Goal: Task Accomplishment & Management: Manage account settings

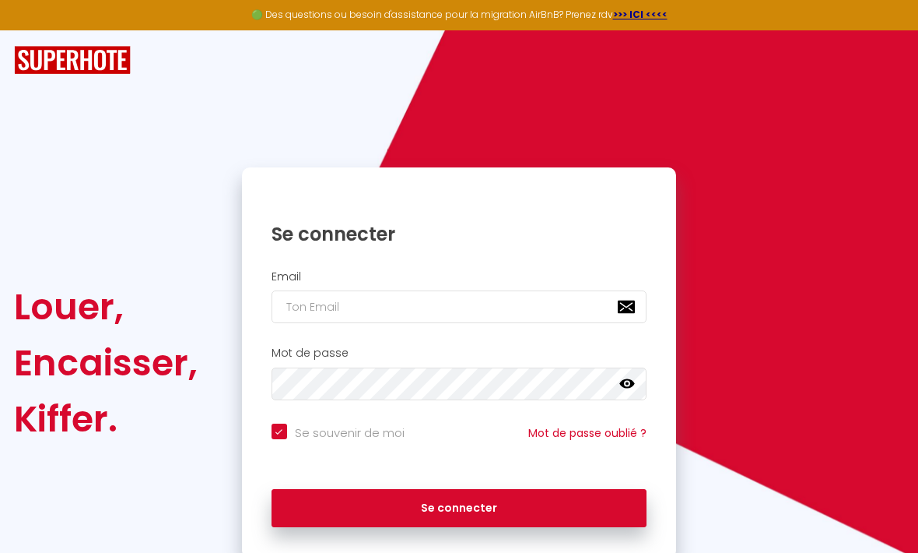
scroll to position [170, 0]
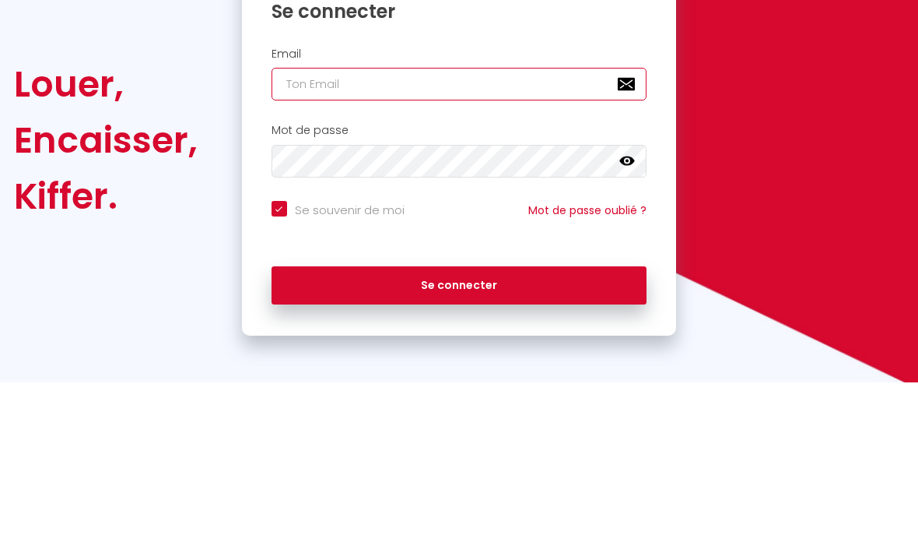
type input "[EMAIL_ADDRESS][DOMAIN_NAME]"
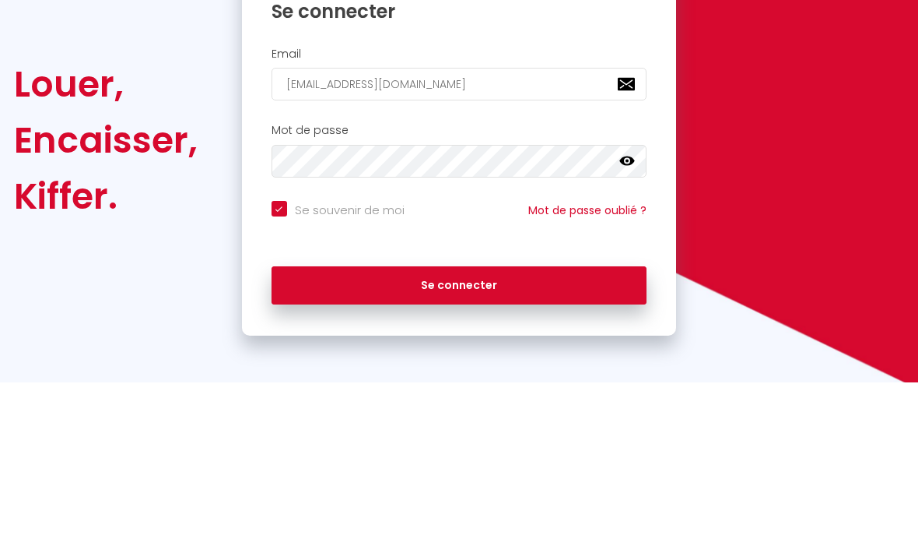
click at [459, 437] on button "Se connecter" at bounding box center [460, 456] width 376 height 39
checkbox input "true"
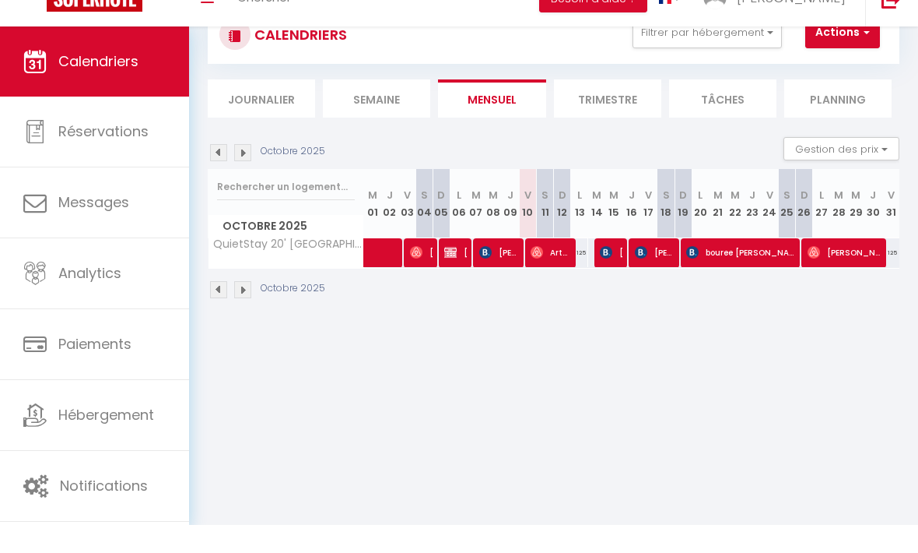
scroll to position [54, 0]
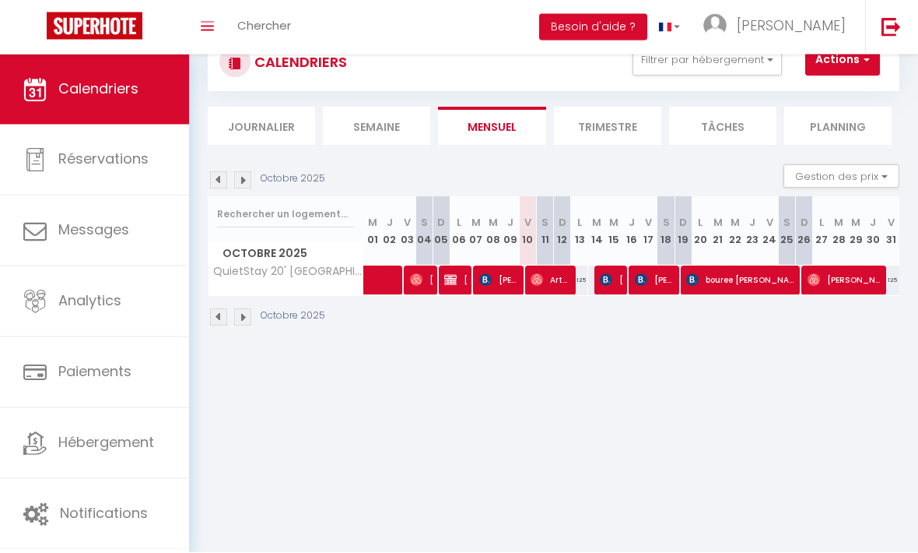
click at [121, 507] on span "Notifications" at bounding box center [104, 513] width 88 height 19
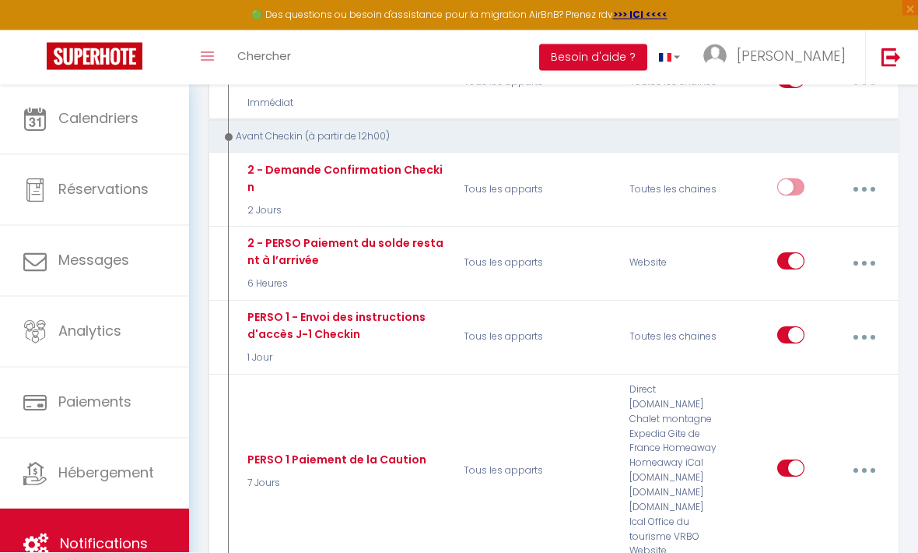
scroll to position [400, 0]
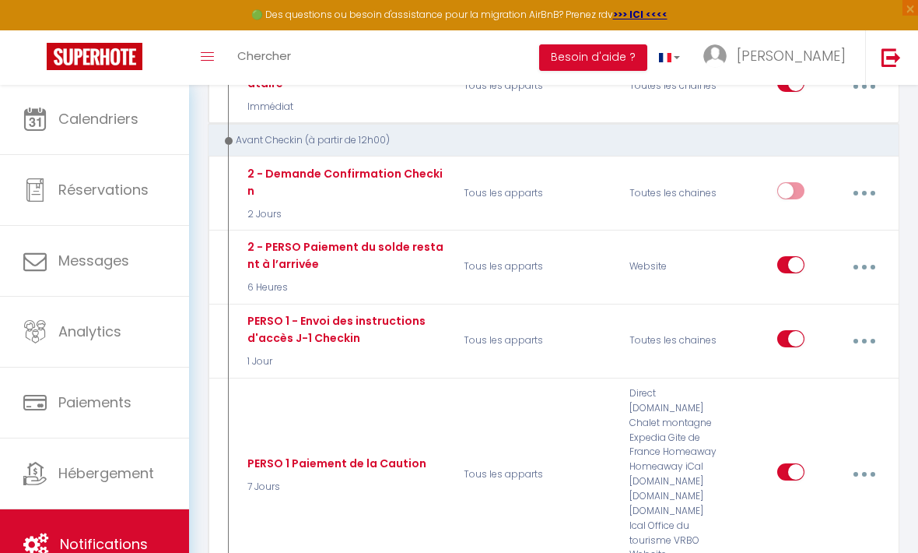
click at [875, 333] on button "button" at bounding box center [864, 341] width 41 height 30
click at [825, 365] on link "Editer" at bounding box center [822, 378] width 115 height 26
type input "PERSO 1 - Envoi des instructions d'accès J-1 Checkin"
select select "1 Jour"
select select "if_deposit_is_paid"
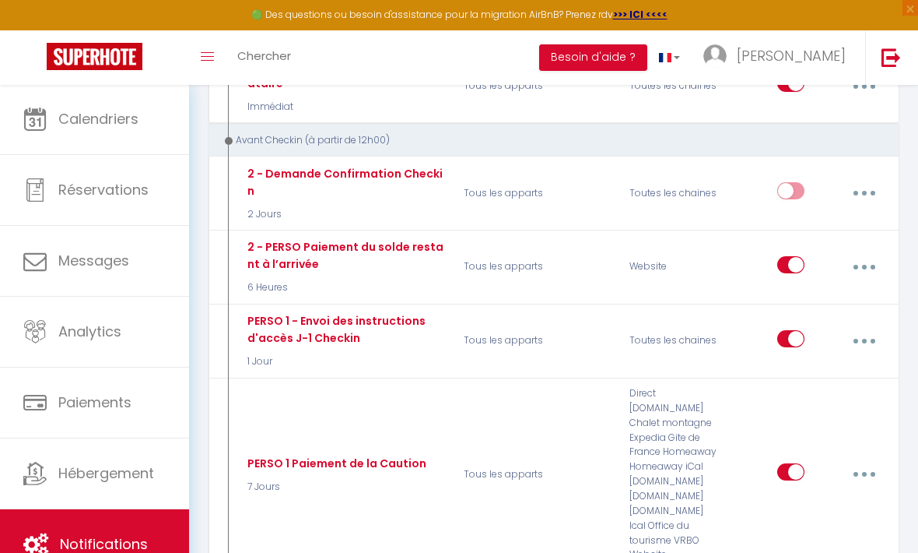
checkbox input "true"
checkbox input "false"
radio input "true"
type input "Confirmation de votre réservation - [BOOKING:ID] - [GUEST:FIRST_NAME] [GUEST:LA…"
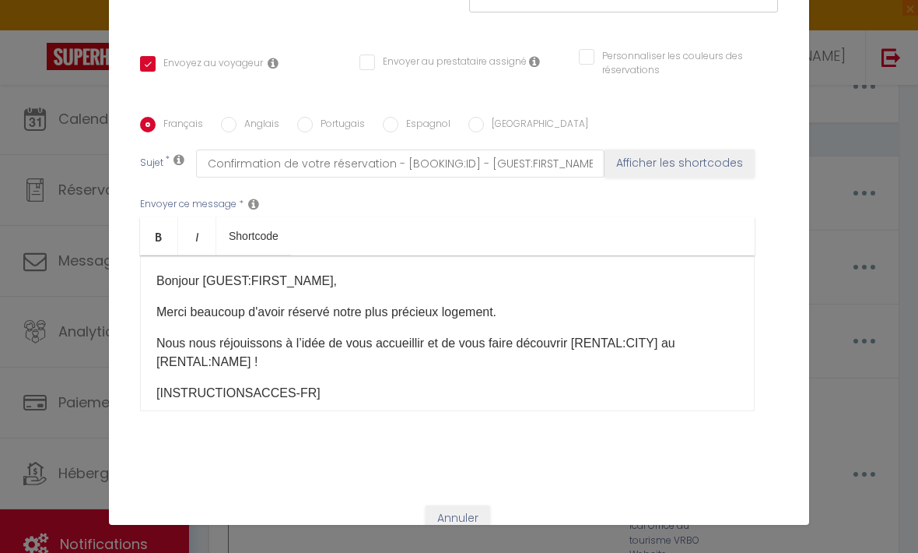
scroll to position [54, 0]
click at [474, 503] on div "Annuler Mettre à jour" at bounding box center [459, 533] width 700 height 86
click at [475, 507] on button "Annuler" at bounding box center [458, 519] width 65 height 26
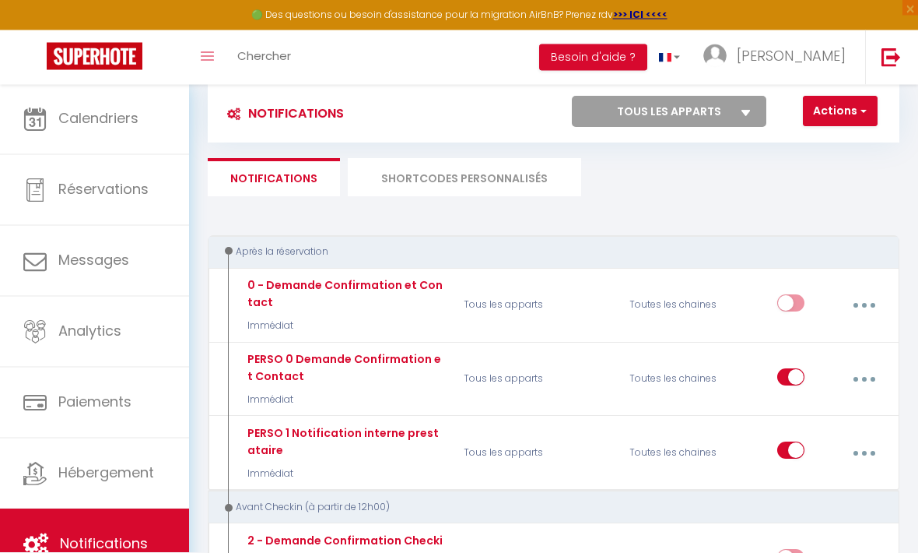
scroll to position [0, 0]
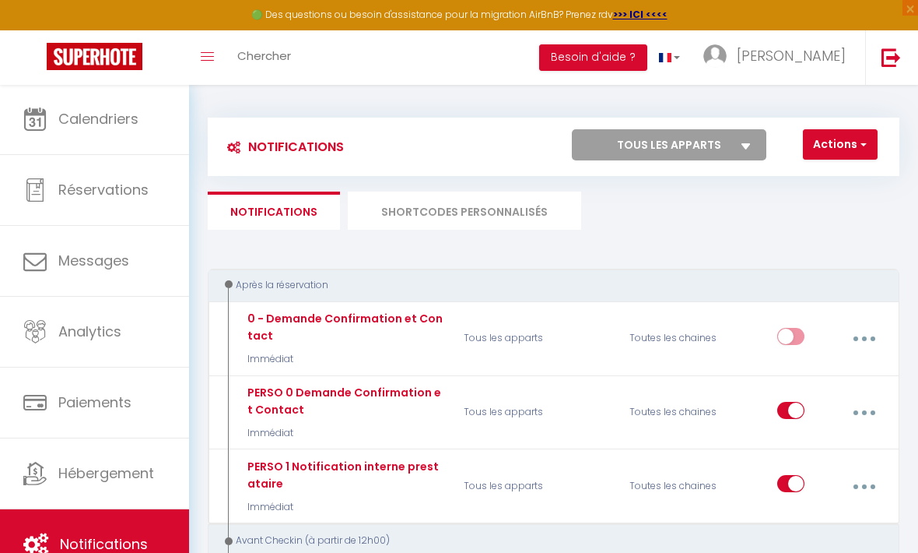
click at [492, 214] on li "SHORTCODES PERSONNALISÉS" at bounding box center [464, 210] width 233 height 38
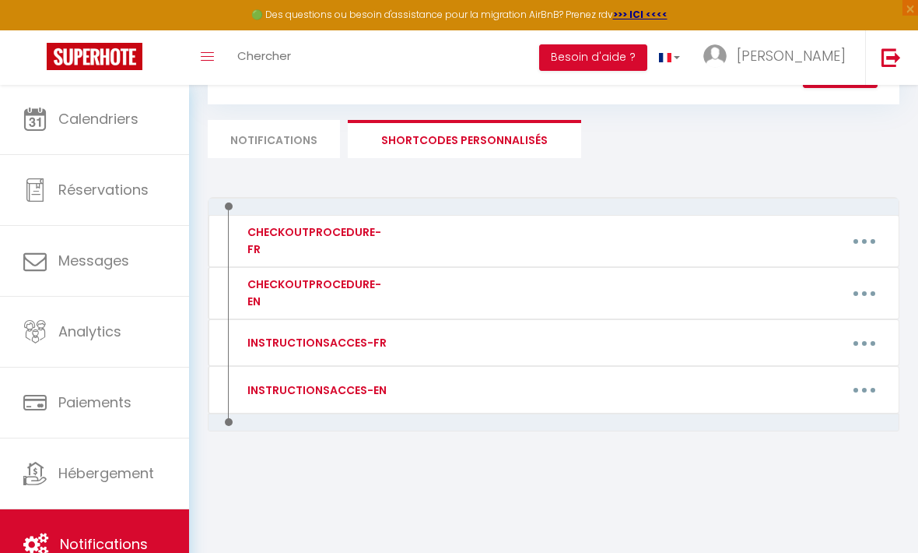
scroll to position [72, 0]
click at [875, 335] on button "button" at bounding box center [864, 342] width 41 height 30
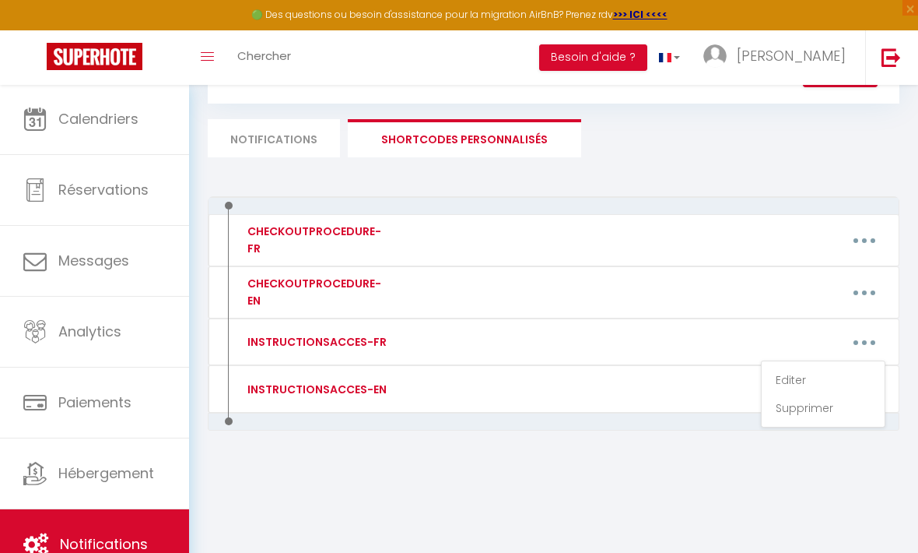
click at [792, 373] on link "Editer" at bounding box center [823, 380] width 115 height 26
type input "INSTRUCTIONSACCES-FR"
type textarea "Il ne vous reste plus qu’à venir avec vos valises, en effet tout est fourni dan…"
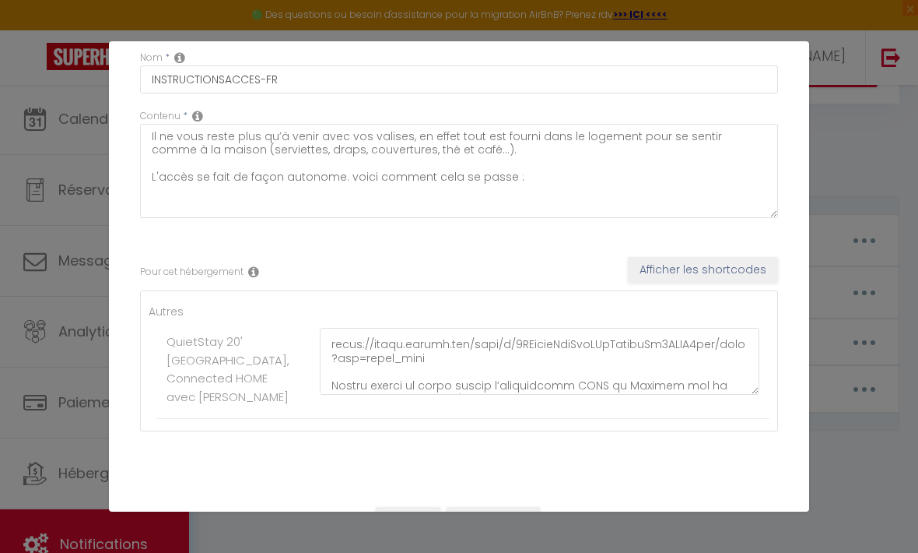
scroll to position [349, 0]
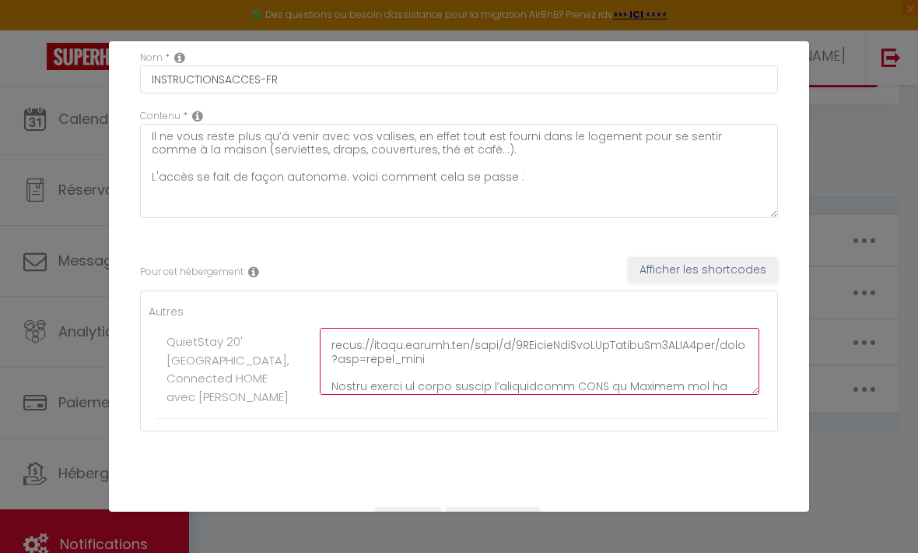
click at [494, 360] on textarea at bounding box center [540, 361] width 440 height 67
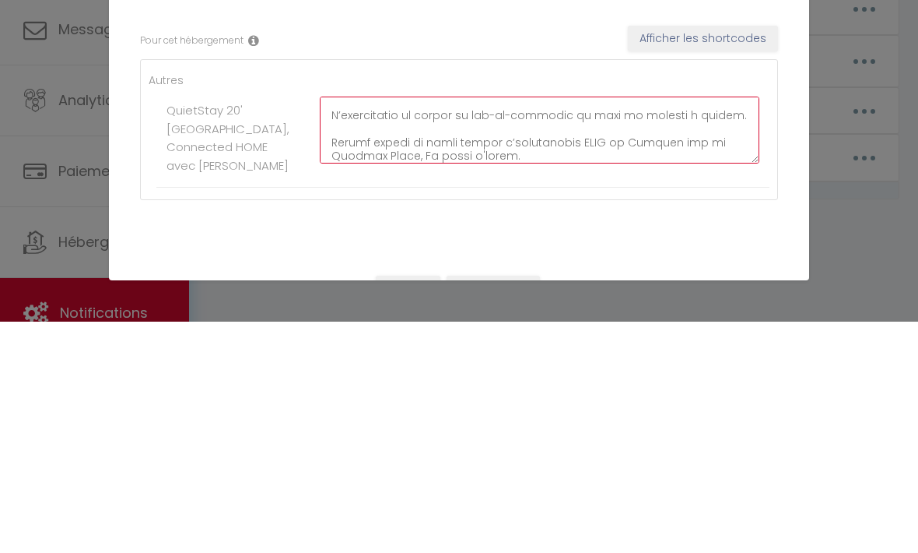
scroll to position [390, 0]
click at [407, 328] on textarea at bounding box center [540, 361] width 440 height 67
click at [373, 328] on textarea at bounding box center [540, 361] width 440 height 67
click at [646, 328] on textarea at bounding box center [540, 361] width 440 height 67
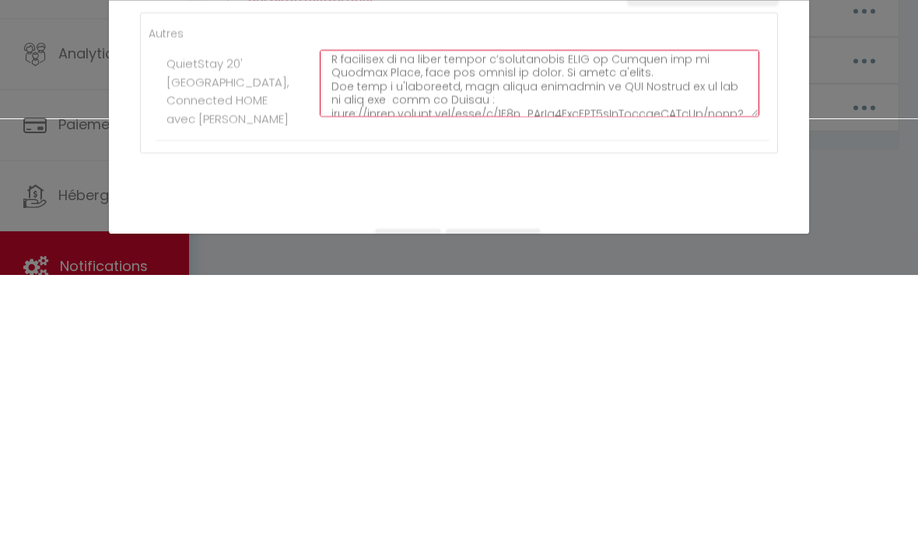
scroll to position [90, 0]
type textarea "Avant votre arrivée, nous vous enverrons un lien de l application NUKI qui vous…"
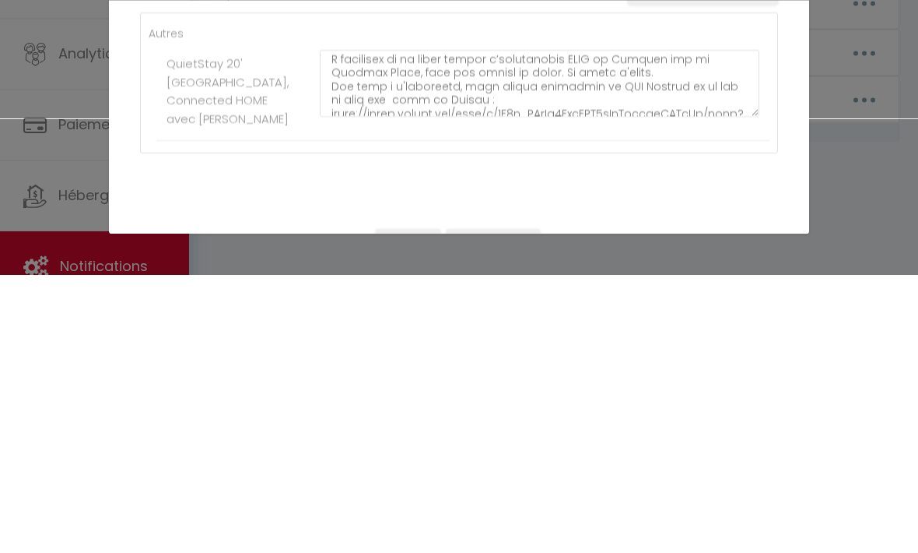
click at [559, 273] on div "Mettre à jour le code court personnalisé × Nom * INSTRUCTIONSACCES-FR Contenu *…" at bounding box center [459, 276] width 700 height 553
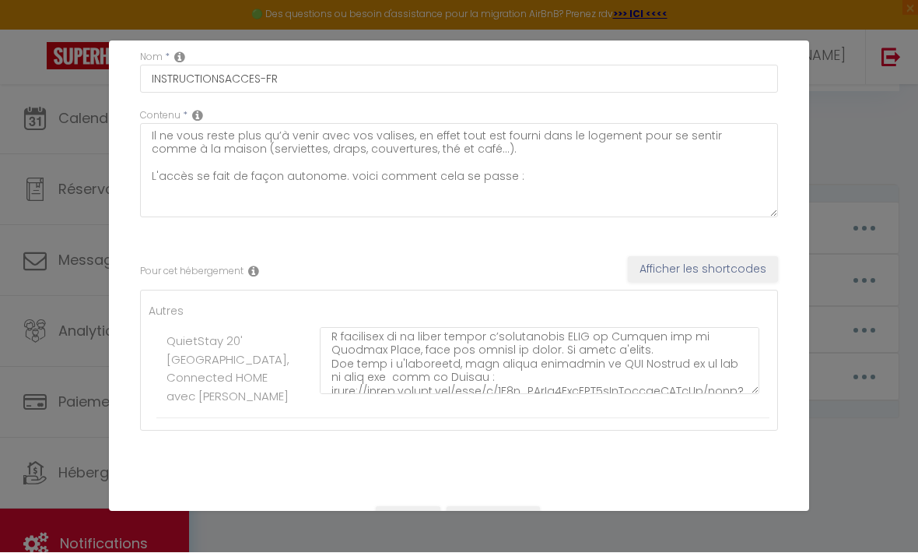
click at [506, 533] on button "Mettre à jour" at bounding box center [493, 520] width 93 height 26
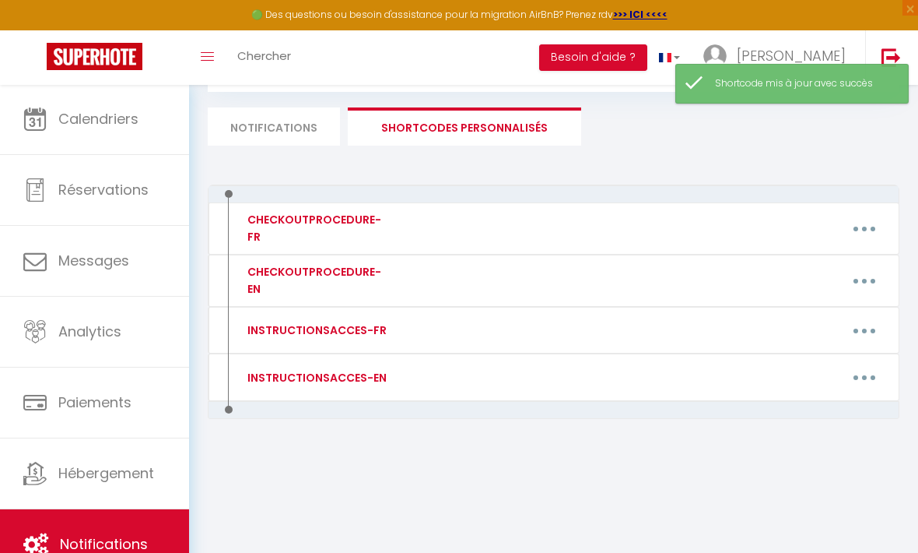
click at [869, 377] on button "button" at bounding box center [864, 378] width 41 height 30
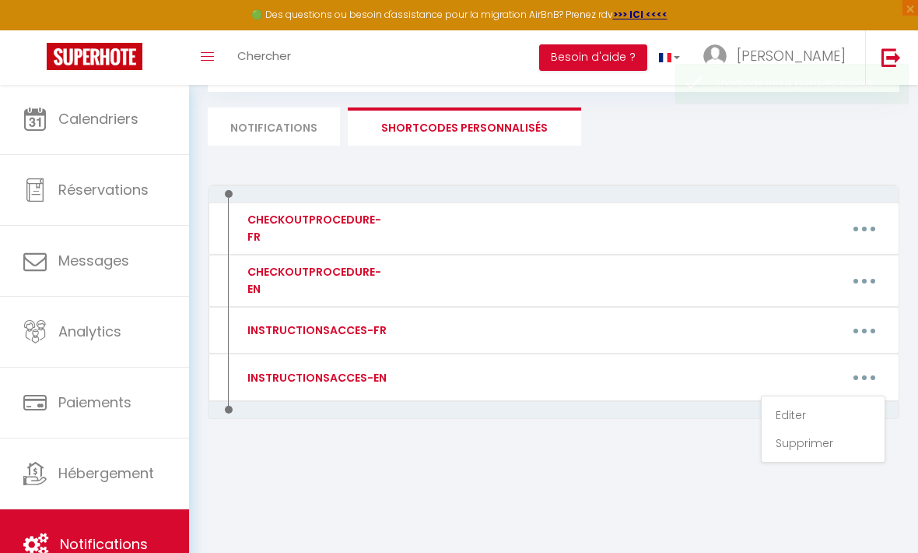
click at [793, 412] on link "Editer" at bounding box center [823, 415] width 115 height 26
type input "INSTRUCTIONSACCES-EN"
type textarea "All you have to do is bring your suitcases, in fact everything is provided in t…"
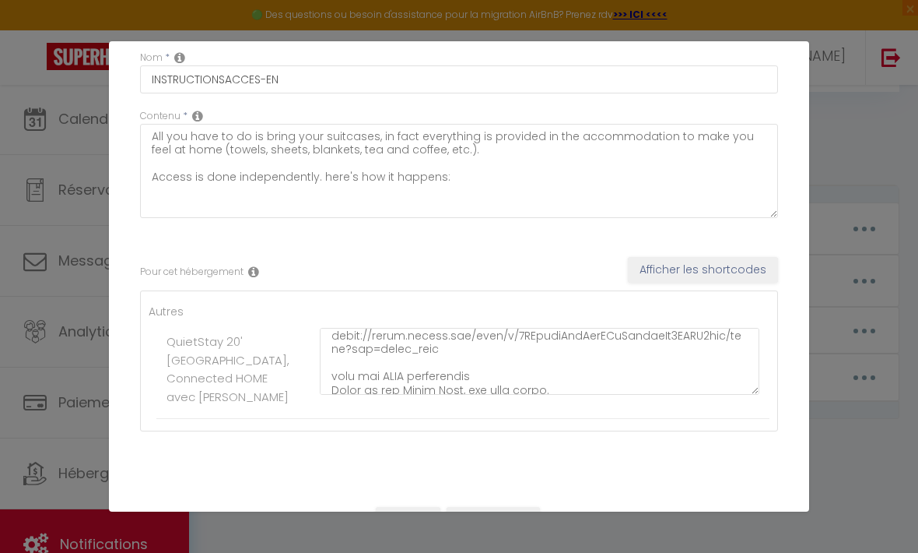
scroll to position [295, 0]
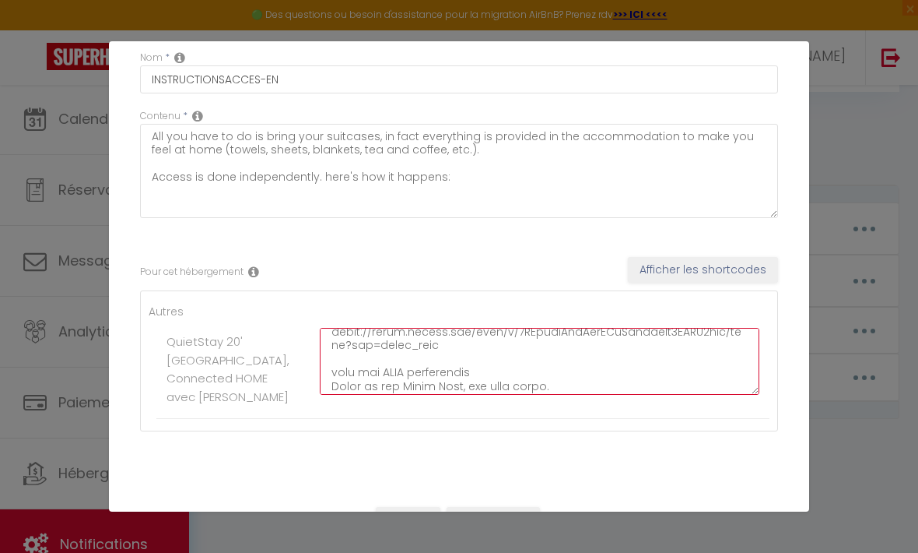
click at [462, 366] on textarea at bounding box center [540, 361] width 440 height 67
click at [542, 348] on textarea at bounding box center [540, 361] width 440 height 67
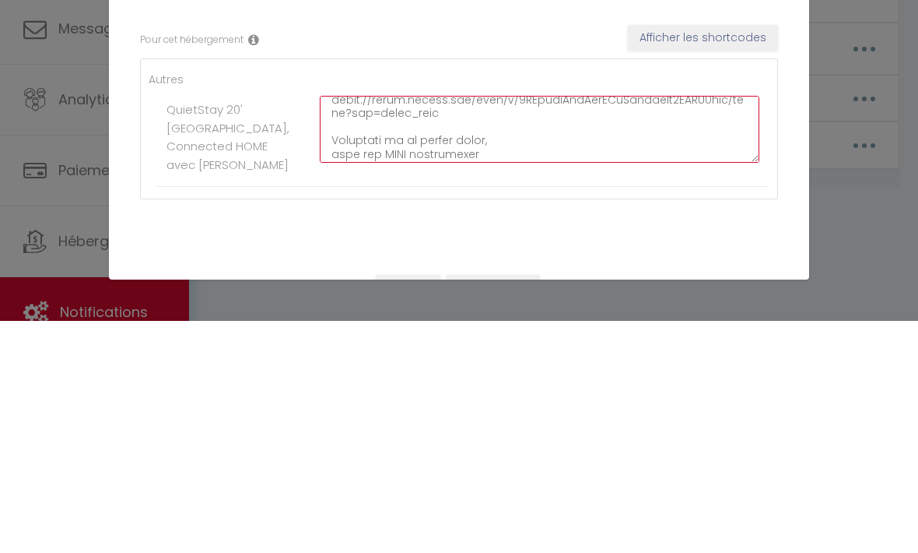
click at [525, 328] on textarea at bounding box center [540, 361] width 440 height 67
paste textarea "at the end of the corridor on the right"
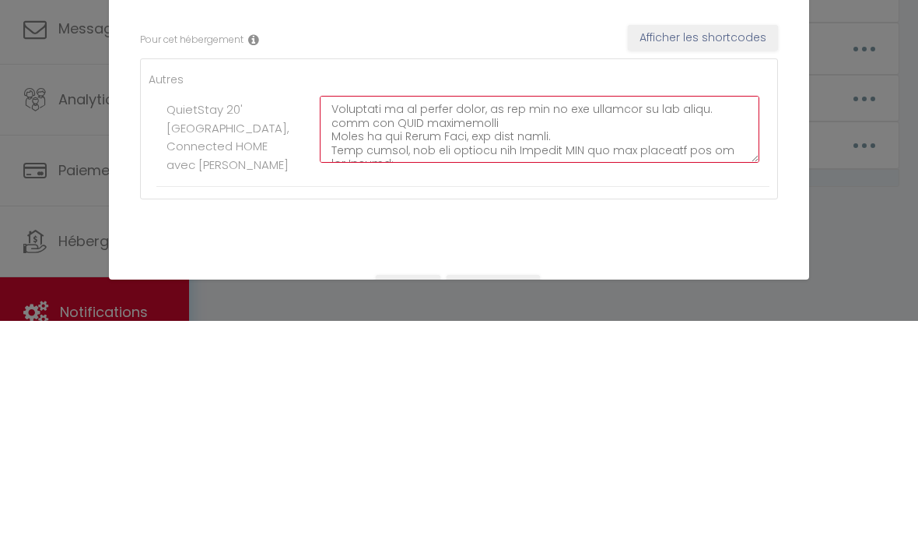
scroll to position [327, 0]
click at [472, 328] on textarea at bounding box center [540, 361] width 440 height 67
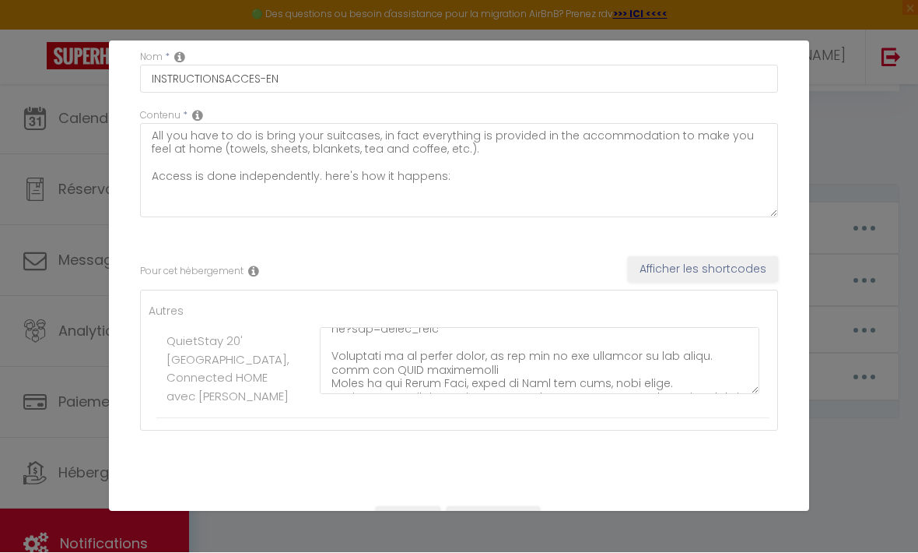
scroll to position [308, 0]
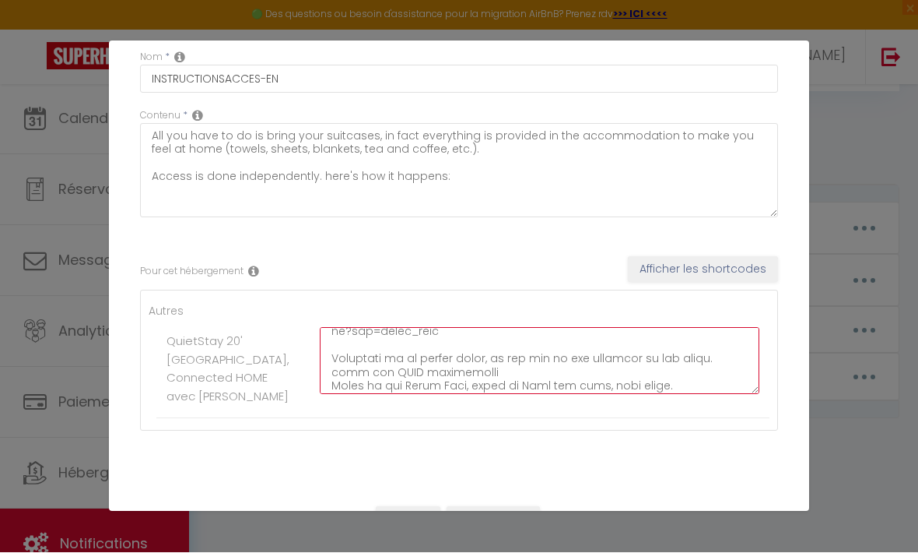
click at [718, 349] on textarea at bounding box center [540, 361] width 440 height 67
type textarea "Before your arrival, we will send you a link to the NUKI application which will…"
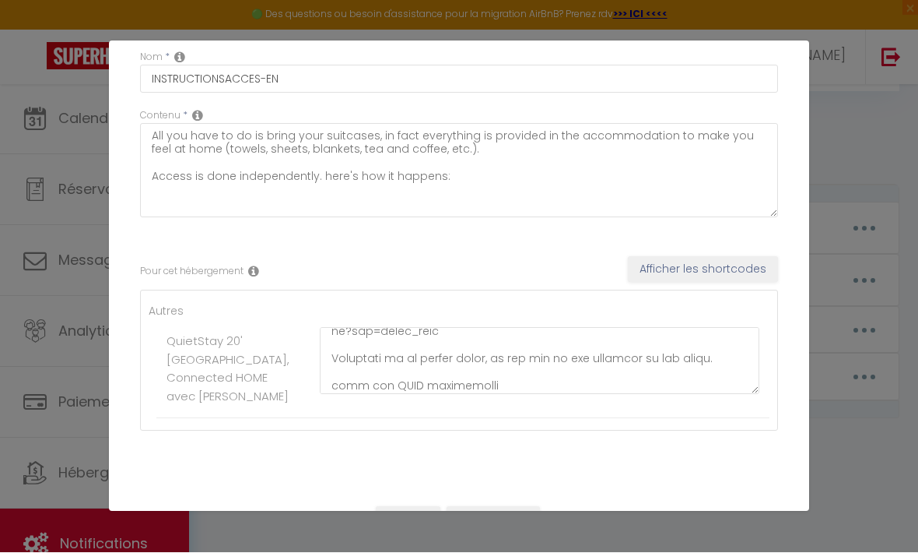
click at [504, 507] on button "Mettre à jour" at bounding box center [493, 520] width 93 height 26
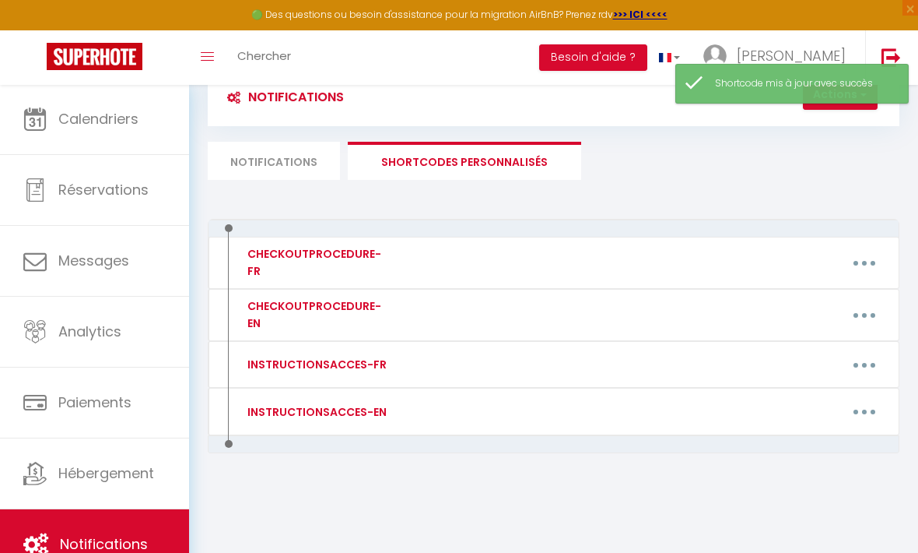
scroll to position [0, 0]
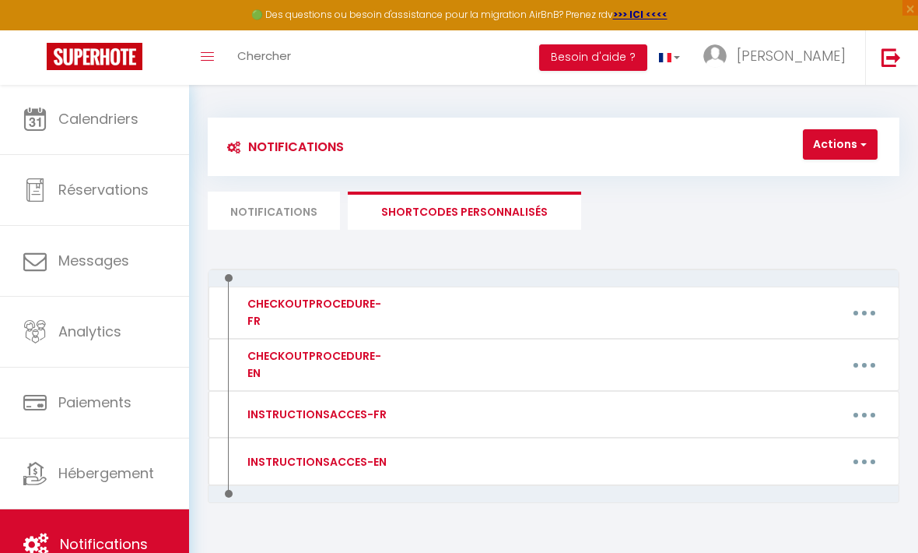
click at [105, 471] on span "Hébergement" at bounding box center [106, 472] width 96 height 19
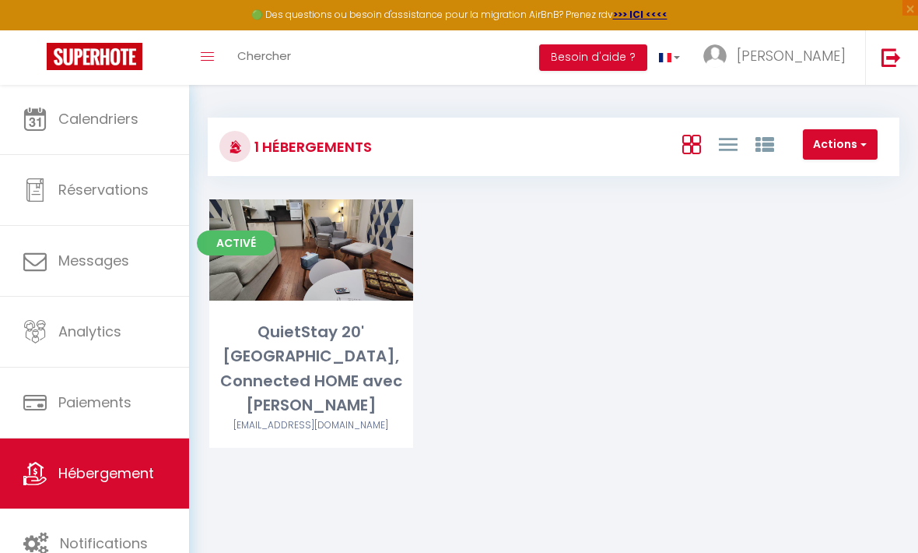
click at [330, 250] on link "Editer" at bounding box center [311, 249] width 93 height 31
select select "3"
select select "2"
select select "1"
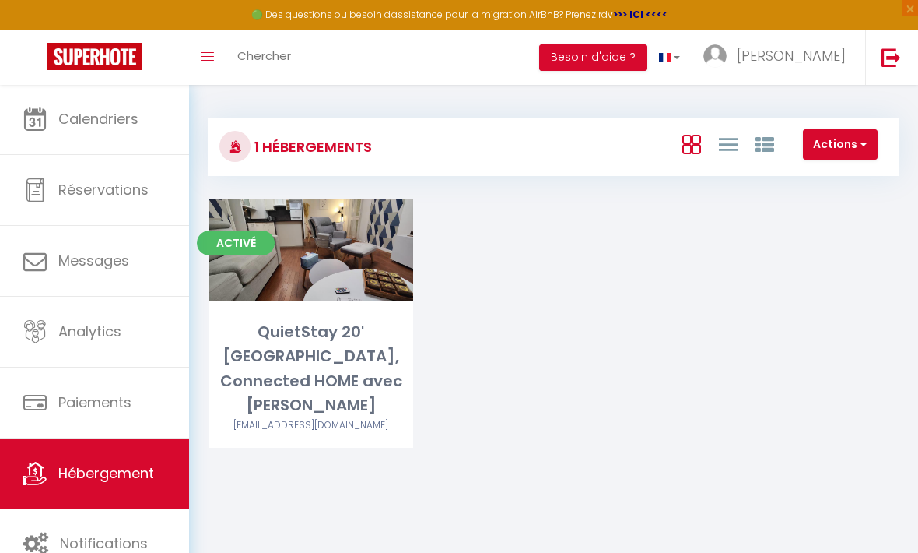
select select
select select "28"
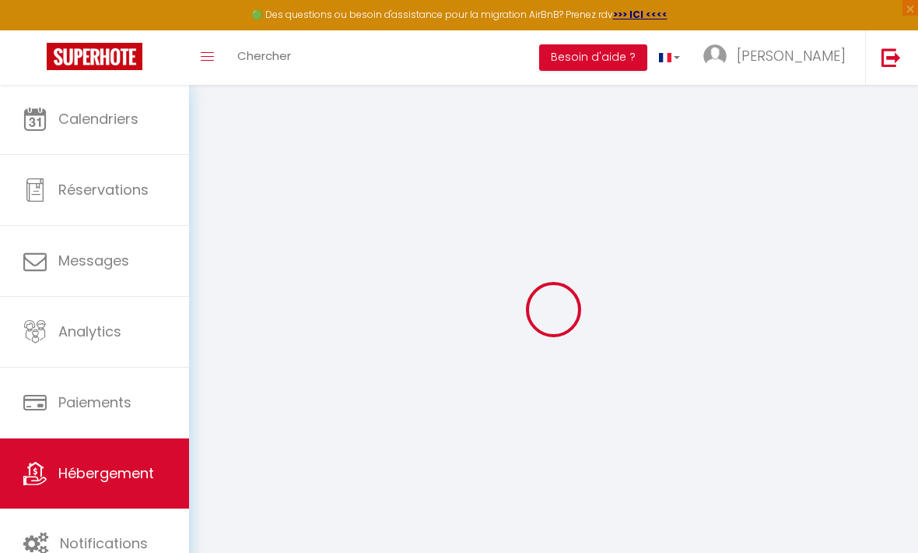
select select
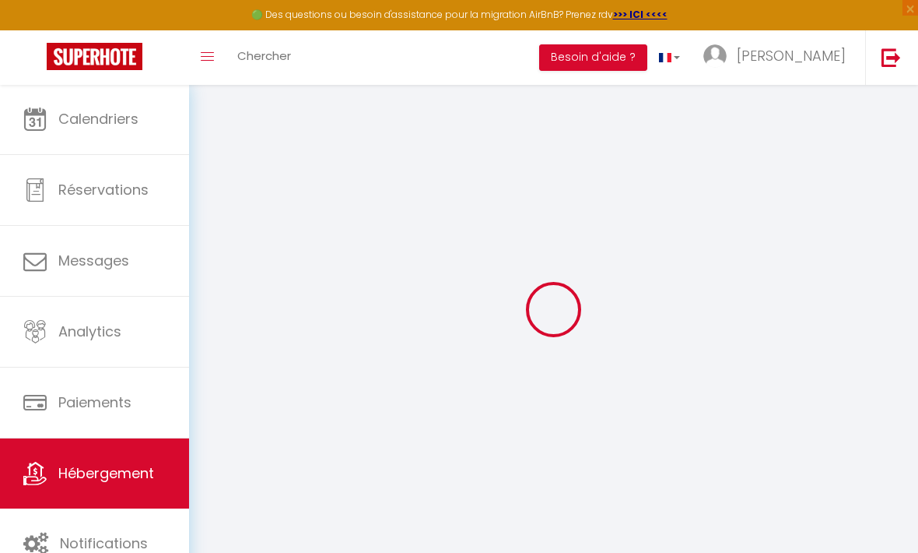
select select
checkbox input "false"
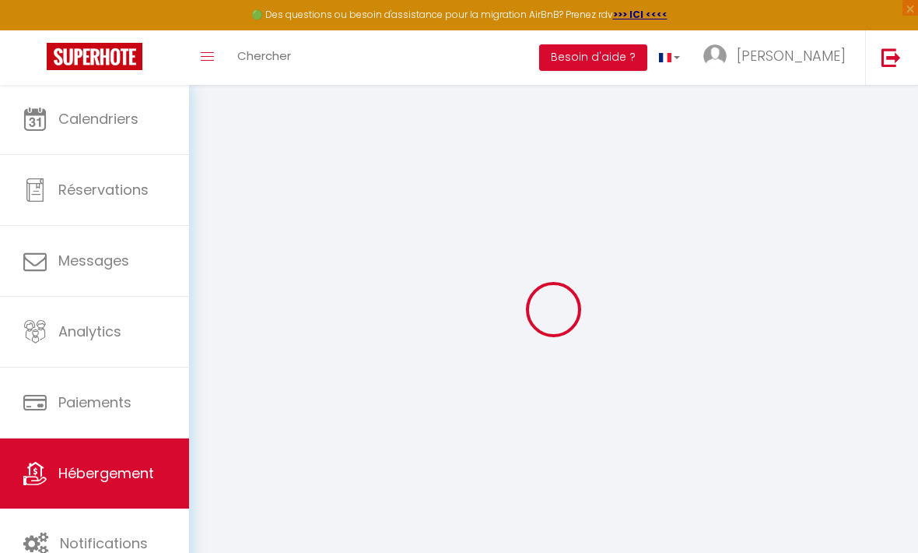
select select
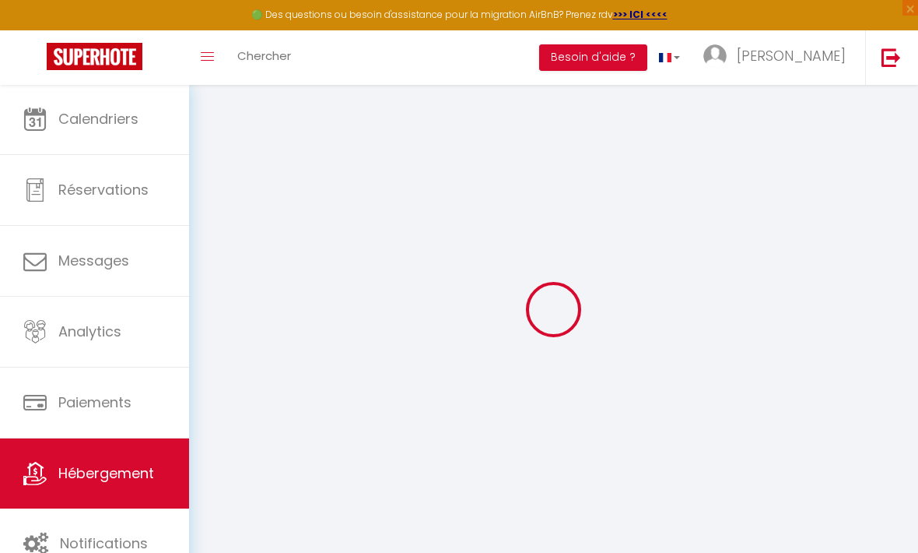
select select
checkbox input "false"
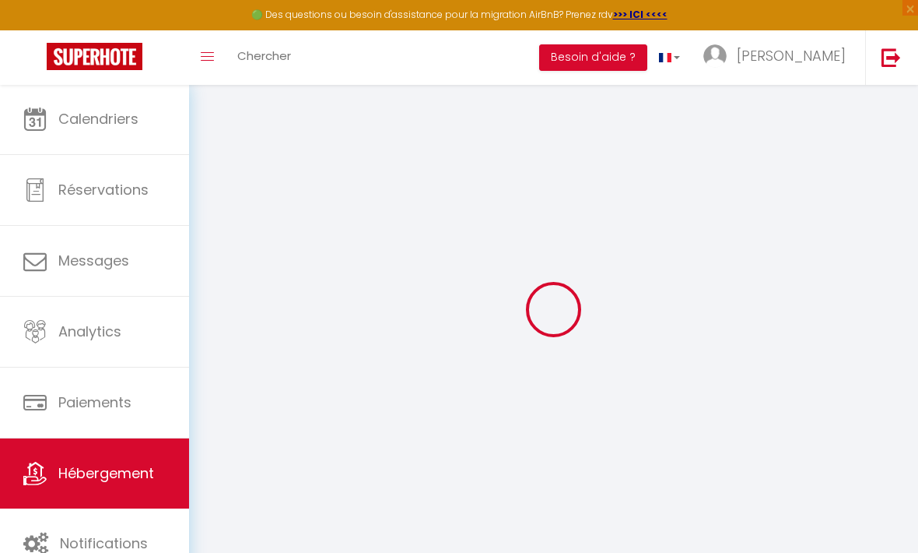
checkbox input "false"
select select
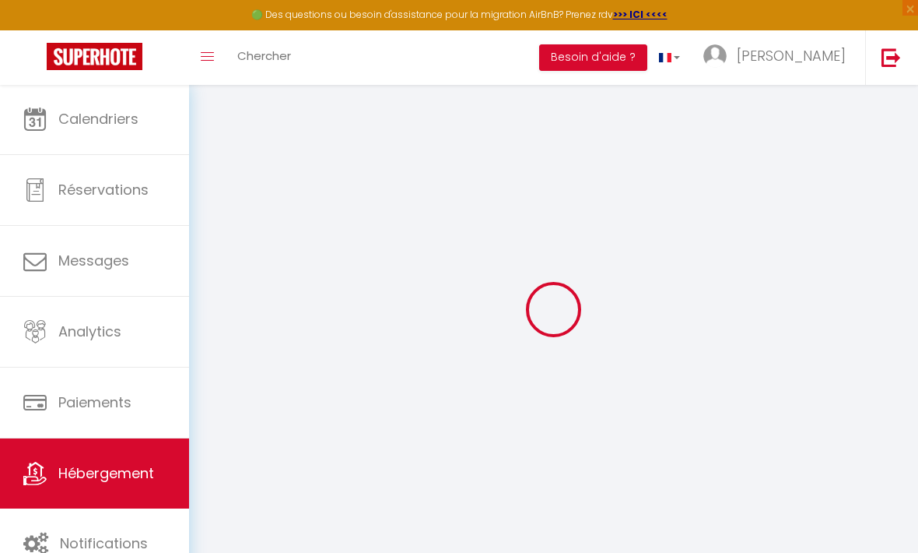
select select
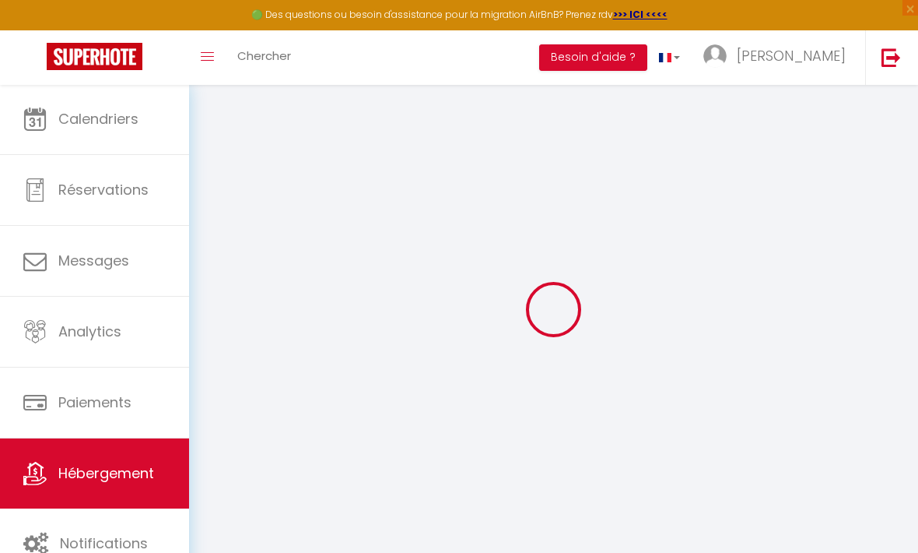
checkbox input "false"
select select
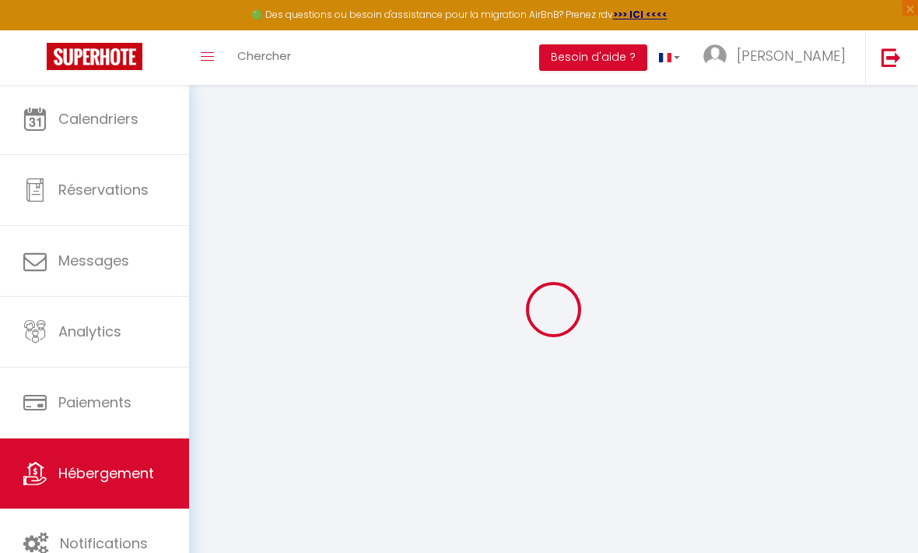
select select
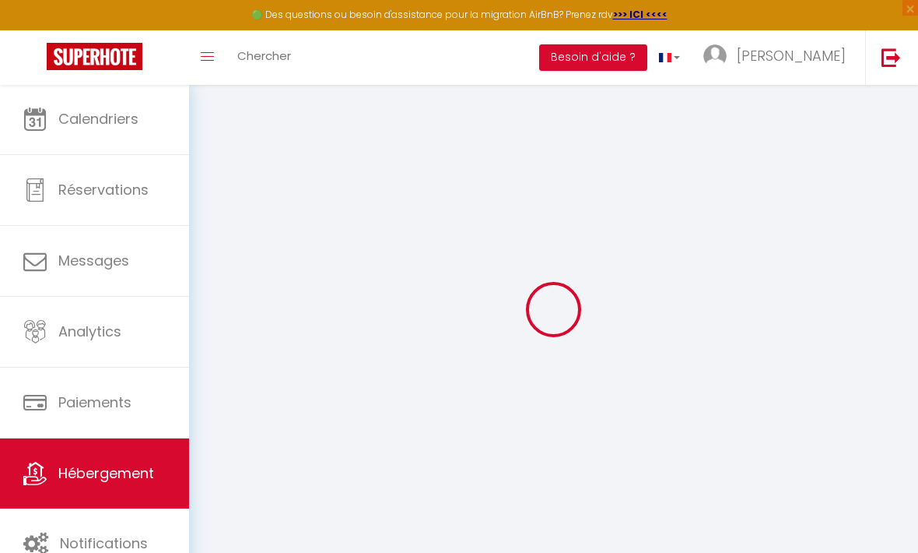
select select
checkbox input "false"
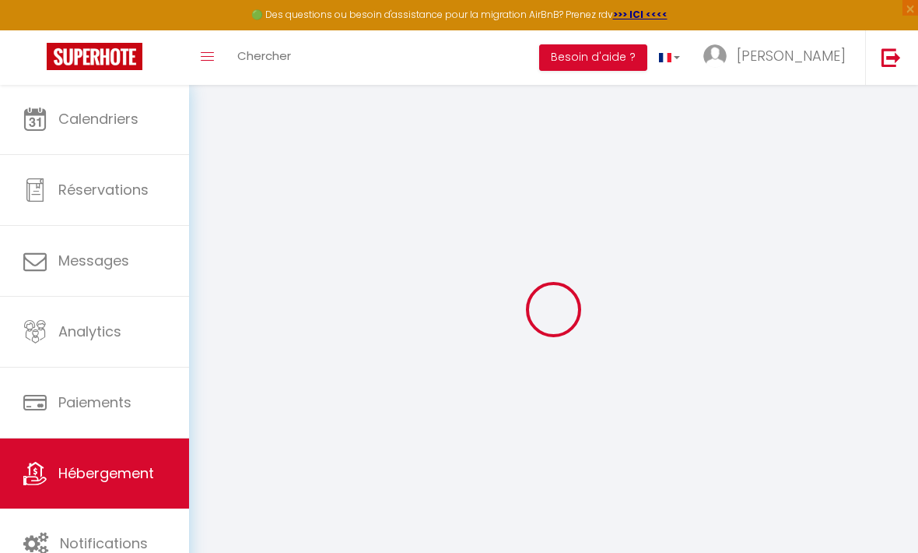
checkbox input "false"
select select
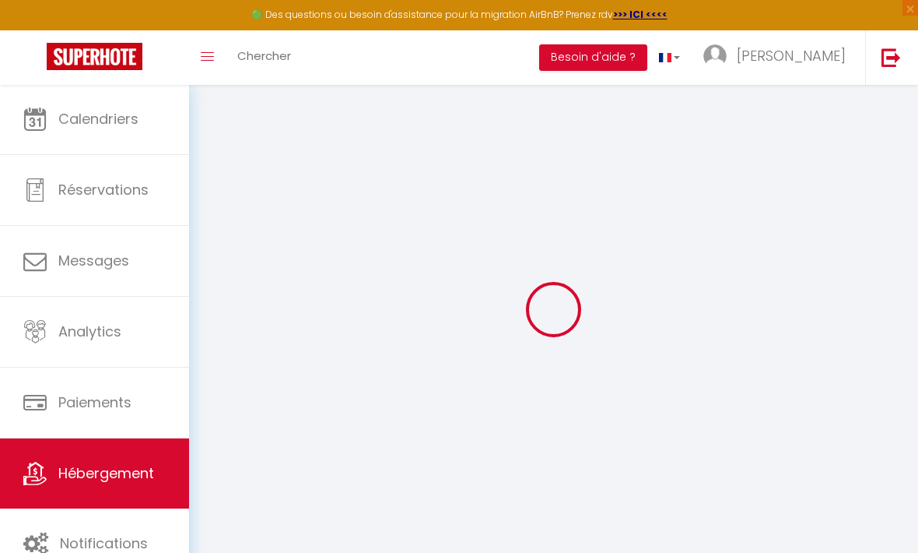
select select
checkbox input "false"
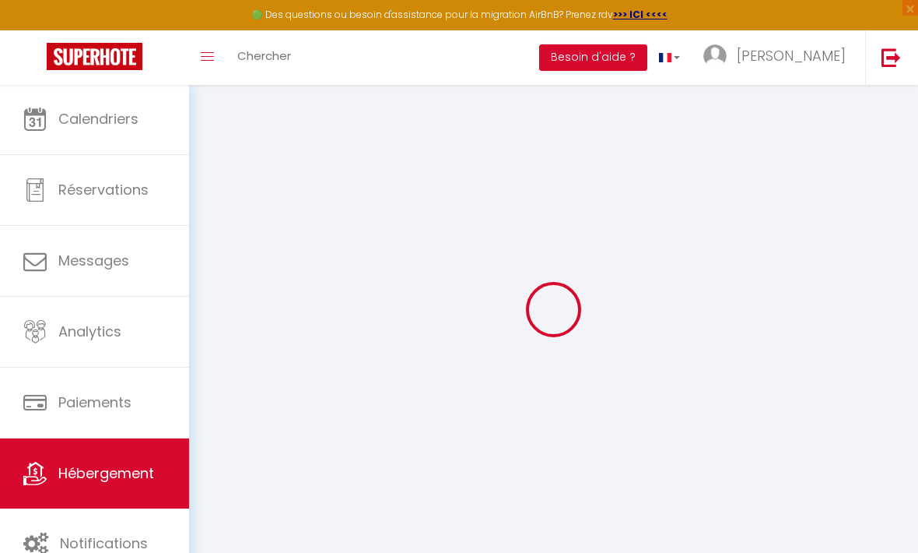
checkbox input "false"
select select
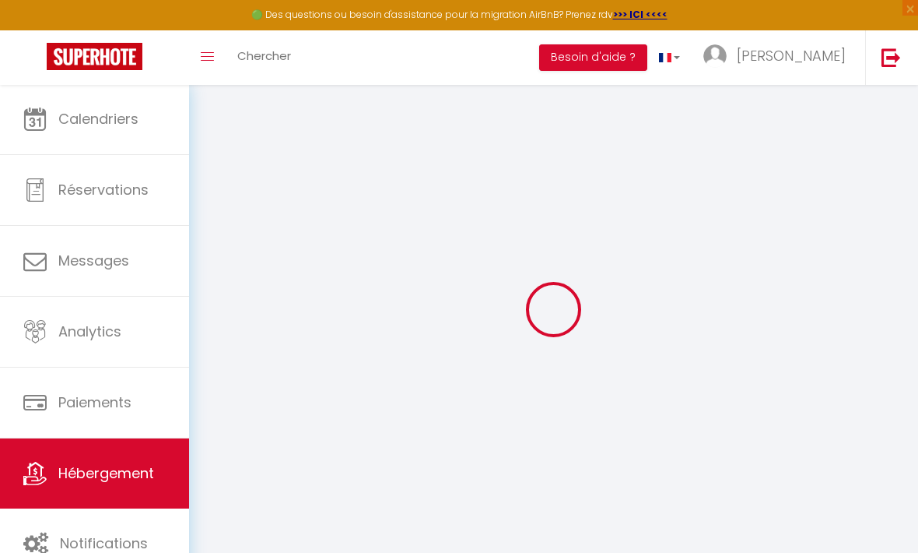
type input "QuietStay 20' [GEOGRAPHIC_DATA], Connected HOME avec [PERSON_NAME]"
type input "[PERSON_NAME]"
type input "Boissard"
type input "11T rue d’Orsay"
type input "91470"
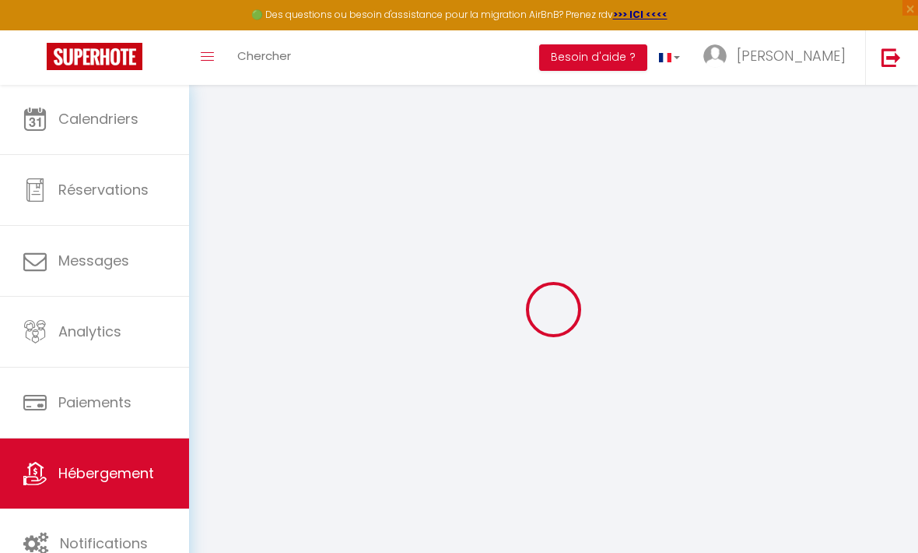
type input "Limours"
select select "6"
select select "4"
select select "2"
type input "128"
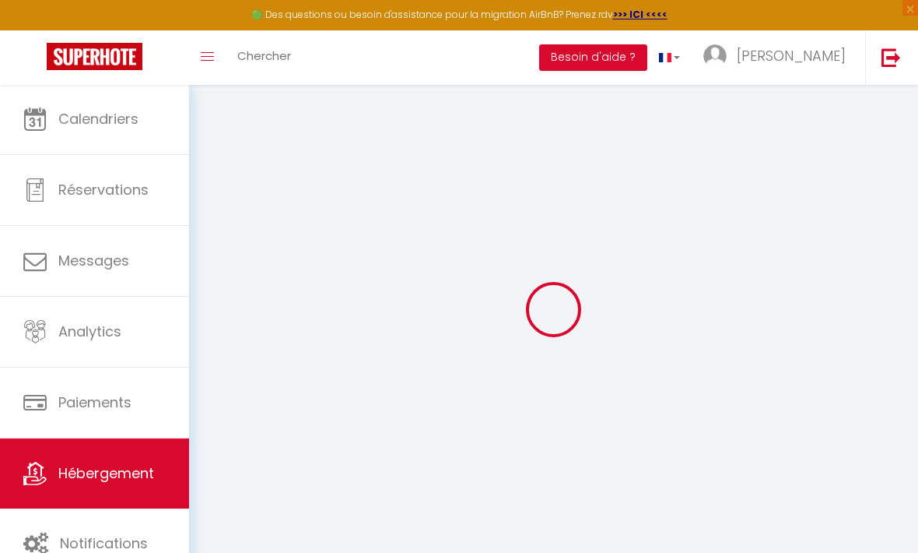
type input "12"
type input "70"
type input "0"
type input "500"
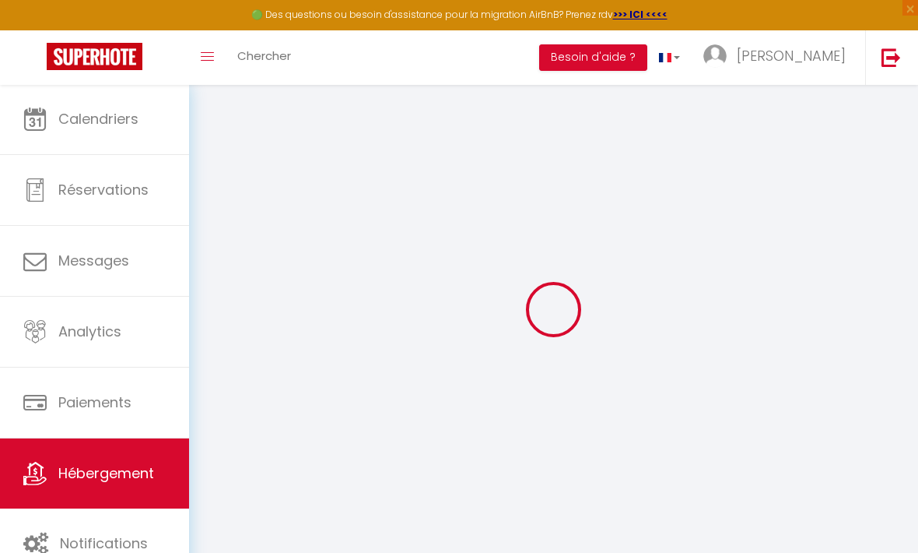
select select
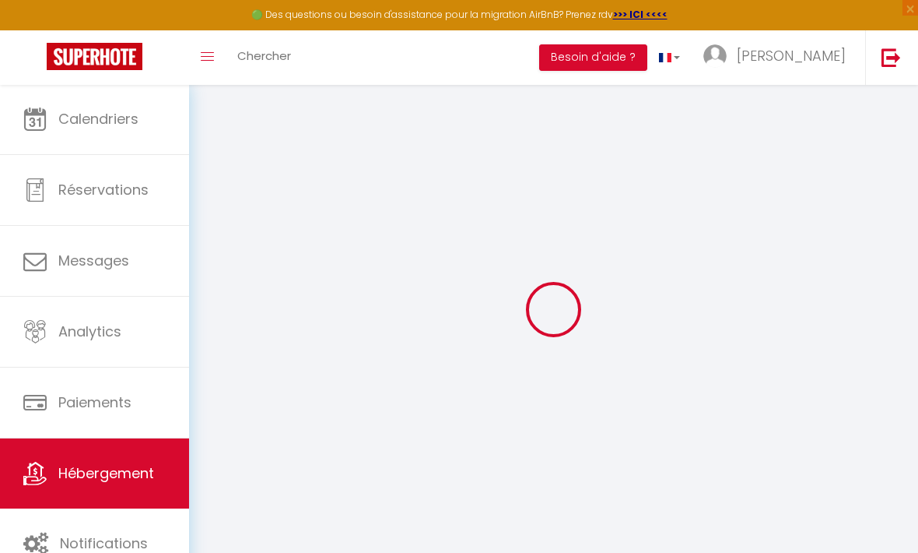
type input "10 rue Jean-Baptiste Charcot"
type input "91300"
type input "Massy"
type input "[EMAIL_ADDRESS][DOMAIN_NAME]"
select select "4960"
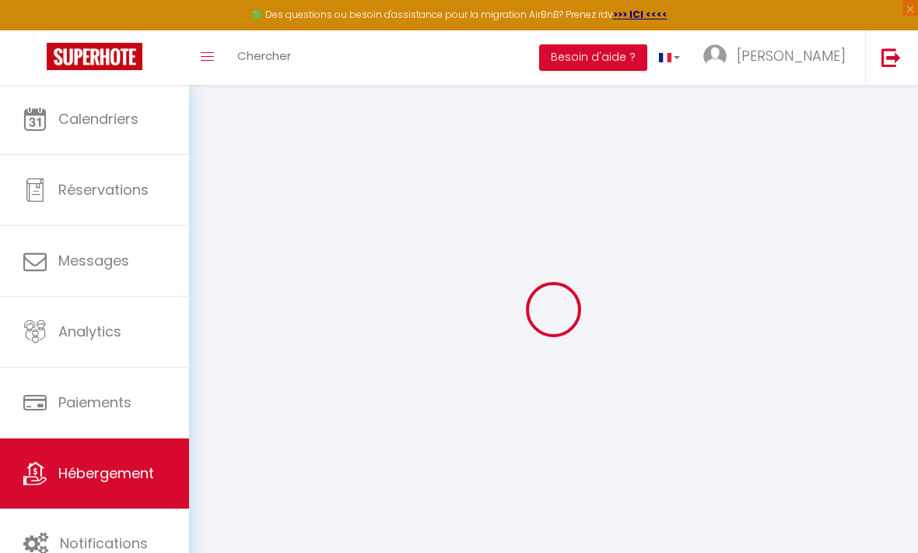
checkbox input "false"
radio input "true"
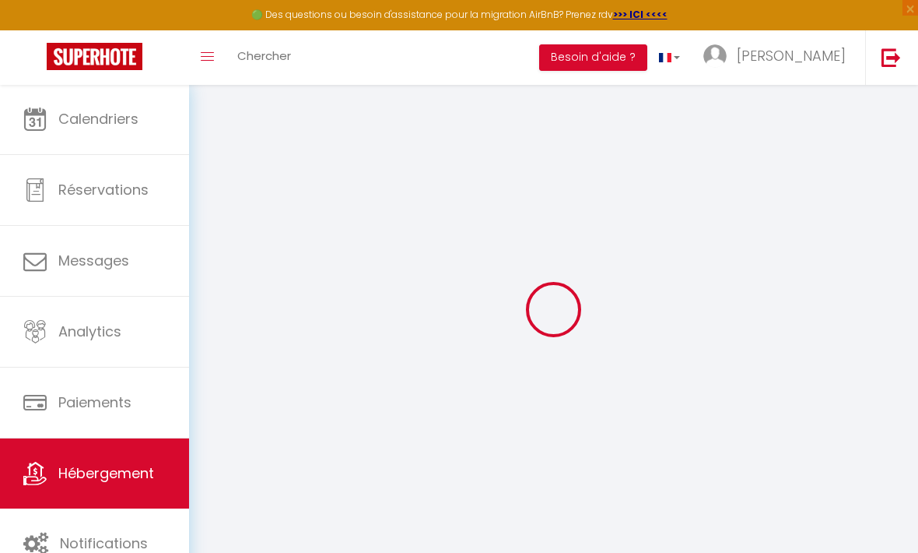
type input "0"
select select
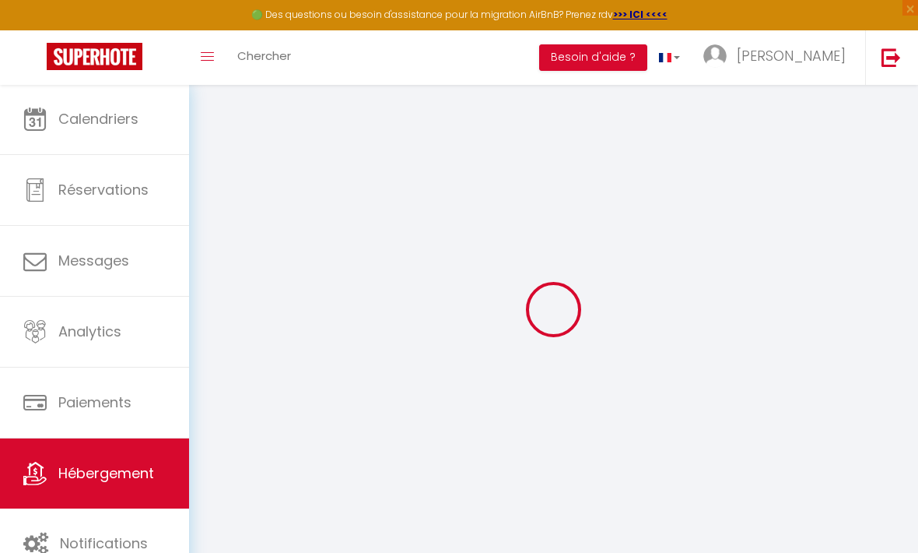
select select
checkbox input "false"
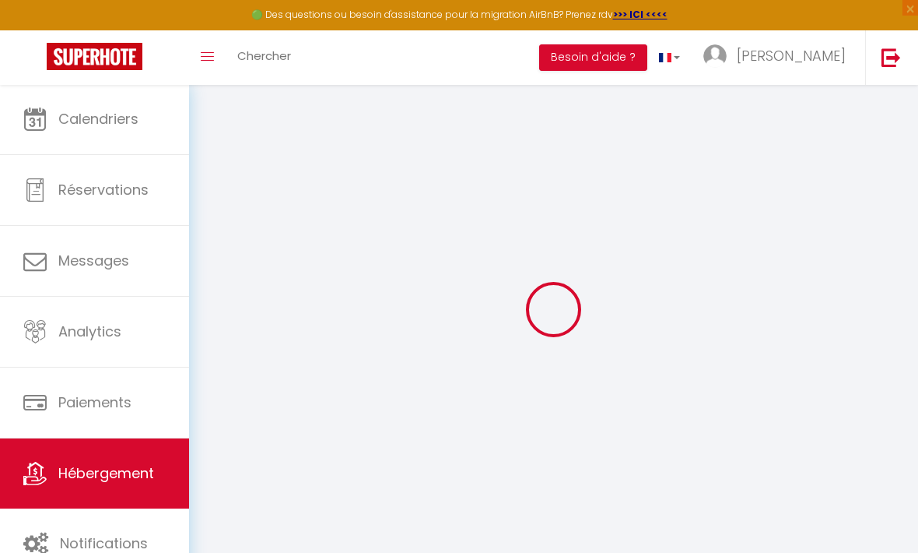
checkbox input "false"
select select
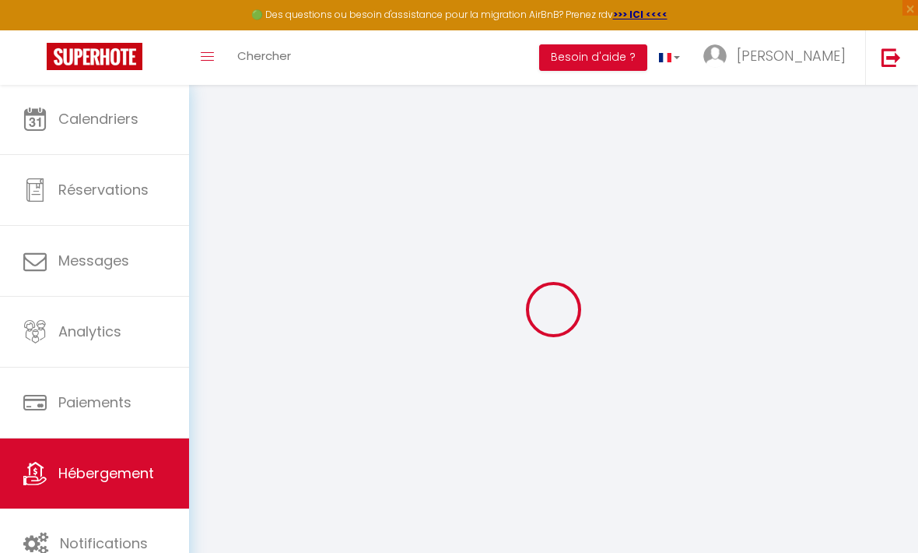
select select
checkbox input "false"
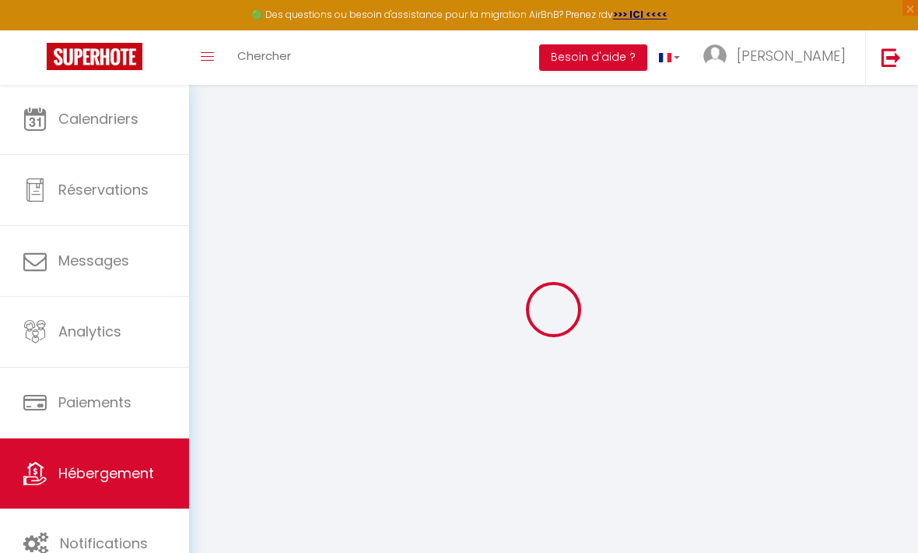
checkbox input "false"
select select
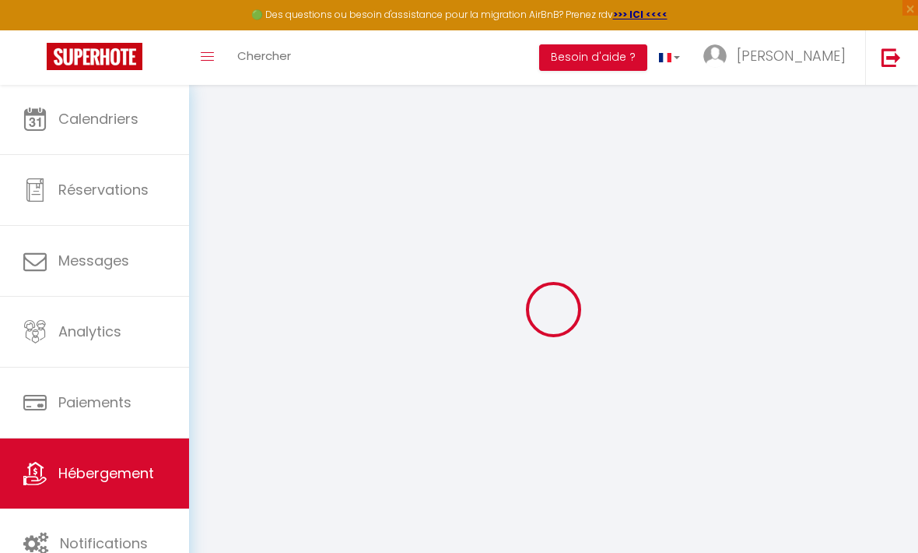
select select
checkbox input "false"
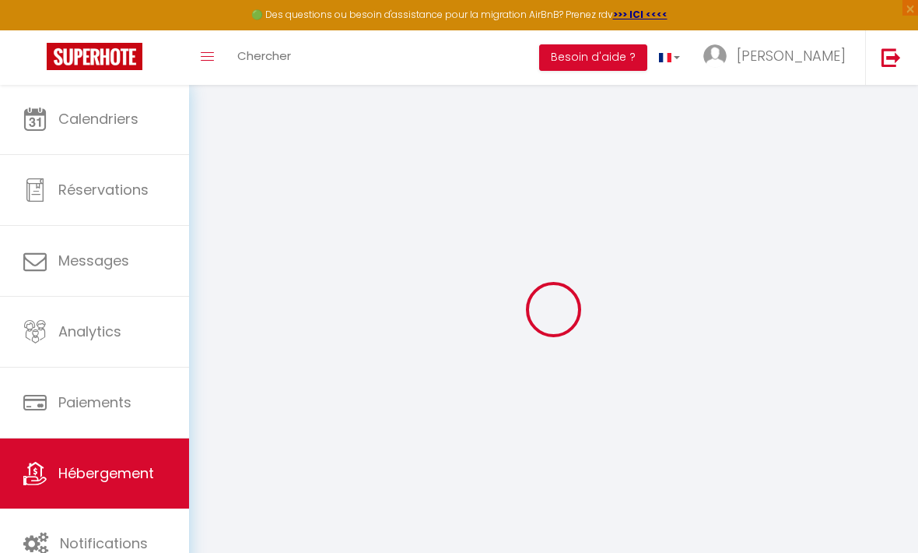
checkbox input "false"
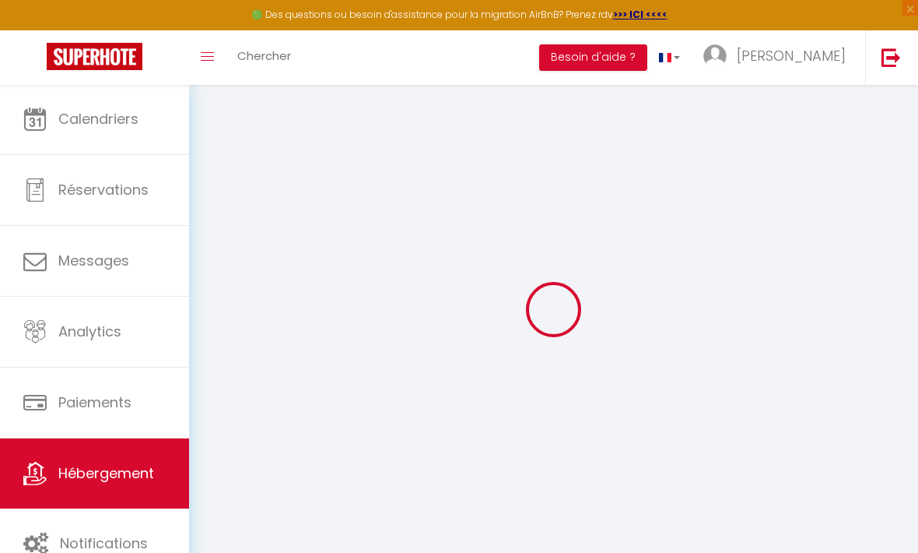
checkbox input "false"
select select "16:00"
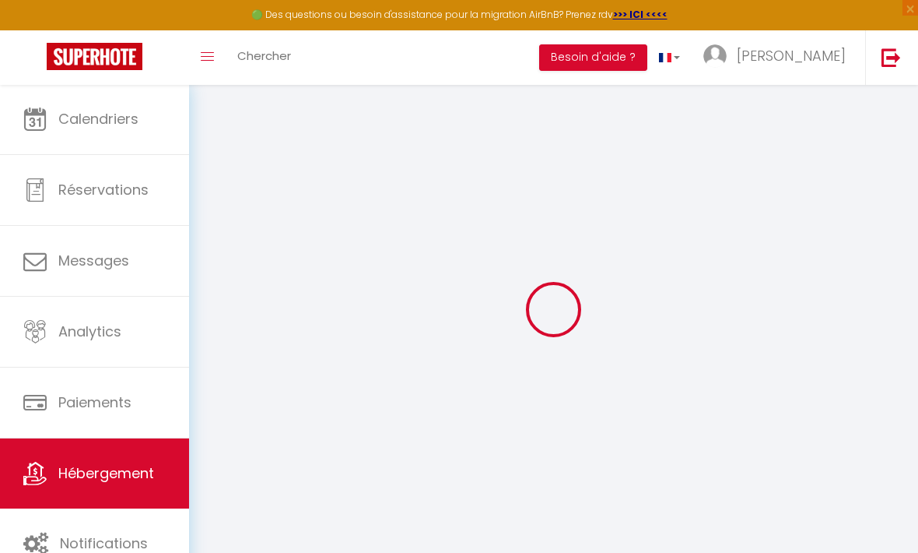
select select
select select "11:00"
select select "15"
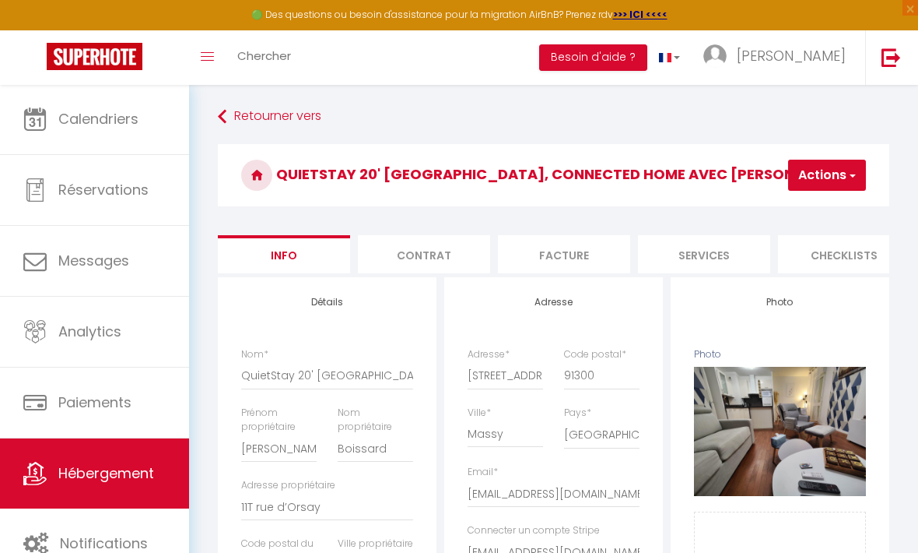
select select
checkbox input "false"
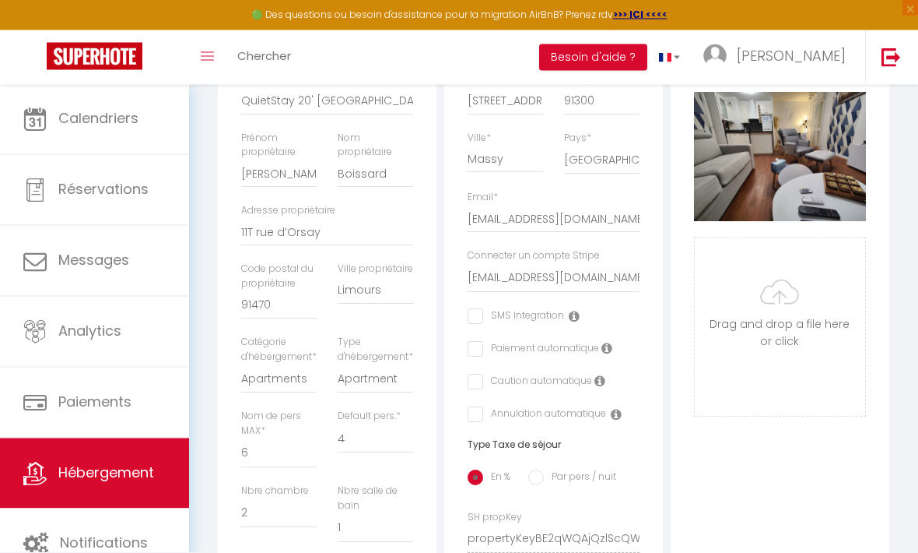
scroll to position [275, 0]
click at [609, 342] on icon at bounding box center [607, 348] width 11 height 12
click at [609, 344] on icon at bounding box center [607, 347] width 11 height 12
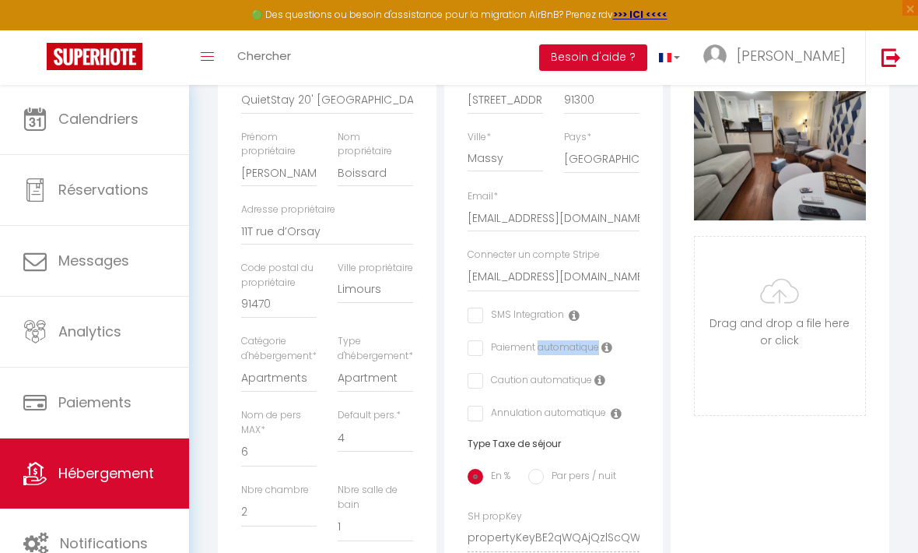
click at [641, 373] on div "Caution automatique" at bounding box center [555, 381] width 175 height 17
click at [629, 381] on div "Caution automatique" at bounding box center [555, 381] width 175 height 17
click at [602, 342] on icon at bounding box center [607, 347] width 11 height 12
click at [604, 346] on icon at bounding box center [607, 347] width 11 height 12
click at [602, 350] on icon at bounding box center [607, 347] width 11 height 12
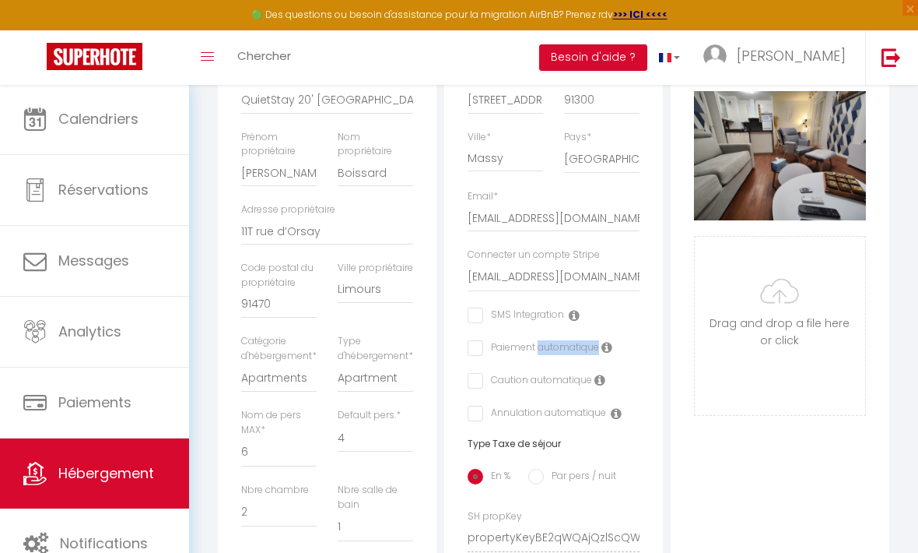
click at [649, 398] on div "Adresse Adresse * 10 rue Jean-Baptiste Charcot Code postal * 91300 Ville * Mass…" at bounding box center [553, 384] width 219 height 765
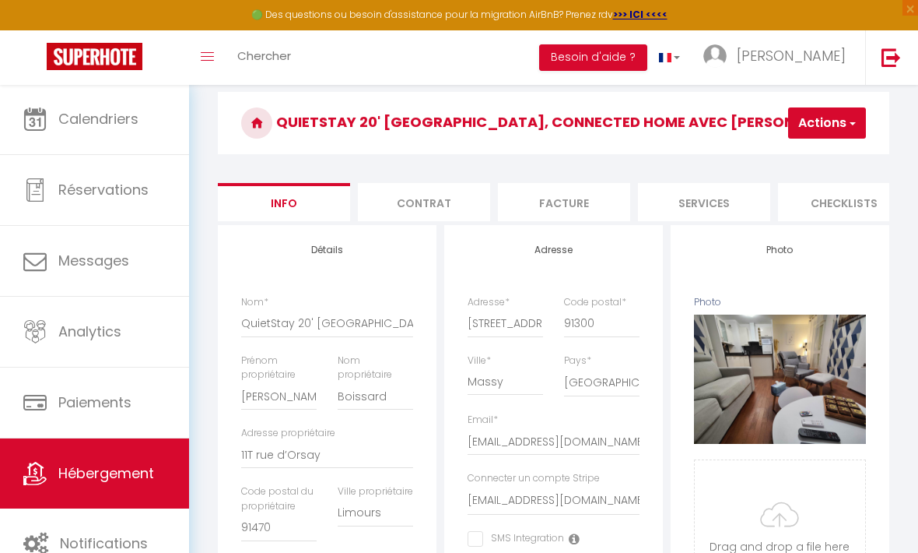
scroll to position [46, 0]
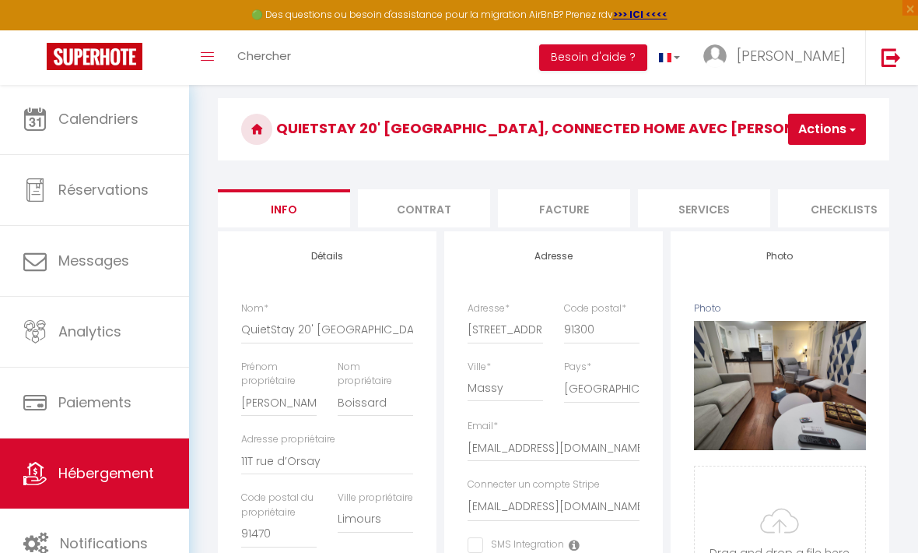
click at [706, 207] on li "Services" at bounding box center [704, 208] width 132 height 38
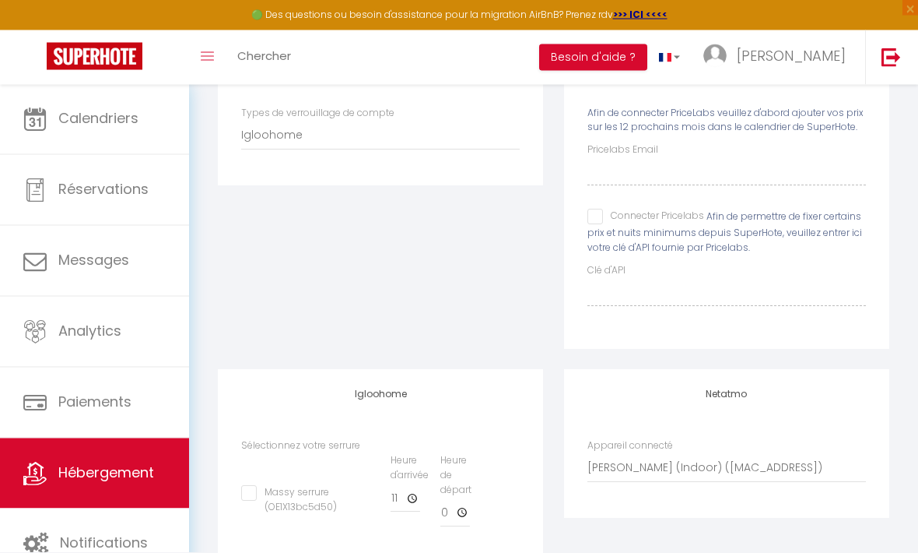
scroll to position [247, 0]
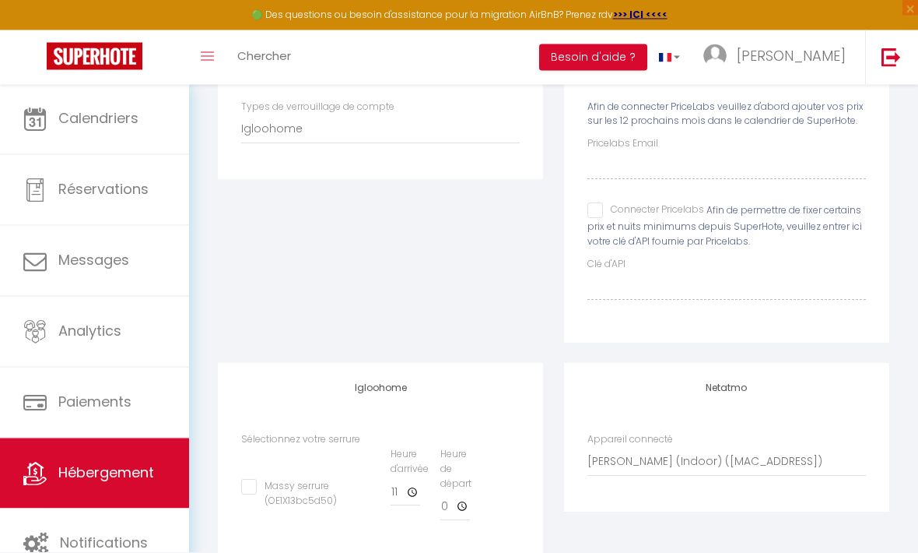
click at [246, 487] on input "Massy serrure (OE1X13bc5d50)" at bounding box center [289, 487] width 96 height 16
click at [248, 486] on input "Massy serrure (OE1X13bc5d50)" at bounding box center [289, 487] width 96 height 16
checkbox input "false"
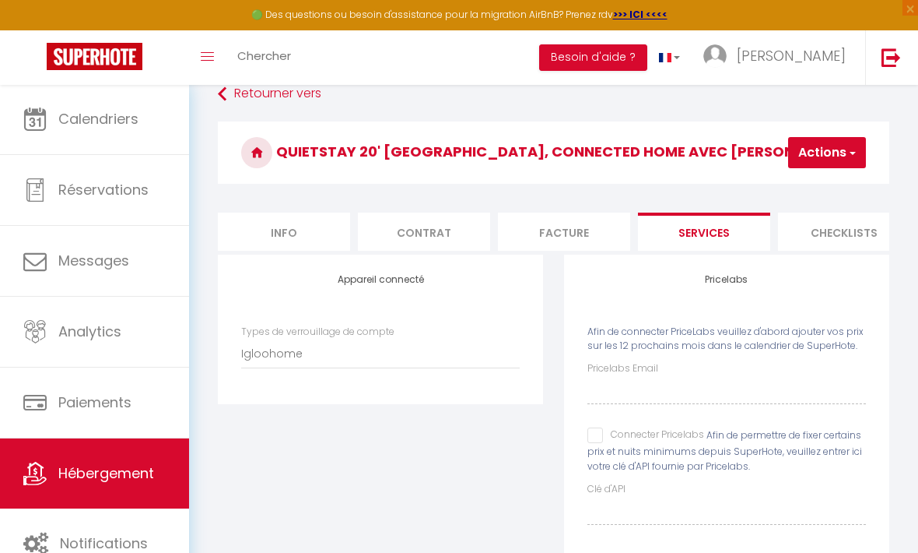
scroll to position [22, 0]
click at [858, 155] on button "Actions" at bounding box center [827, 153] width 78 height 31
click at [872, 132] on h3 "QuietStay 20' [GEOGRAPHIC_DATA], Connected HOME avec [PERSON_NAME]" at bounding box center [554, 152] width 672 height 62
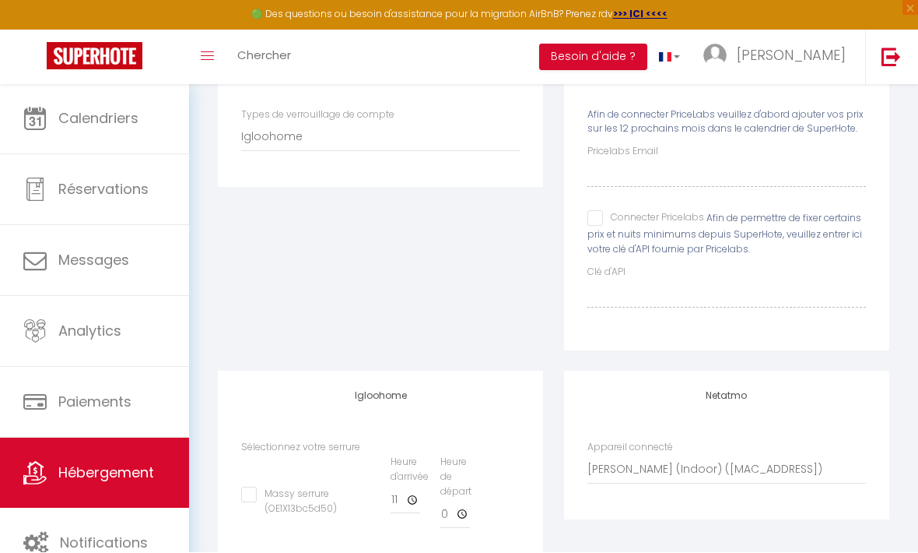
scroll to position [247, 0]
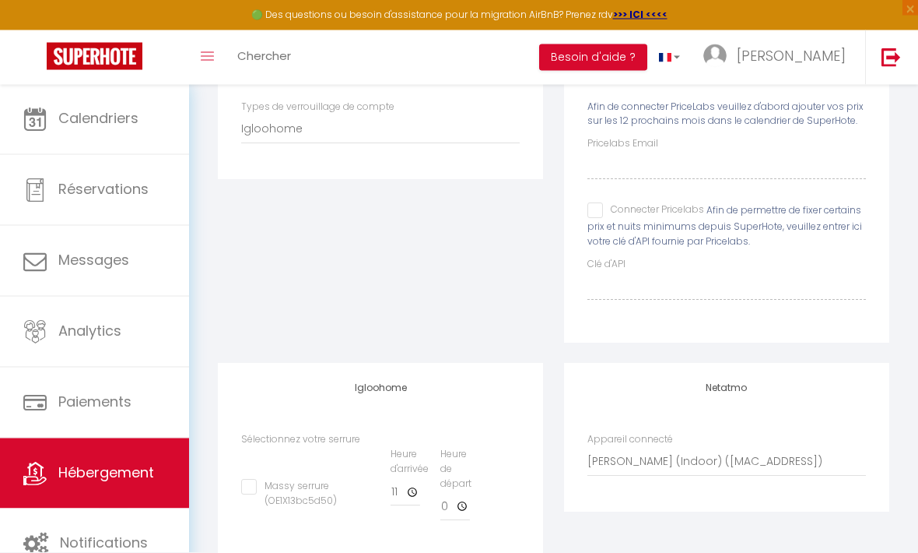
click at [841, 436] on div "Appareil connecté Ma maison (Indoor) (70:ee:50:3c:0b:08)" at bounding box center [727, 455] width 279 height 44
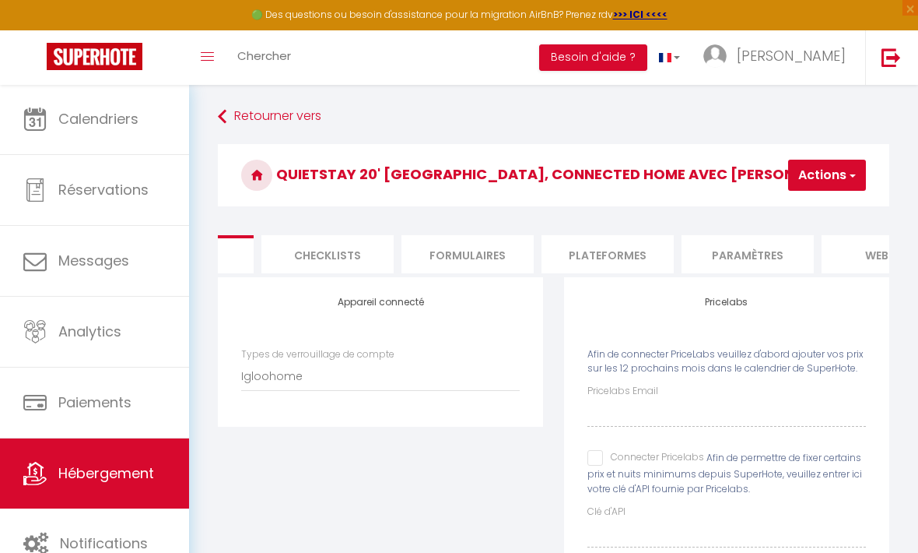
scroll to position [0, 497]
click at [632, 265] on li "Plateformes" at bounding box center [628, 254] width 132 height 38
select select
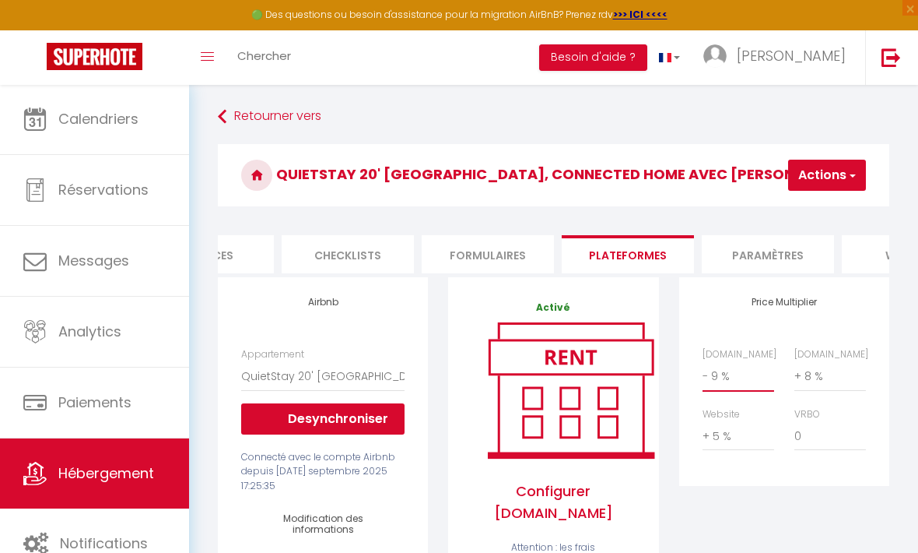
click at [755, 370] on select "0 + 1 % + 2 % + 3 % + 4 % + 5 % + 6 % + 7 % + 8 % + 9 %" at bounding box center [739, 376] width 72 height 30
select select "- 8 %"
select select
click at [865, 177] on button "Actions" at bounding box center [827, 175] width 78 height 31
click at [785, 206] on link "Enregistrer" at bounding box center [803, 209] width 123 height 20
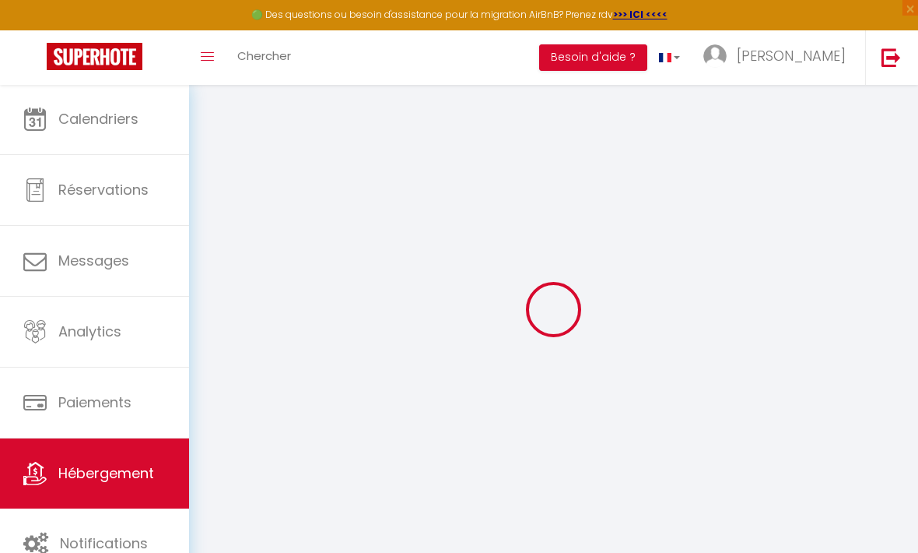
select select "EUR"
select select
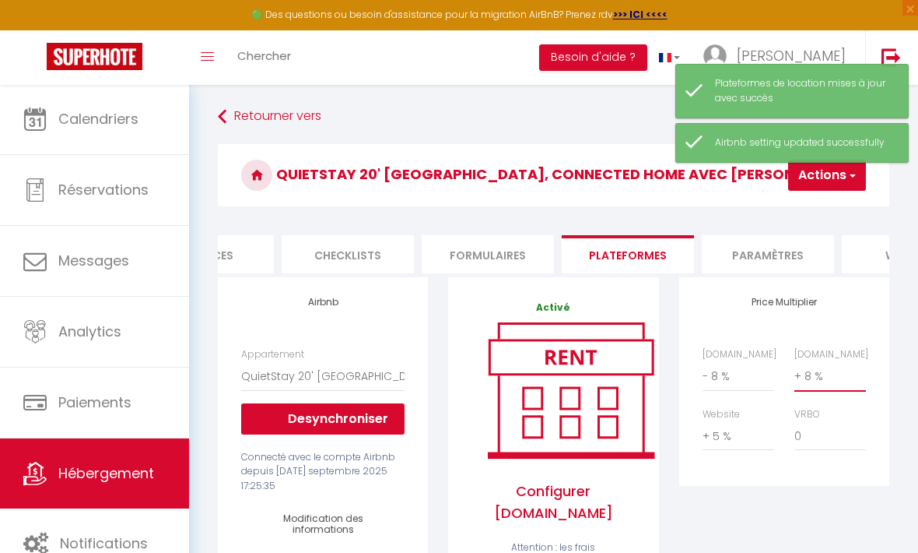
click at [854, 367] on select "0 + 1 % + 2 % + 3 % + 4 % + 5 % + 6 % + 7 % + 8 % + 9 %" at bounding box center [831, 376] width 72 height 30
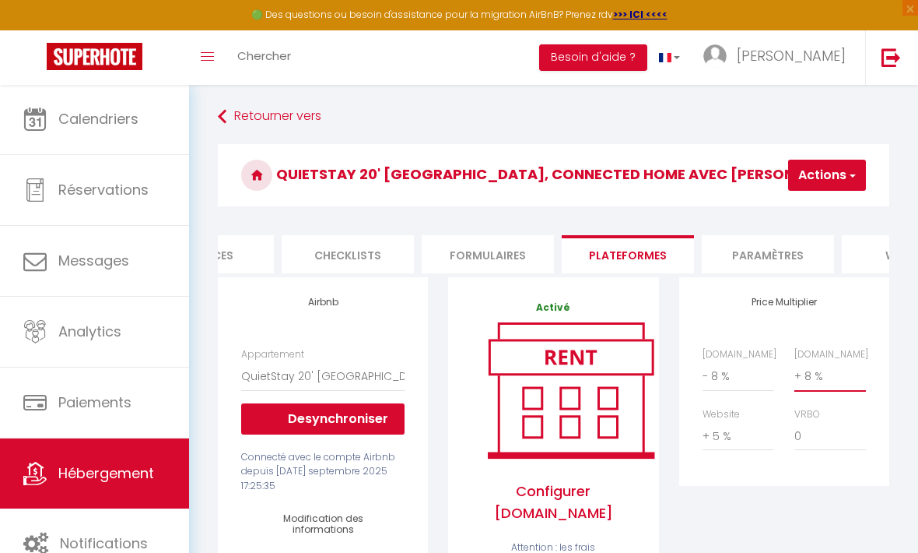
select select "+ 7 %"
select select
click at [857, 178] on span "button" at bounding box center [852, 175] width 10 height 16
click at [795, 206] on link "Enregistrer" at bounding box center [803, 209] width 123 height 20
select select "EUR"
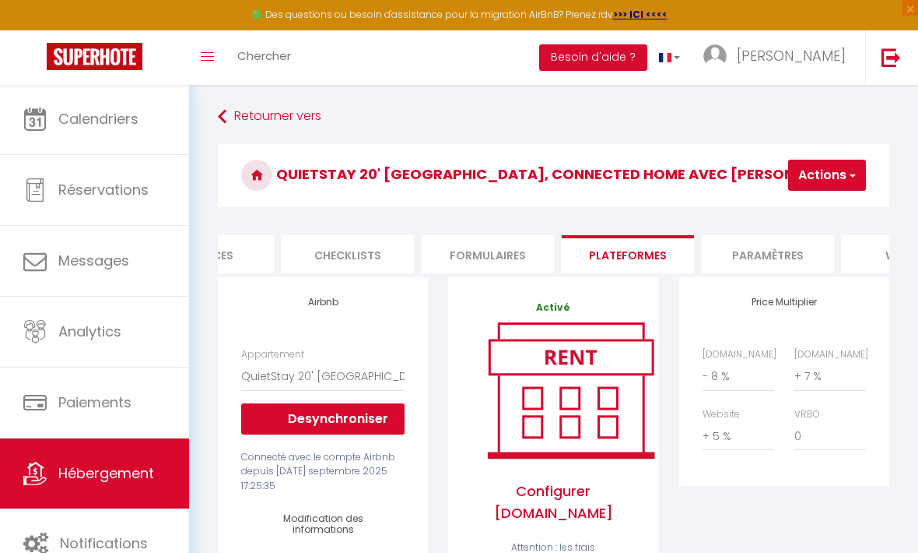
select select
click at [770, 255] on li "Paramètres" at bounding box center [768, 254] width 132 height 38
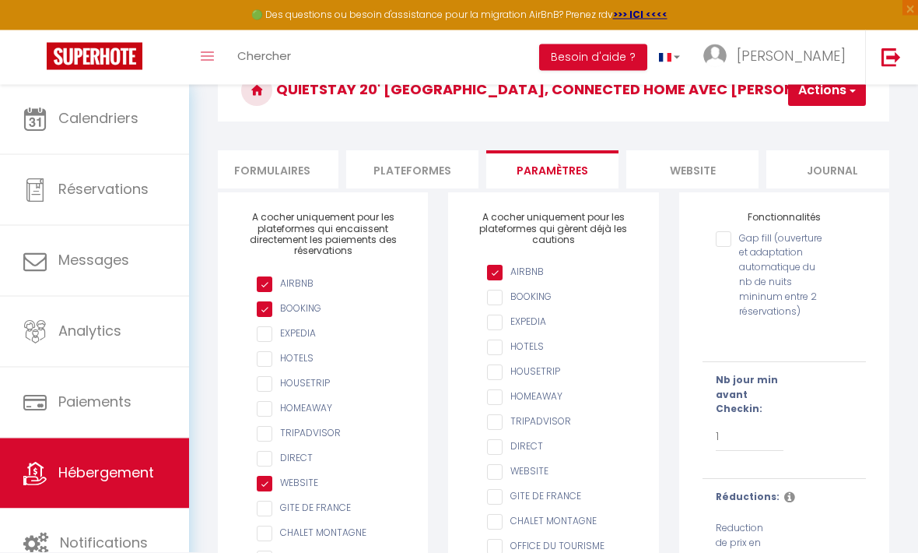
scroll to position [0, 714]
click at [690, 163] on li "website" at bounding box center [690, 170] width 132 height 38
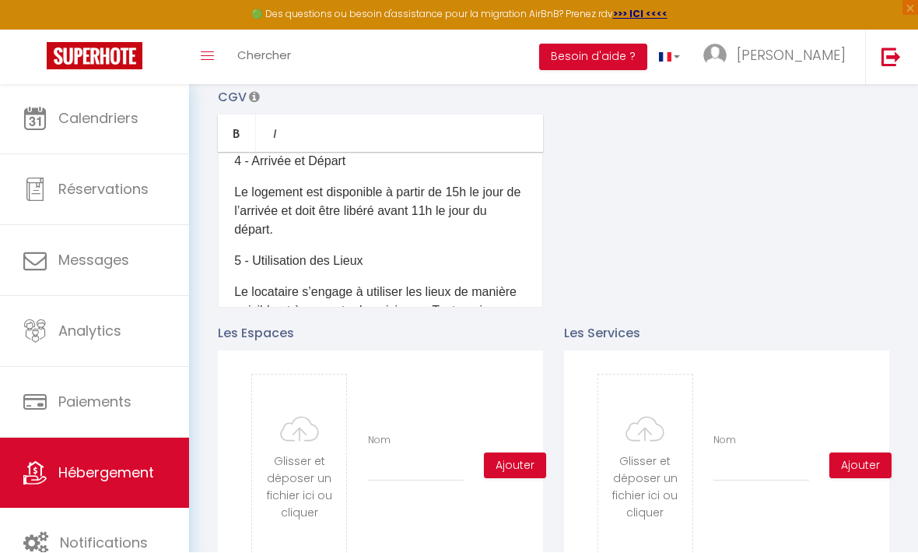
scroll to position [277, 0]
click at [468, 188] on p "Le logement est disponible à partir de 15h le jour de l’arrivée et doit être li…" at bounding box center [380, 212] width 293 height 56
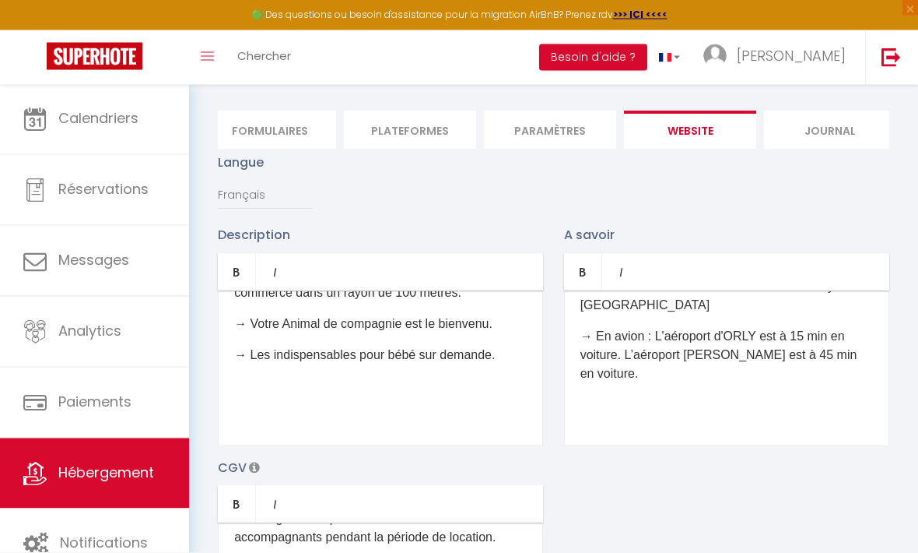
scroll to position [0, 0]
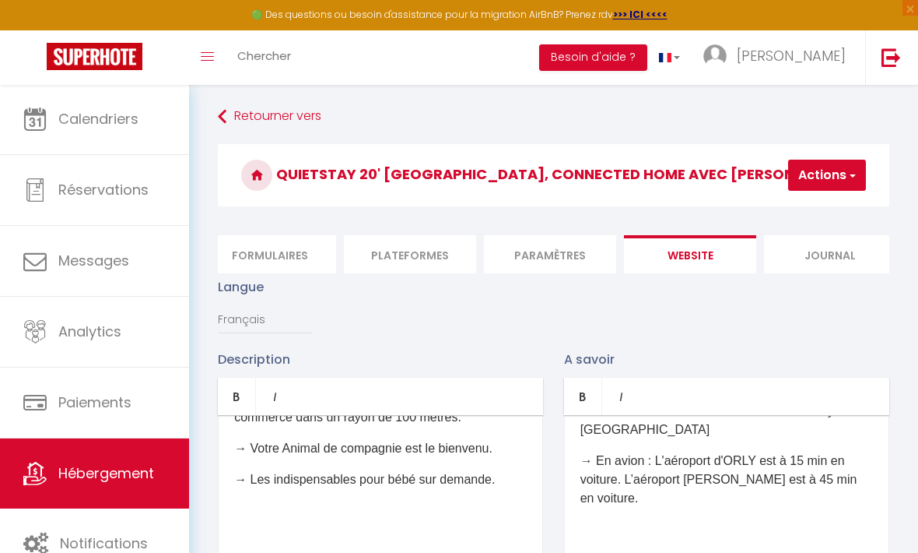
click at [855, 179] on span "button" at bounding box center [852, 175] width 10 height 16
click at [782, 215] on input "Enregistrer" at bounding box center [787, 210] width 58 height 16
checkbox input "true"
checkbox input "false"
checkbox input "true"
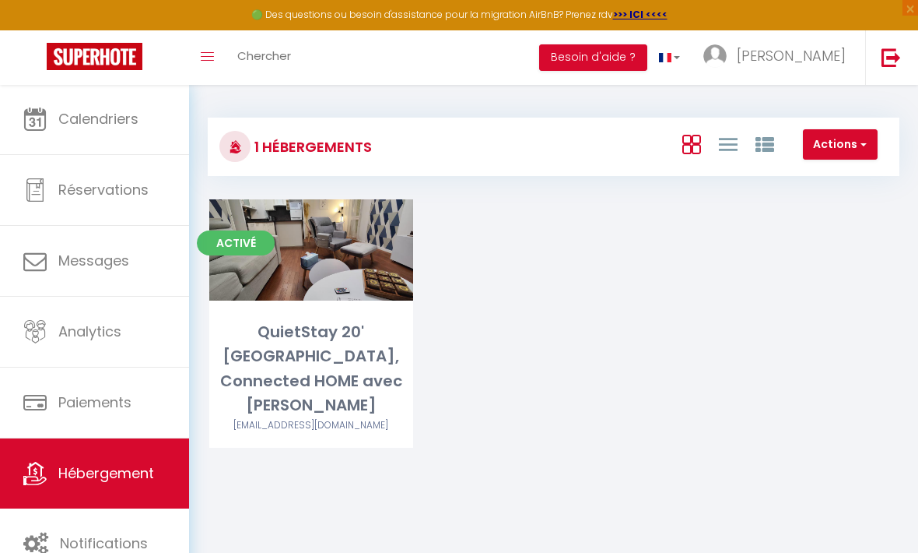
click at [106, 119] on span "Calendriers" at bounding box center [98, 118] width 80 height 19
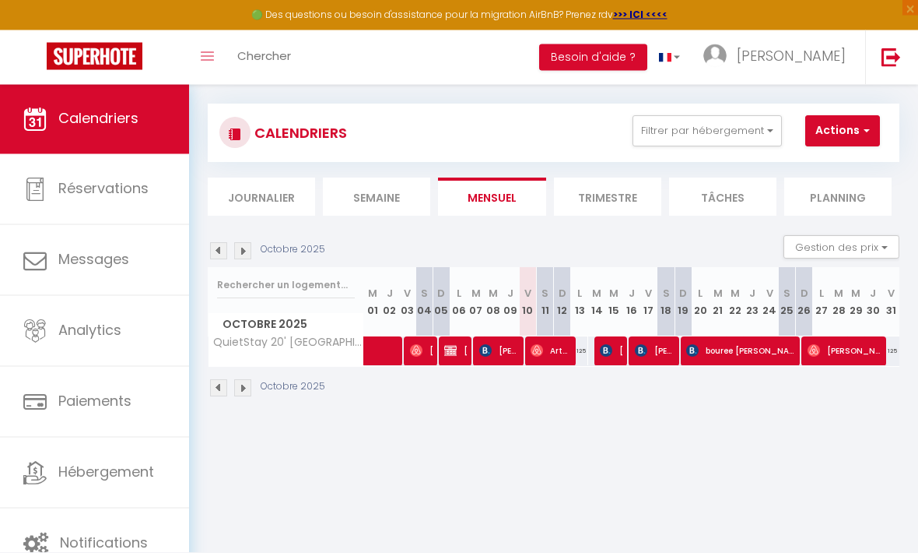
scroll to position [14, 0]
click at [379, 349] on span at bounding box center [412, 351] width 72 height 30
select select "OK"
select select "1"
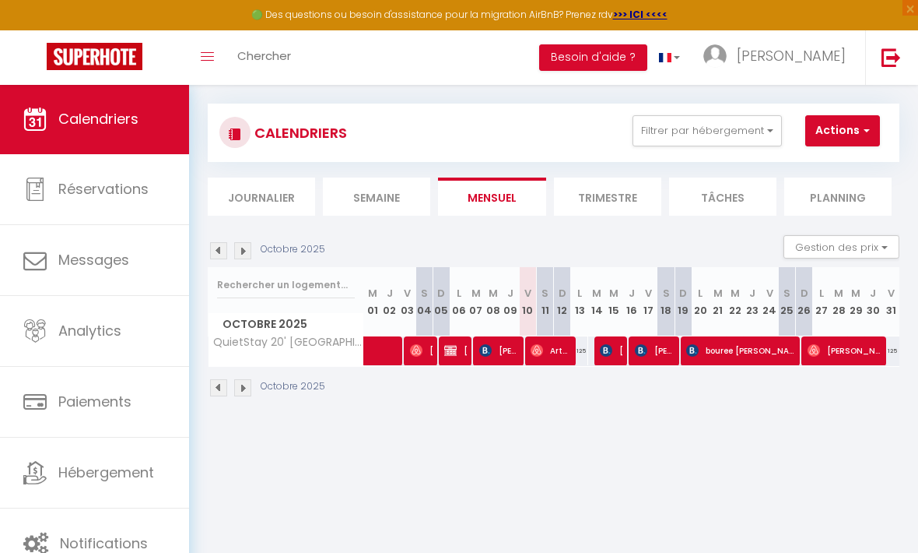
select select "0"
select select "1"
select select
select select "35814"
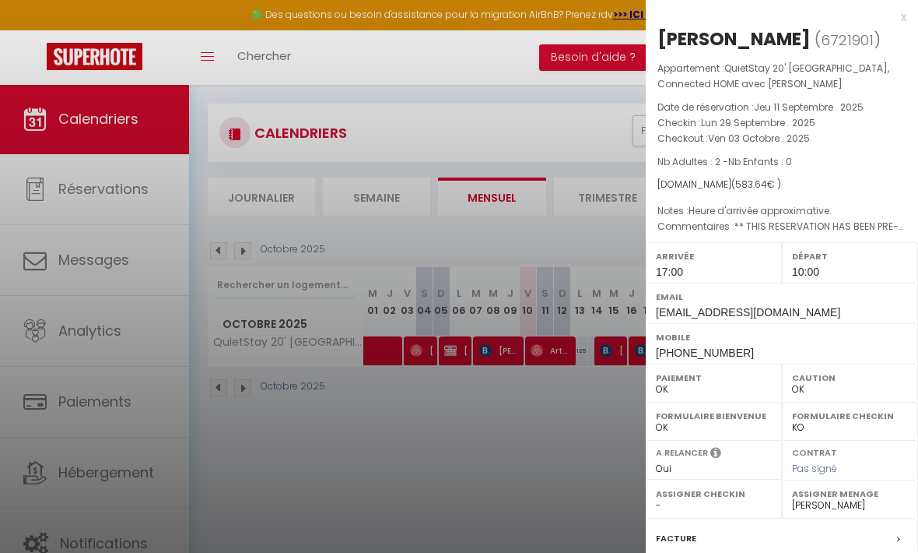
click at [485, 451] on div at bounding box center [459, 276] width 918 height 553
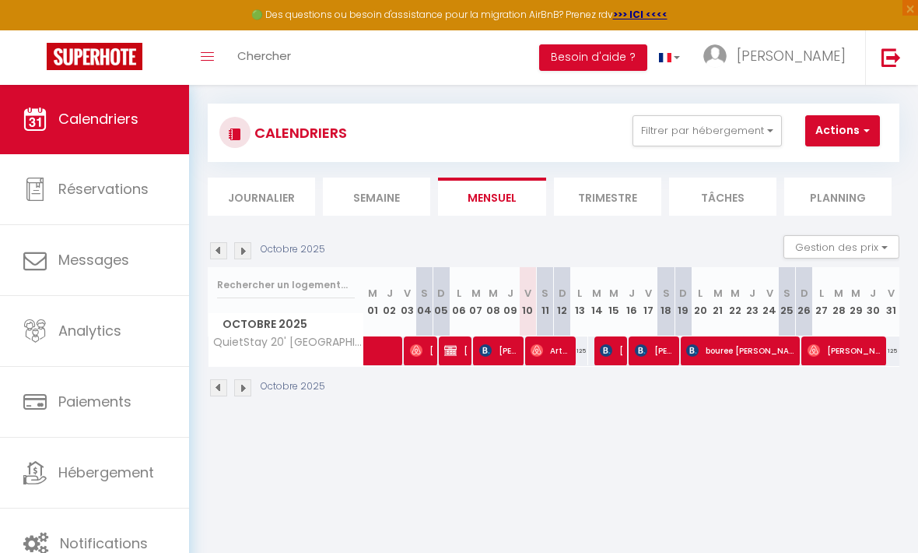
click at [92, 492] on link "Hébergement" at bounding box center [94, 472] width 189 height 70
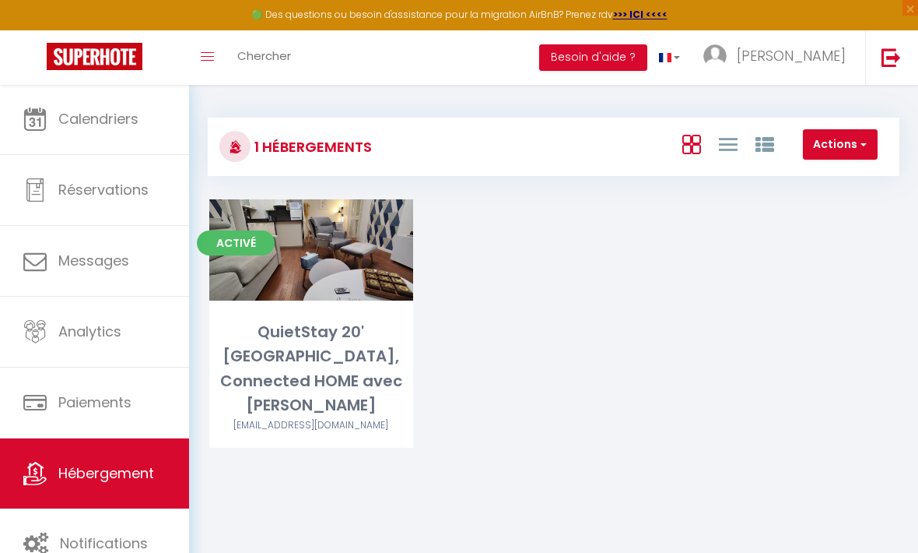
click at [313, 247] on link "Editer" at bounding box center [311, 249] width 93 height 31
select select "3"
select select "2"
select select "1"
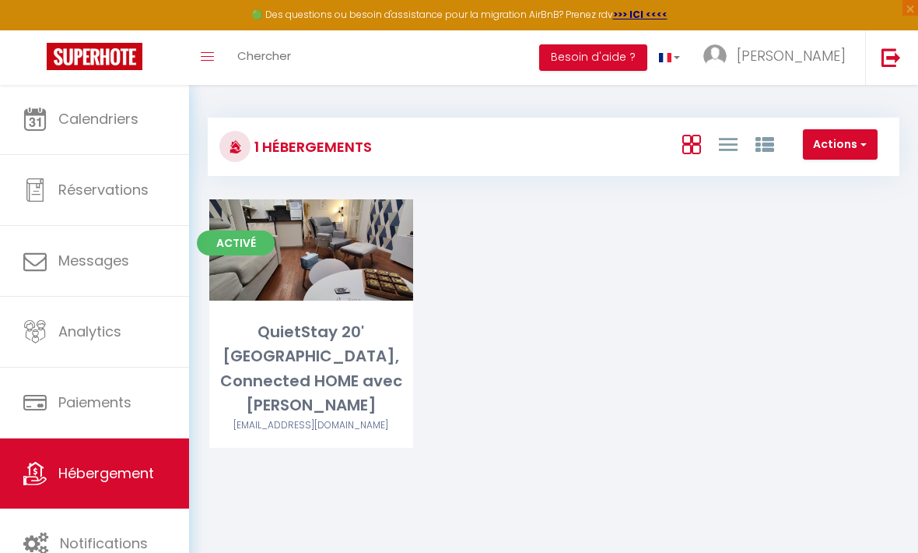
select select
select select "28"
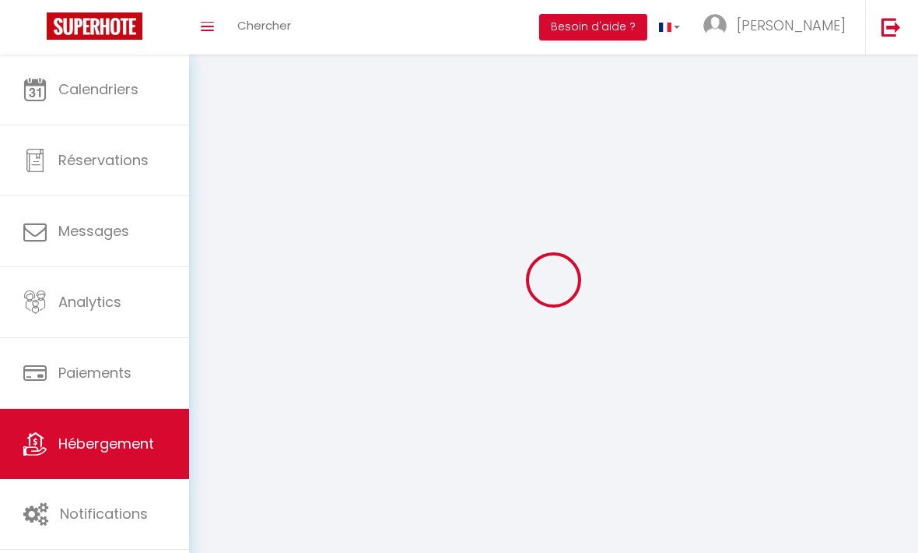
select select
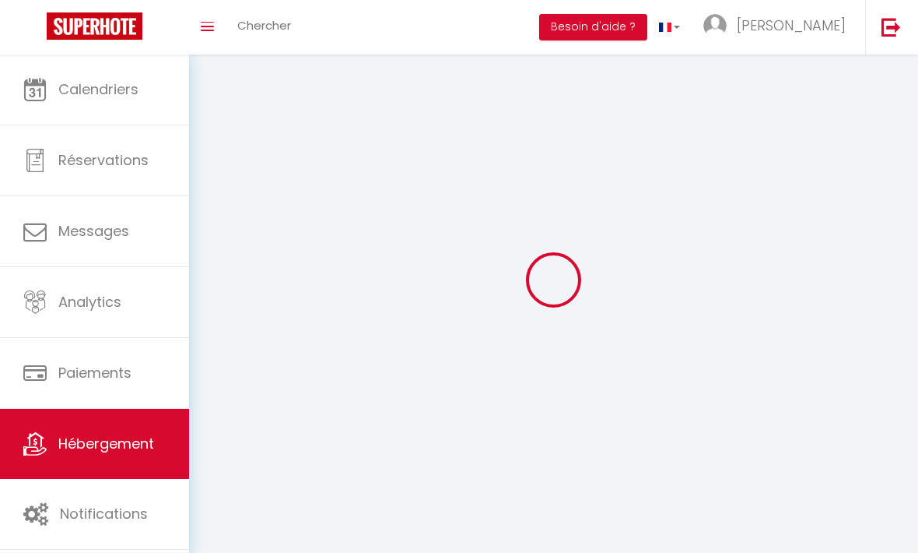
select select
checkbox input "false"
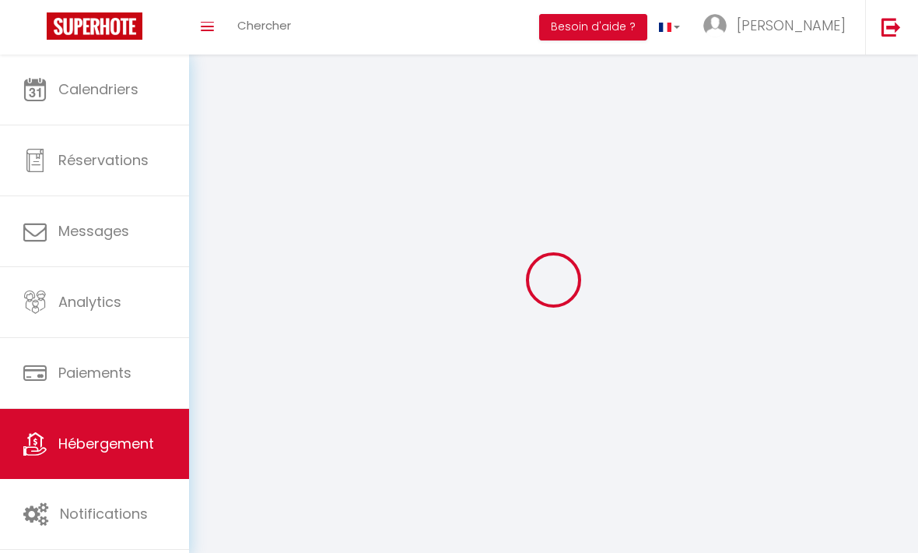
select select
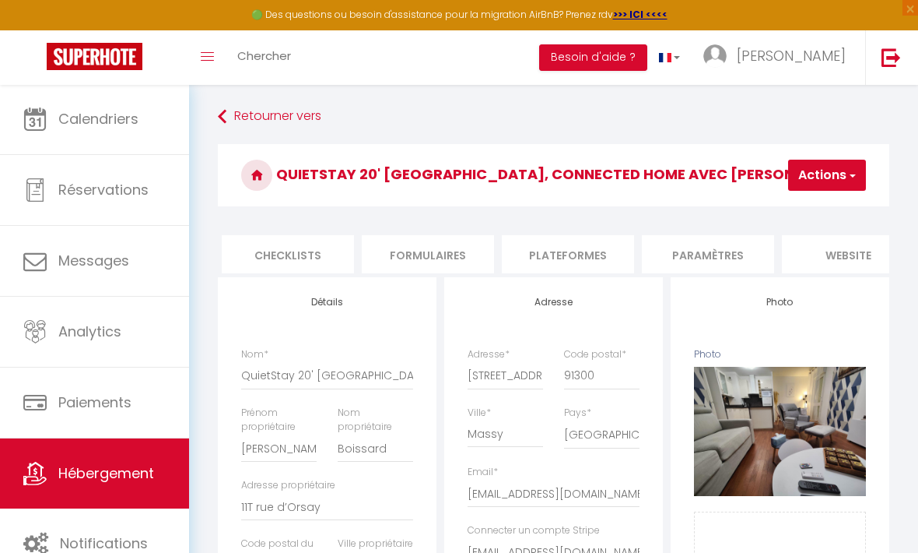
scroll to position [0, 557]
click at [574, 254] on li "Plateformes" at bounding box center [567, 254] width 132 height 38
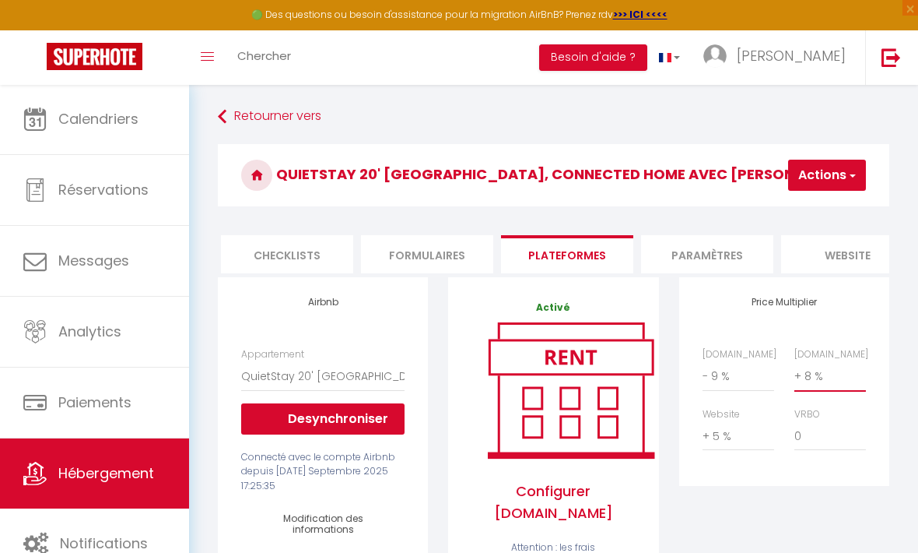
click at [851, 371] on select "0 + 1 % + 2 % + 3 % + 4 % + 5 % + 6 % + 7 % + 8 % + 9 %" at bounding box center [831, 376] width 72 height 30
click at [753, 364] on select "0 + 1 % + 2 % + 3 % + 4 % + 5 % + 6 % + 7 % + 8 % + 9 %" at bounding box center [739, 376] width 72 height 30
click at [855, 174] on span "button" at bounding box center [852, 175] width 10 height 16
click at [781, 219] on link "Enregistrer" at bounding box center [803, 209] width 123 height 20
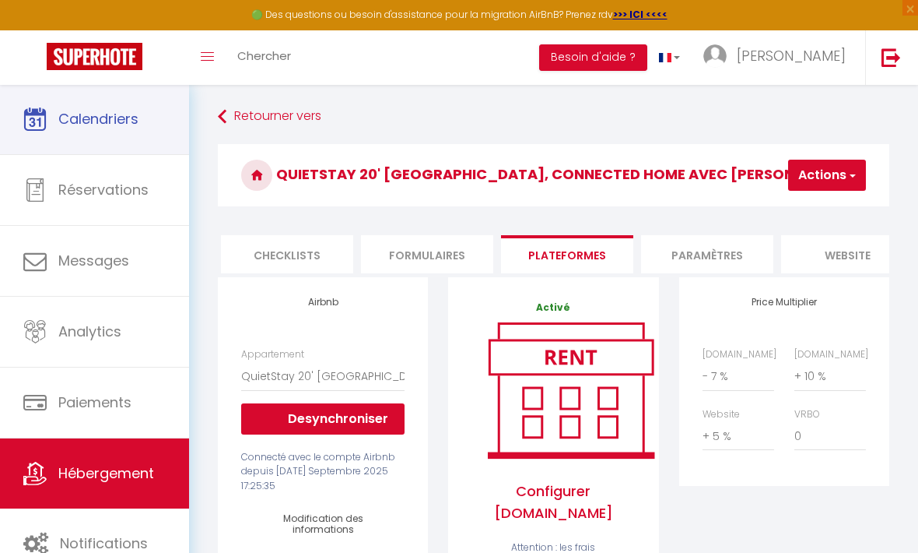
click at [101, 133] on link "Calendriers" at bounding box center [94, 119] width 189 height 70
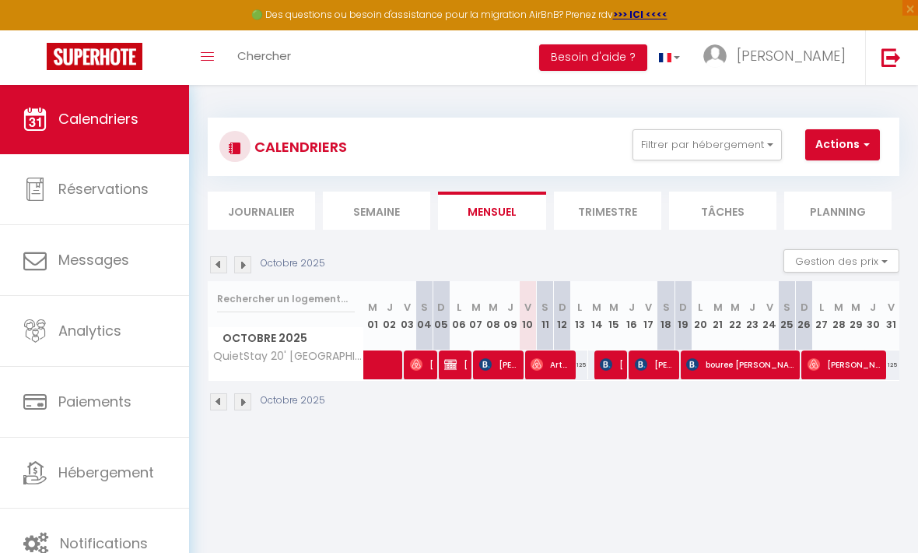
click at [103, 136] on link "Calendriers" at bounding box center [94, 119] width 189 height 70
click at [103, 134] on link "Calendriers" at bounding box center [94, 119] width 189 height 70
click at [247, 262] on img at bounding box center [242, 264] width 17 height 17
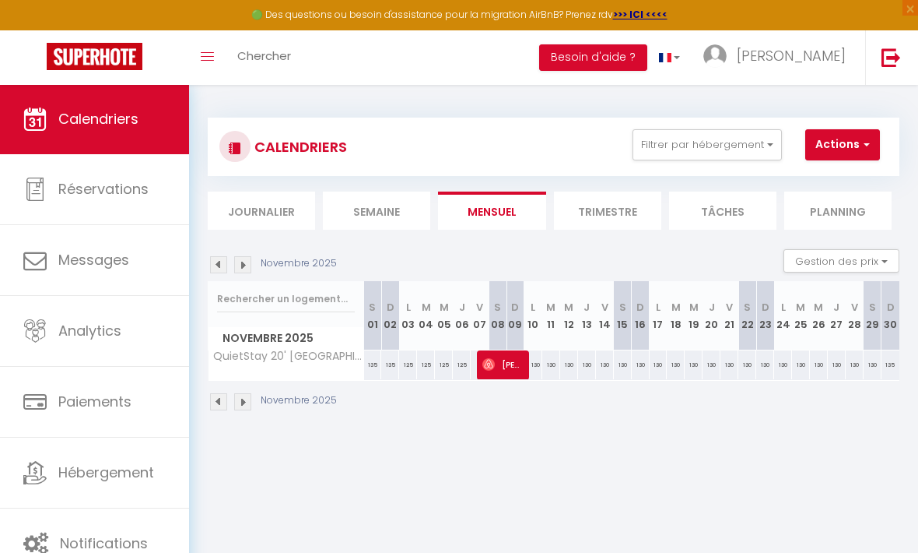
click at [535, 357] on div "130" at bounding box center [534, 364] width 18 height 29
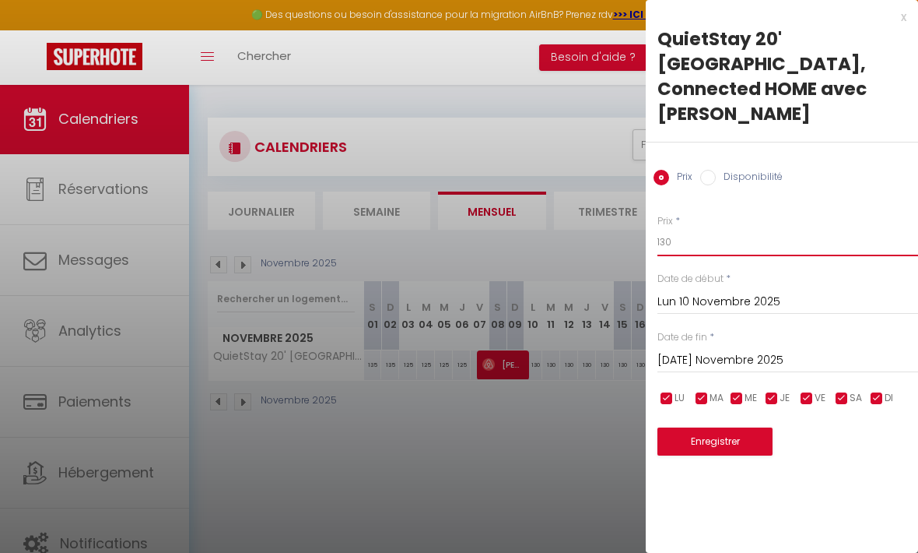
click at [757, 230] on input "130" at bounding box center [788, 242] width 261 height 28
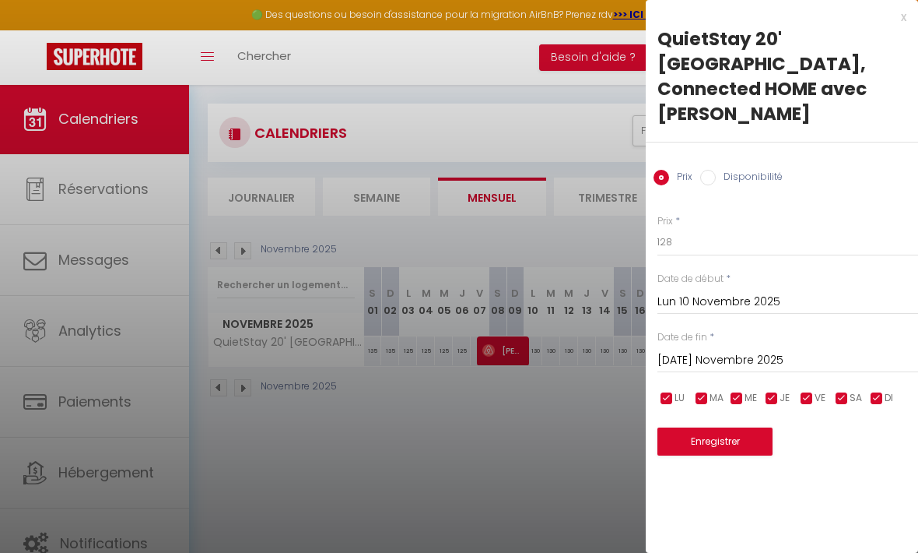
click at [768, 350] on input "Mar 11 Novembre 2025" at bounding box center [788, 360] width 261 height 20
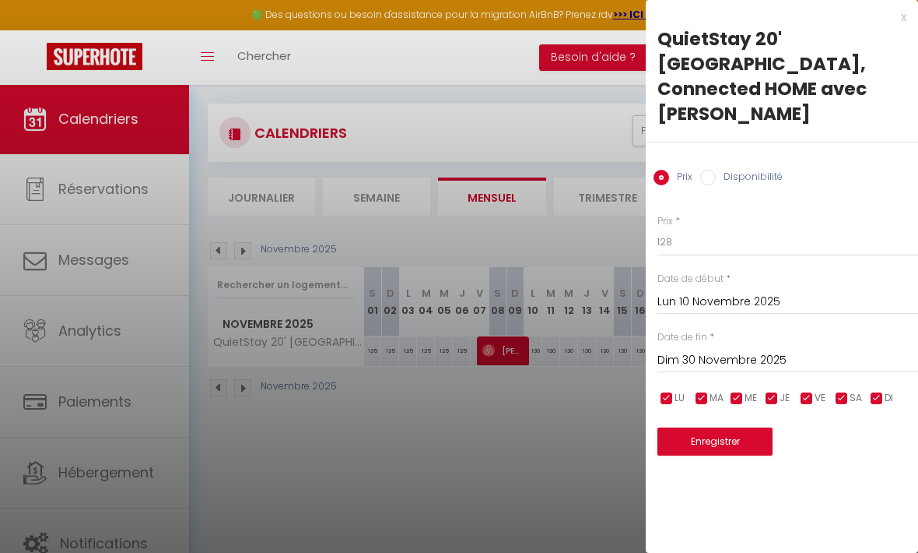
click at [735, 427] on button "Enregistrer" at bounding box center [715, 441] width 115 height 28
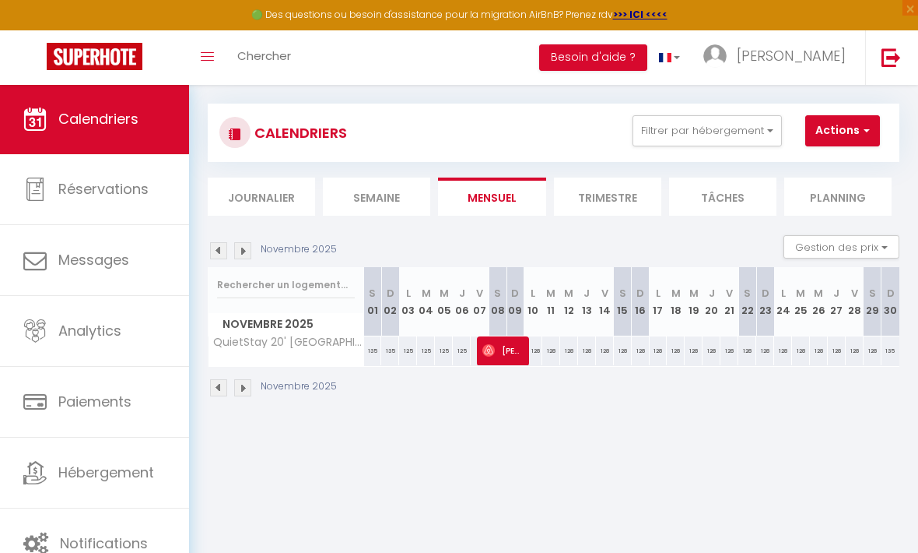
click at [893, 349] on div "135" at bounding box center [891, 350] width 18 height 29
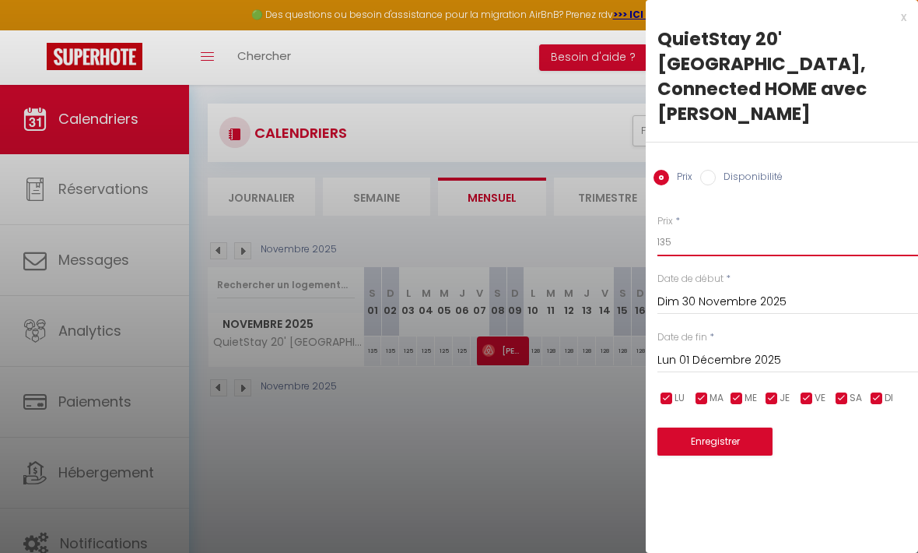
click at [745, 228] on input "135" at bounding box center [788, 242] width 261 height 28
click at [741, 427] on button "Enregistrer" at bounding box center [715, 441] width 115 height 28
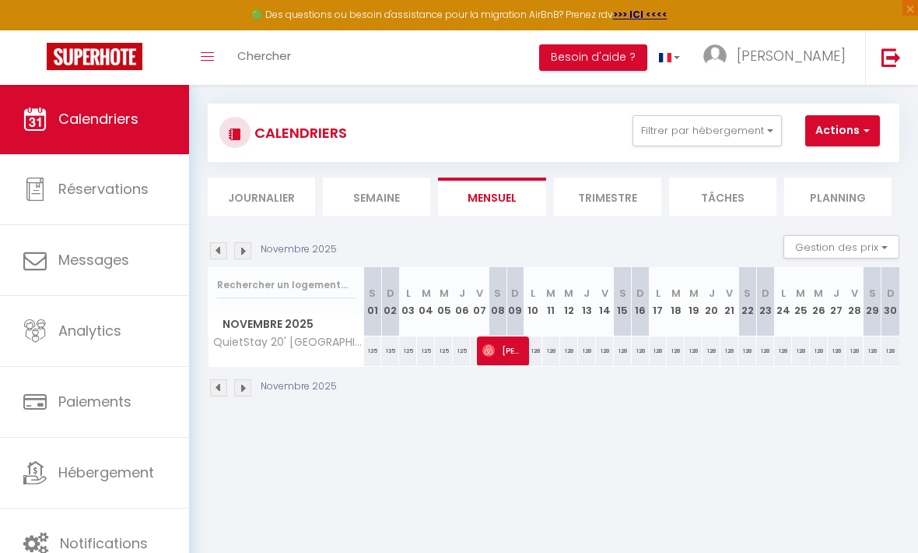
click at [373, 353] on div "135" at bounding box center [373, 350] width 18 height 29
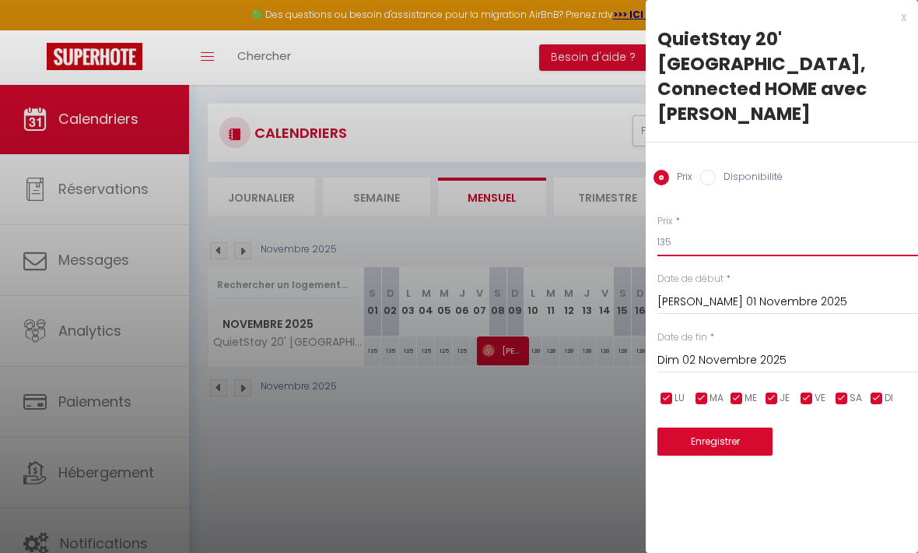
click at [731, 228] on input "135" at bounding box center [788, 242] width 261 height 28
click at [786, 350] on input "Dim 02 Novembre 2025" at bounding box center [788, 360] width 261 height 20
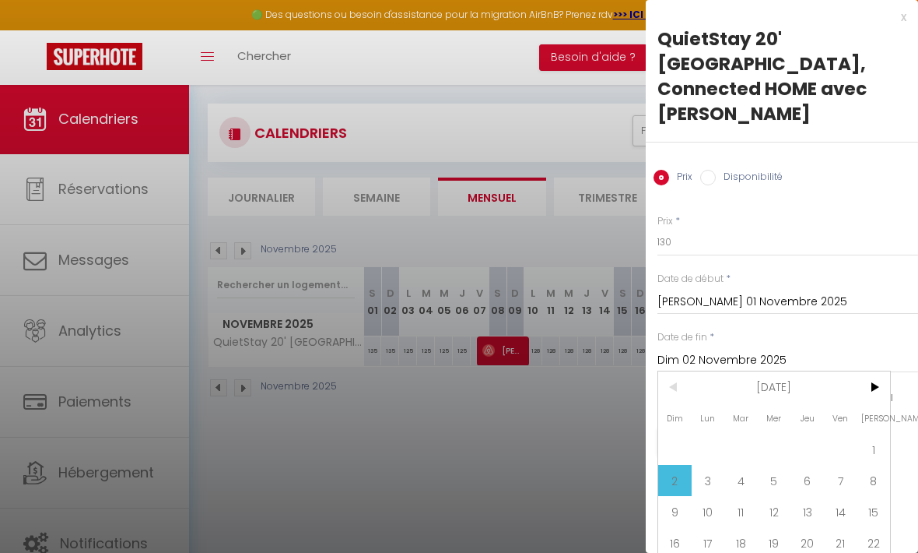
click at [711, 465] on span "3" at bounding box center [708, 480] width 33 height 31
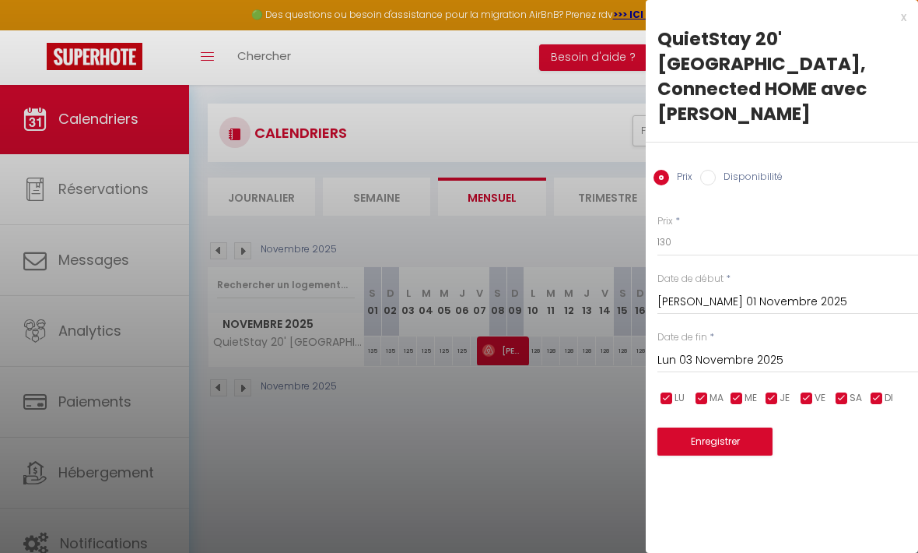
click at [728, 427] on button "Enregistrer" at bounding box center [715, 441] width 115 height 28
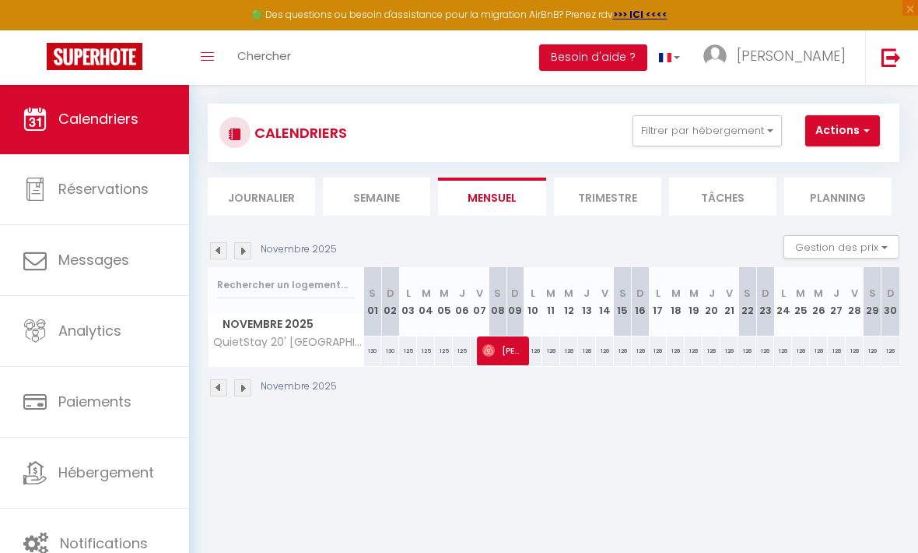
click at [248, 245] on img at bounding box center [242, 250] width 17 height 17
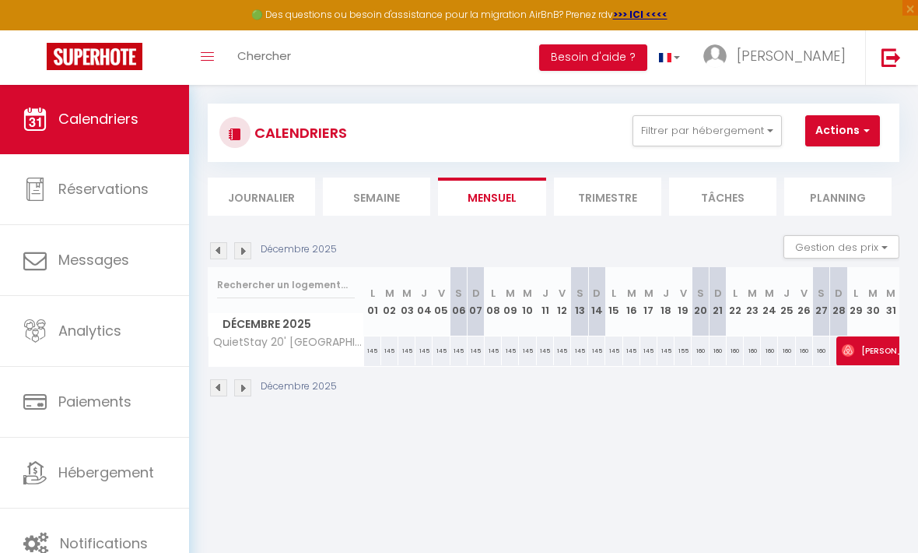
click at [374, 356] on div "145" at bounding box center [372, 350] width 17 height 29
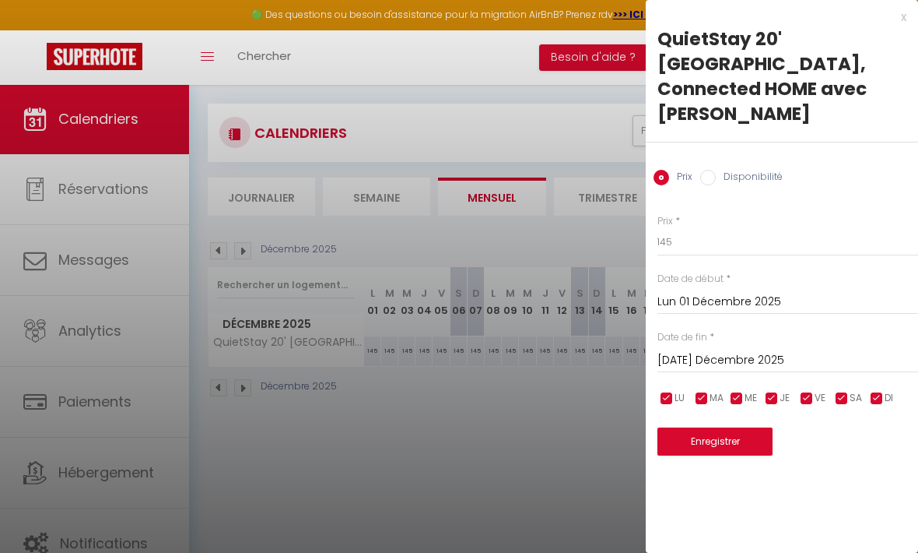
click at [539, 434] on div at bounding box center [459, 276] width 918 height 553
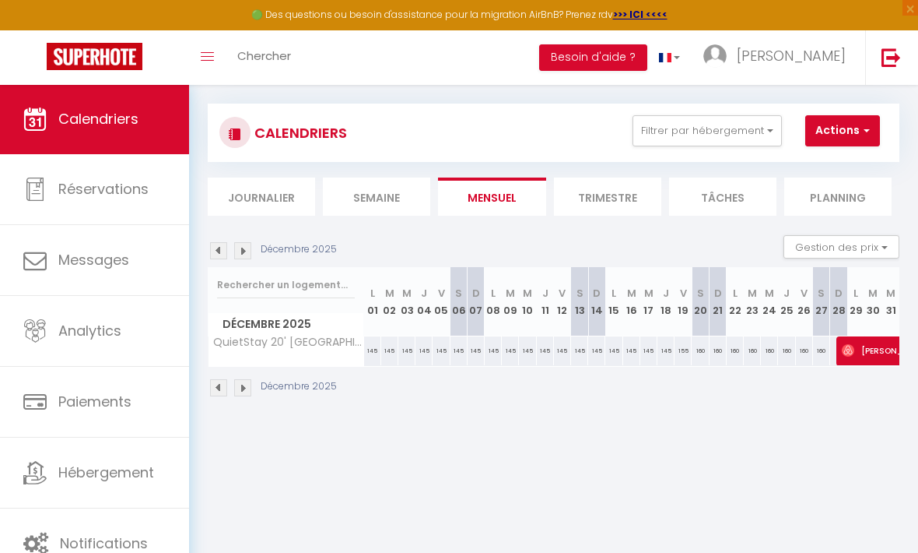
click at [474, 379] on div "Décembre 2025" at bounding box center [554, 390] width 692 height 46
click at [373, 357] on div "145" at bounding box center [372, 350] width 17 height 29
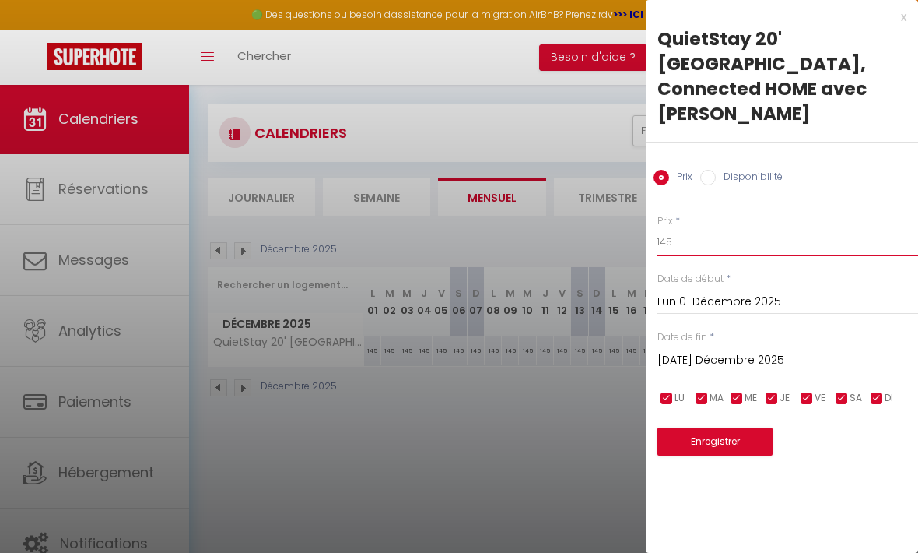
click at [733, 228] on input "145" at bounding box center [788, 242] width 261 height 28
click at [787, 350] on input "Mar 02 Décembre 2025" at bounding box center [788, 360] width 261 height 20
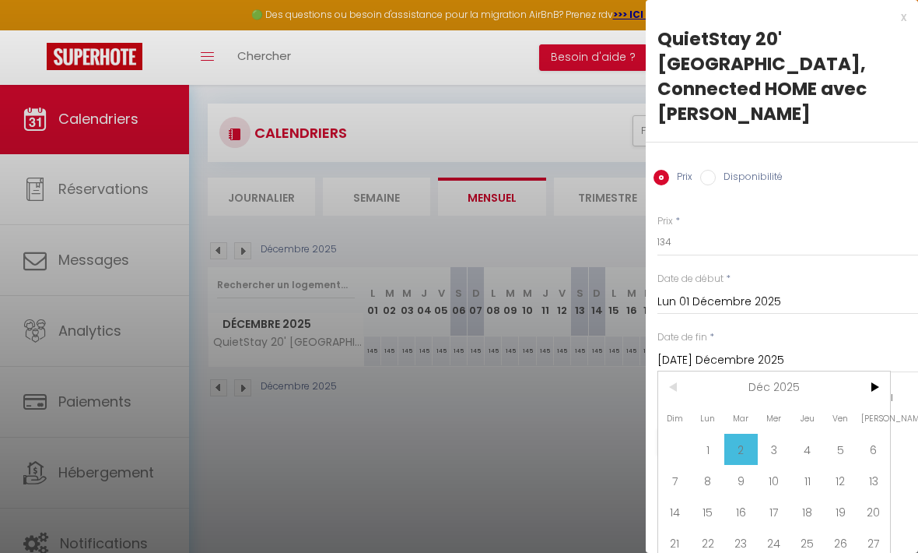
click at [841, 496] on span "19" at bounding box center [840, 511] width 33 height 31
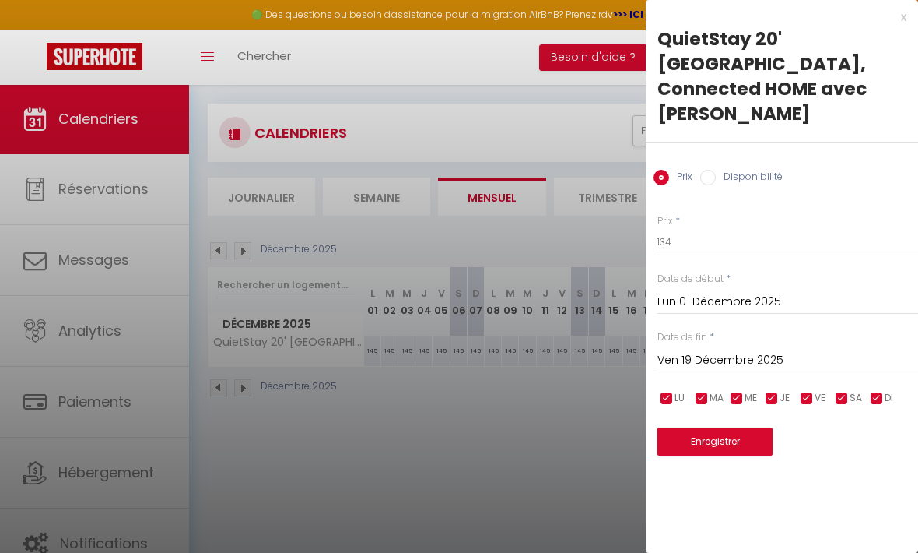
click at [739, 427] on button "Enregistrer" at bounding box center [715, 441] width 115 height 28
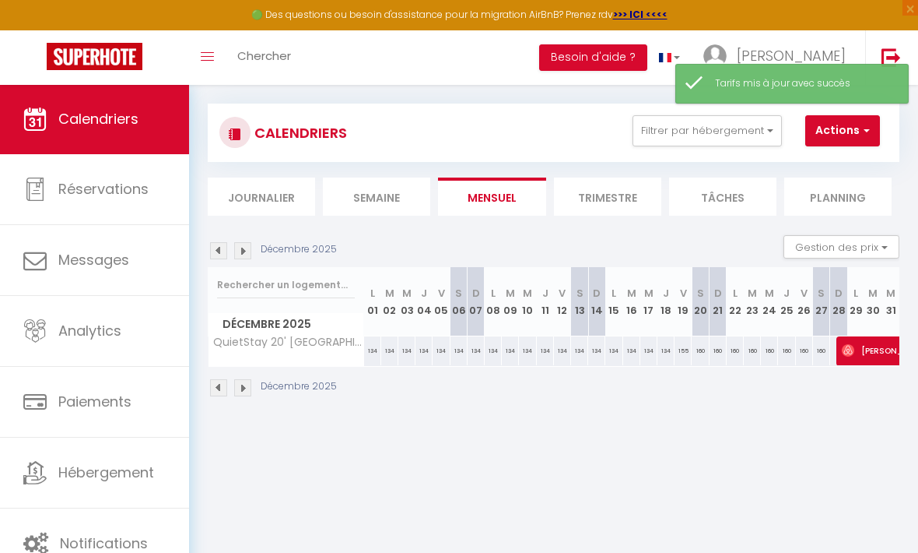
click at [686, 381] on div "Décembre 2025" at bounding box center [554, 390] width 692 height 46
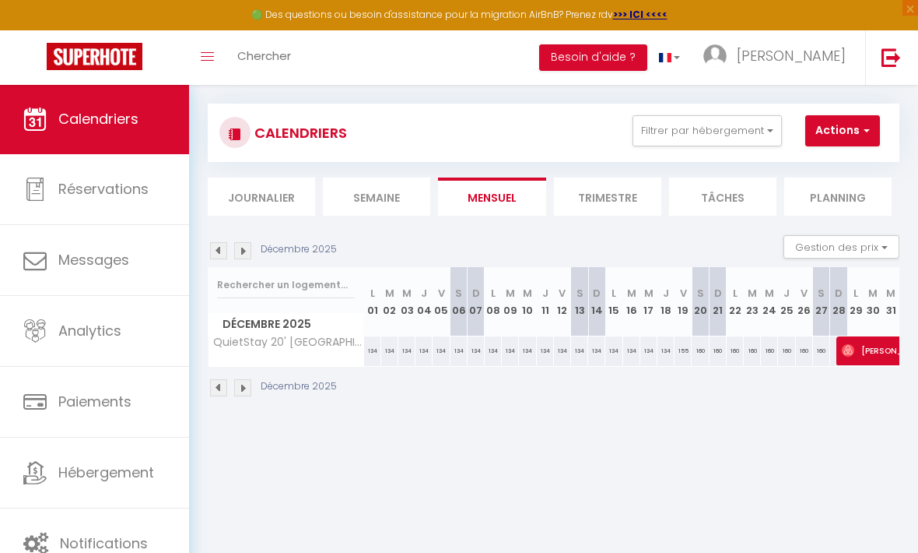
click at [686, 355] on div "155" at bounding box center [683, 350] width 17 height 29
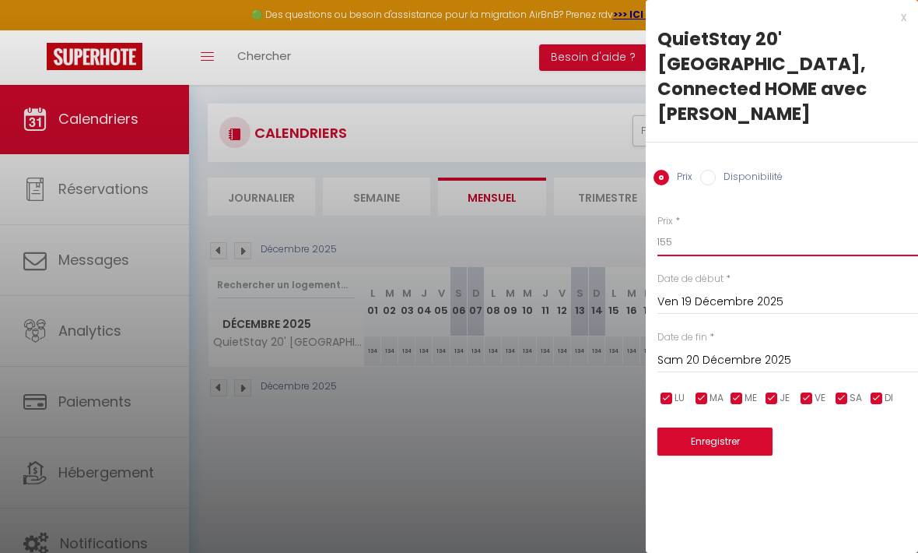
click at [725, 228] on input "155" at bounding box center [788, 242] width 261 height 28
click at [781, 350] on input "Sam 20 Décembre 2025" at bounding box center [788, 360] width 261 height 20
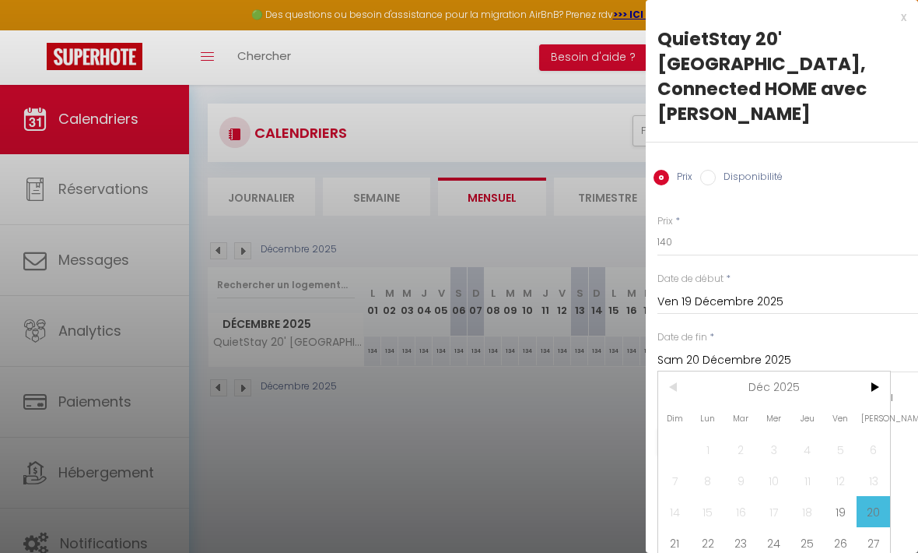
click at [742, 527] on span "23" at bounding box center [741, 542] width 33 height 31
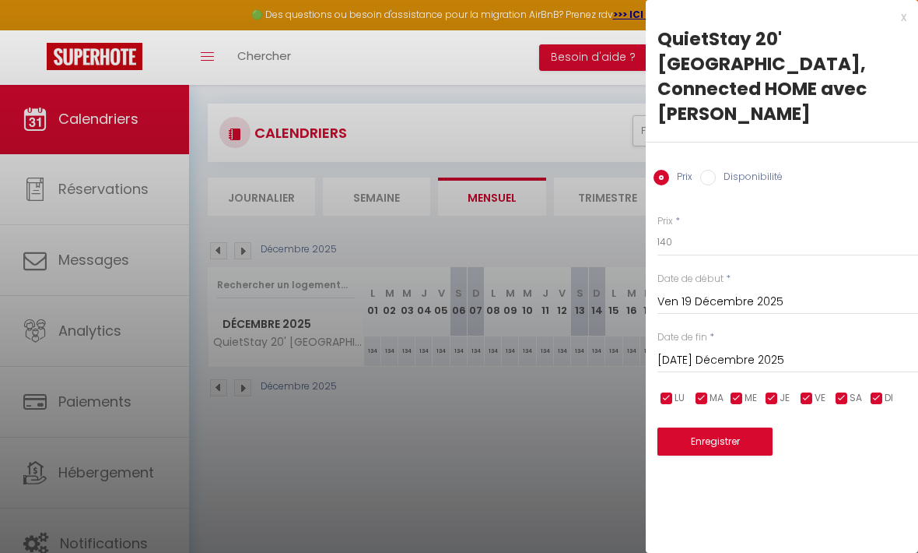
click at [732, 427] on button "Enregistrer" at bounding box center [715, 441] width 115 height 28
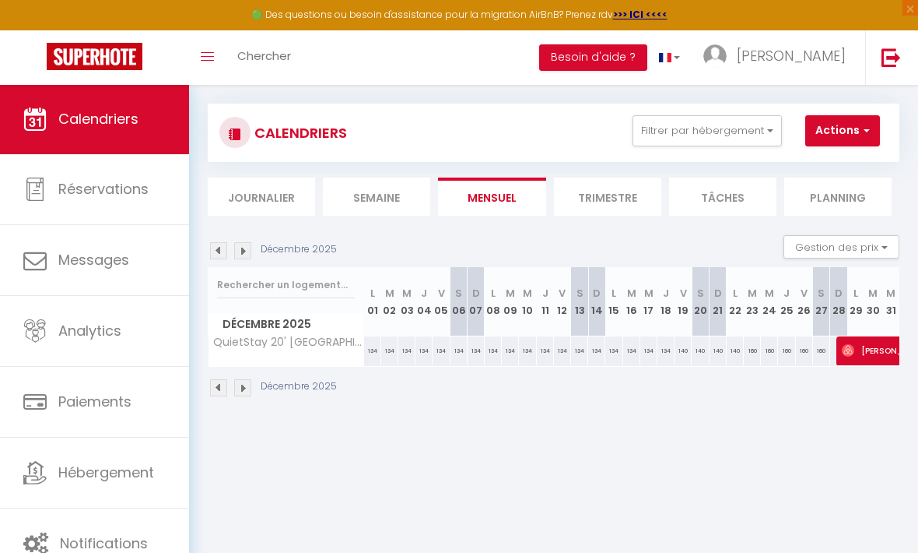
click at [749, 353] on div "160" at bounding box center [752, 350] width 17 height 29
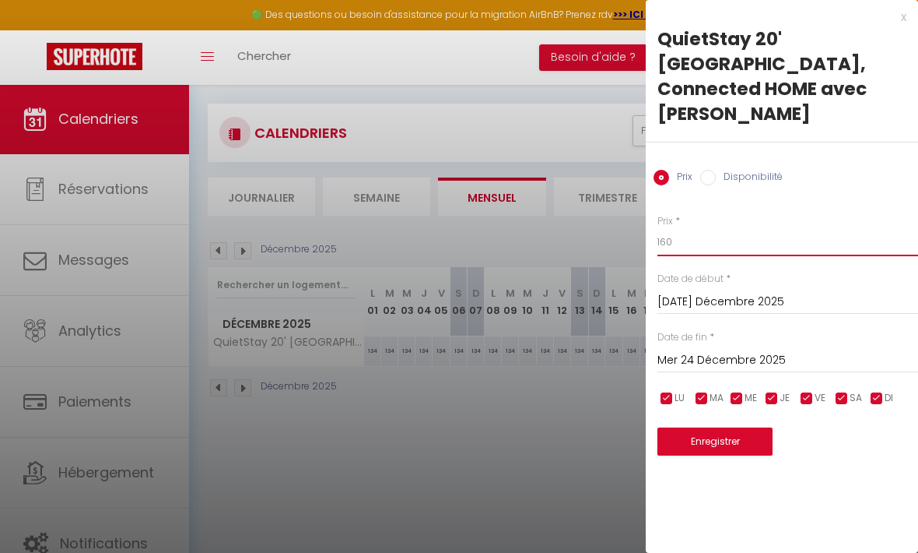
click at [723, 228] on input "160" at bounding box center [788, 242] width 261 height 28
click at [735, 427] on button "Enregistrer" at bounding box center [715, 441] width 115 height 28
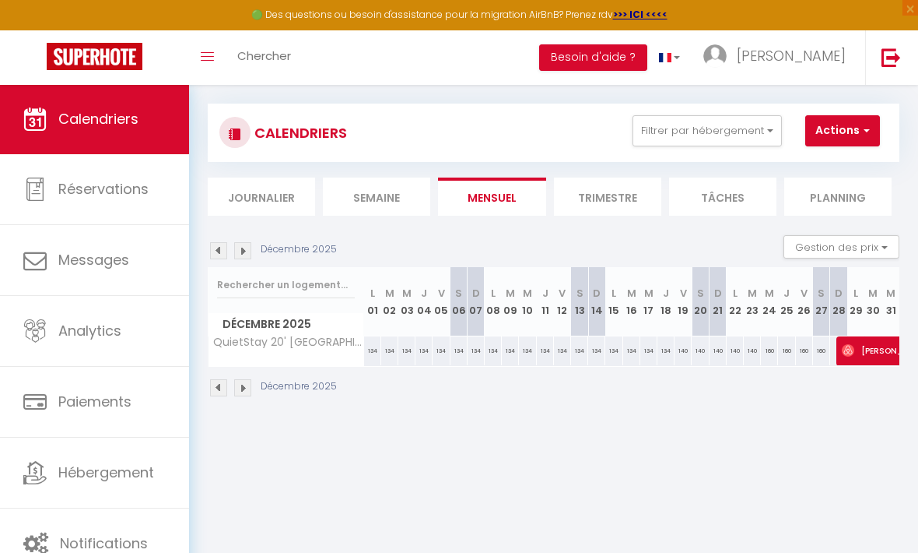
click at [767, 346] on div "160" at bounding box center [769, 350] width 17 height 29
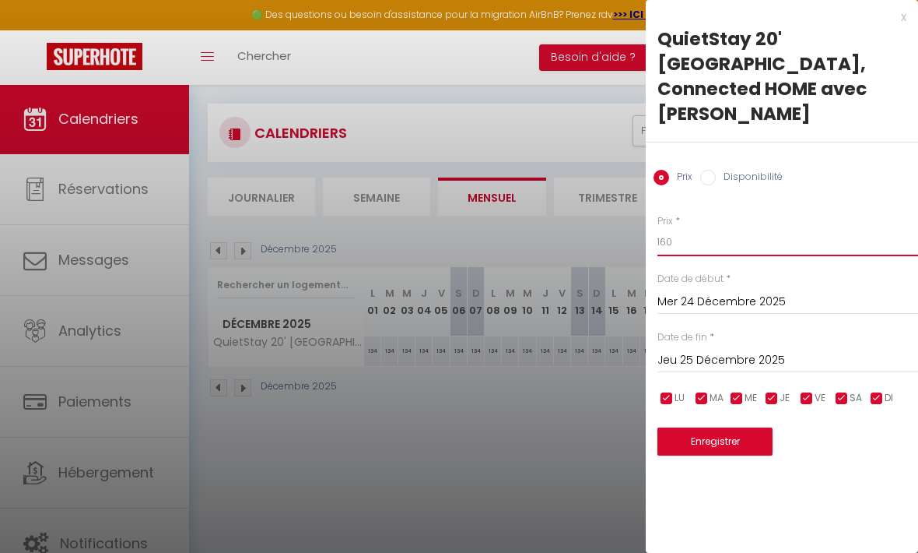
click at [728, 228] on input "160" at bounding box center [788, 242] width 261 height 28
click at [780, 350] on input "Jeu 25 Décembre 2025" at bounding box center [788, 360] width 261 height 20
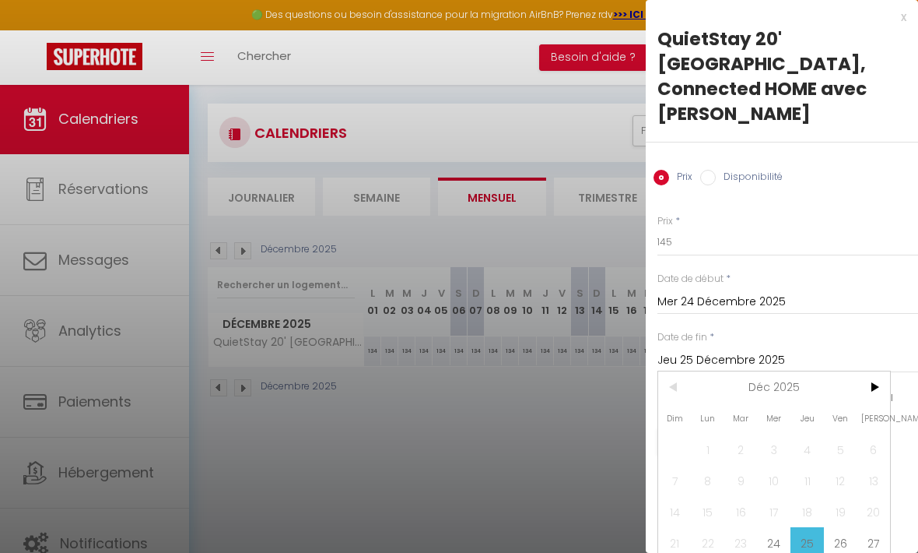
click at [848, 527] on span "26" at bounding box center [840, 542] width 33 height 31
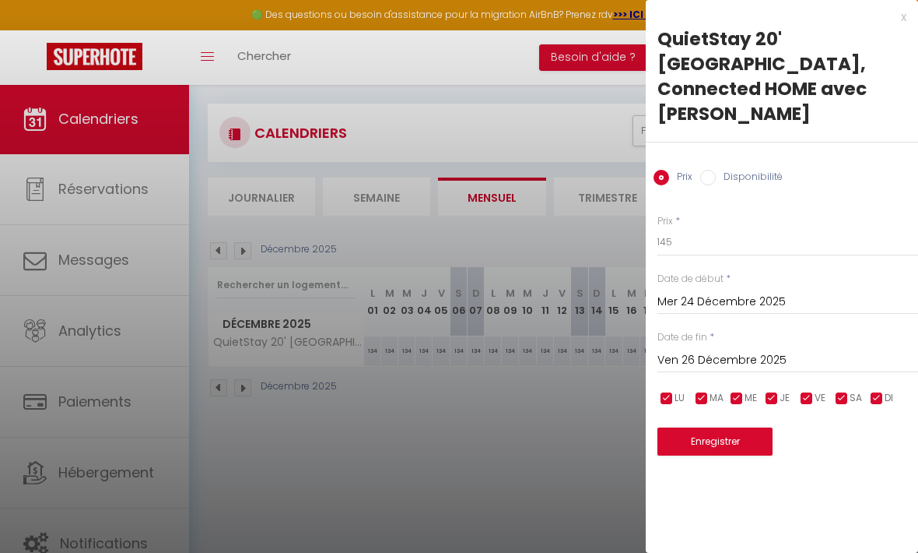
click at [739, 427] on button "Enregistrer" at bounding box center [715, 441] width 115 height 28
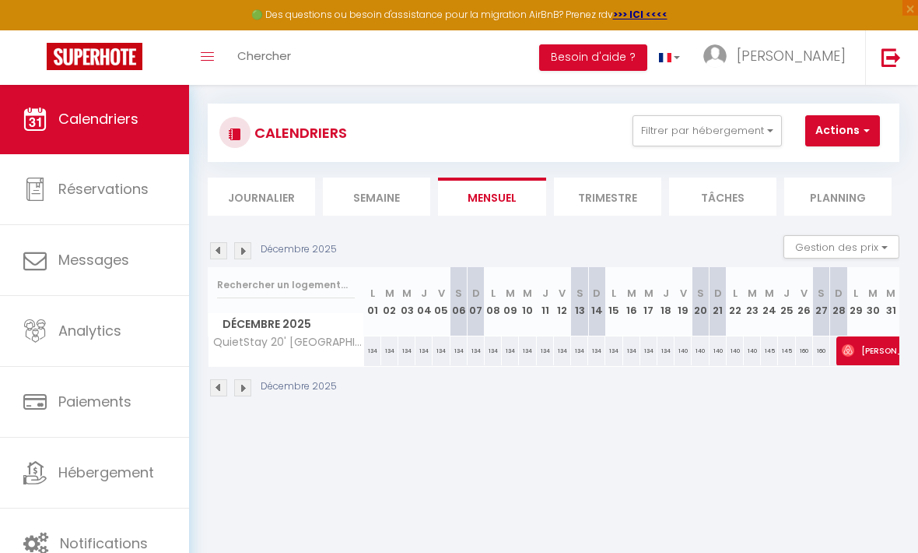
click at [802, 356] on div "160" at bounding box center [804, 350] width 17 height 29
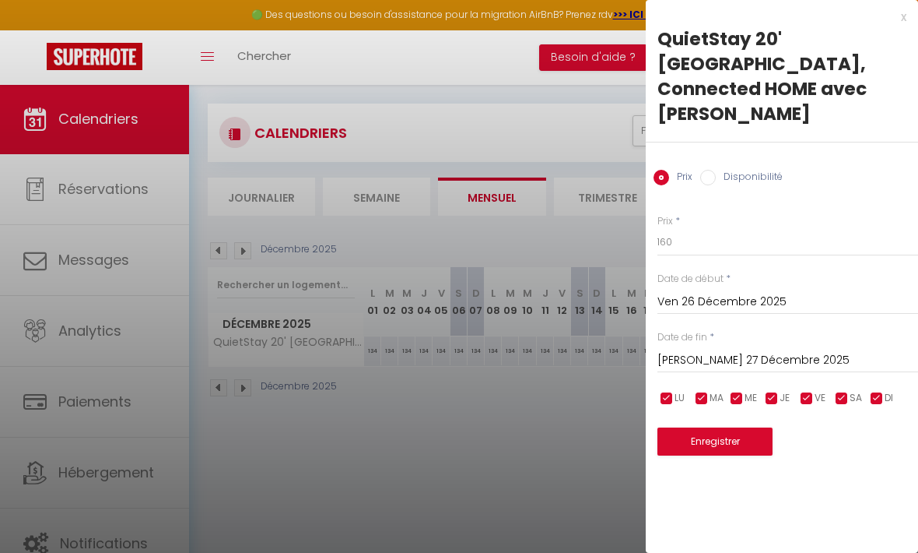
click at [780, 350] on input "Sam 27 Décembre 2025" at bounding box center [788, 360] width 261 height 20
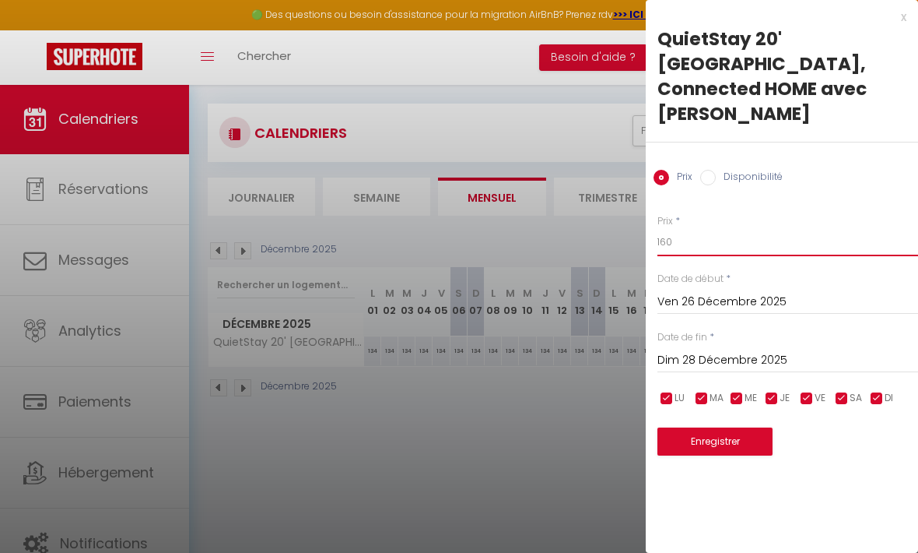
click at [710, 228] on input "160" at bounding box center [788, 242] width 261 height 28
click at [728, 427] on button "Enregistrer" at bounding box center [715, 441] width 115 height 28
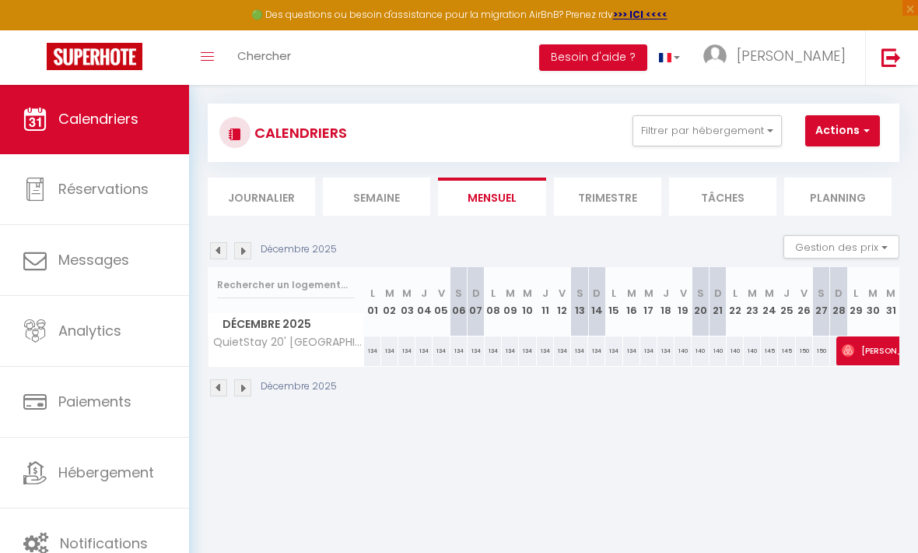
click at [249, 243] on img at bounding box center [242, 250] width 17 height 17
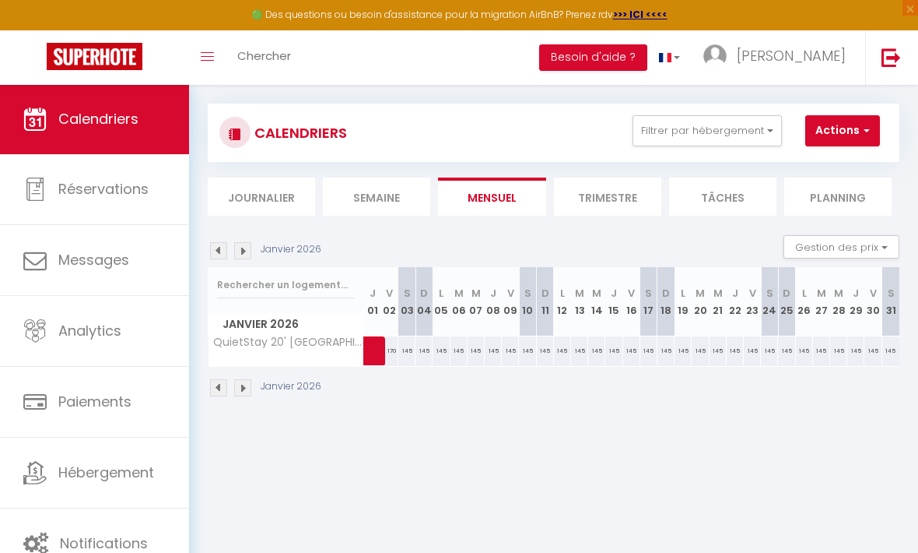
click at [391, 355] on span at bounding box center [394, 351] width 36 height 30
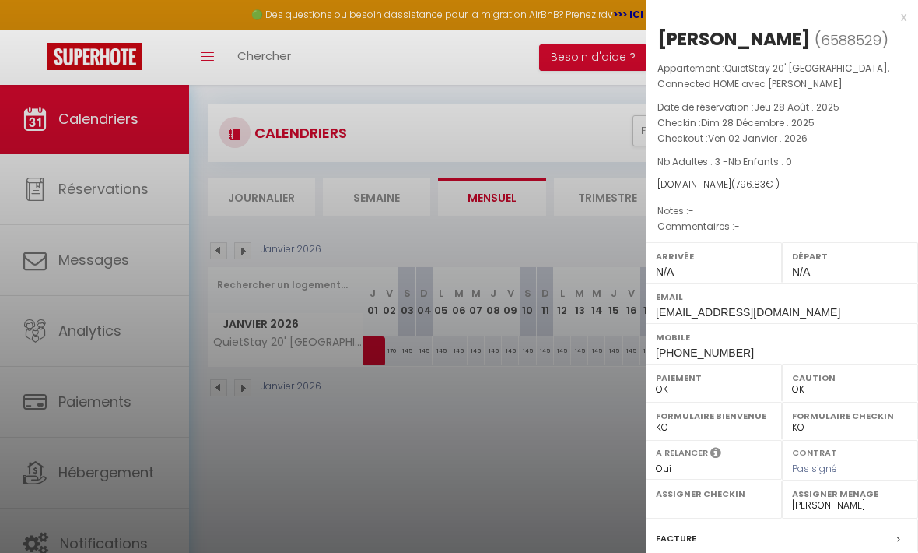
click at [455, 400] on div at bounding box center [459, 276] width 918 height 553
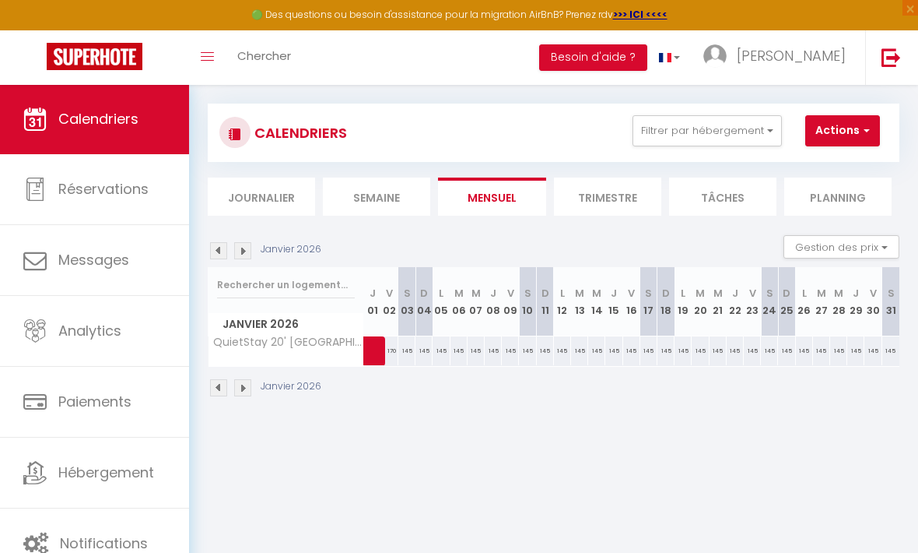
click at [395, 353] on span at bounding box center [394, 351] width 36 height 30
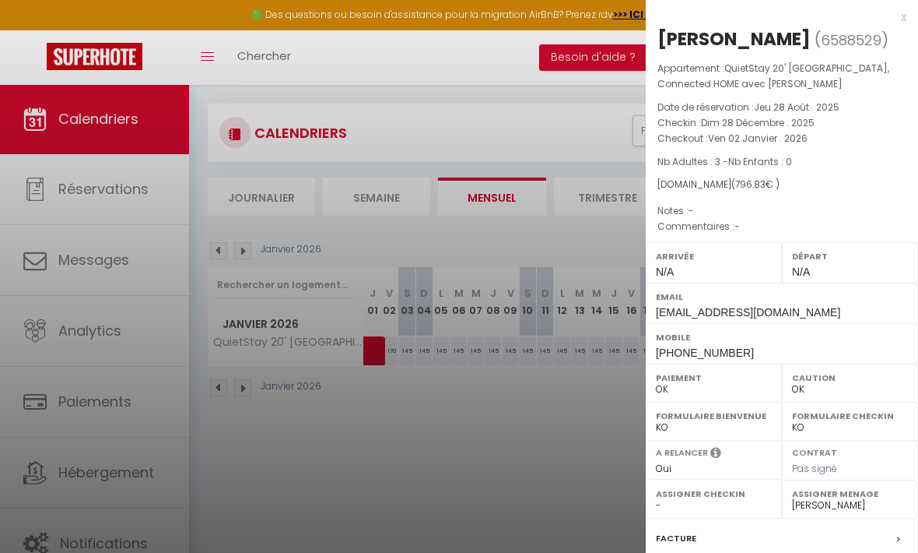
click at [501, 437] on div at bounding box center [459, 276] width 918 height 553
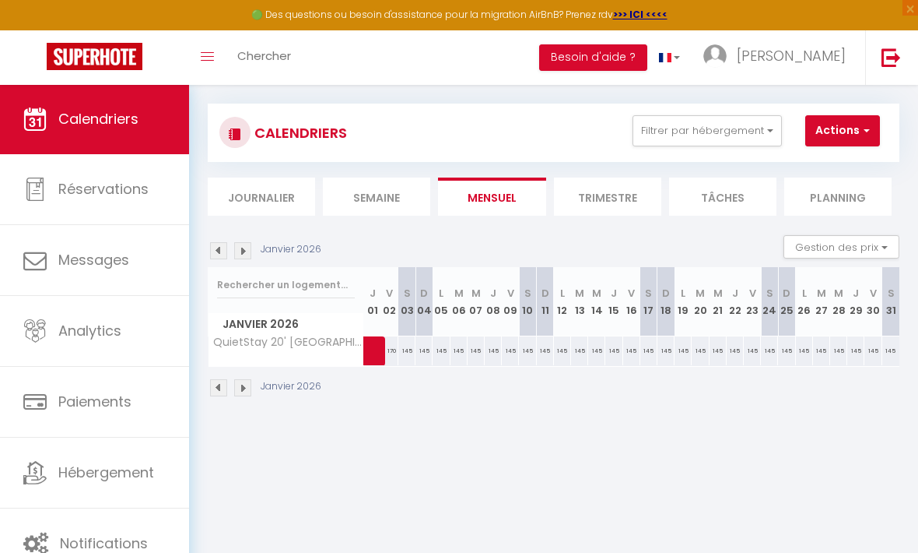
click at [399, 353] on span at bounding box center [394, 351] width 36 height 30
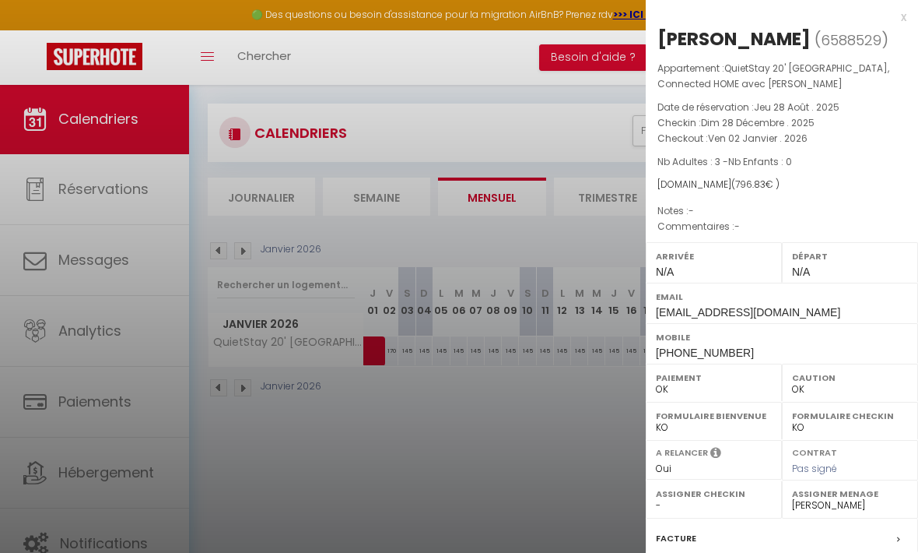
click at [454, 388] on div at bounding box center [459, 276] width 918 height 553
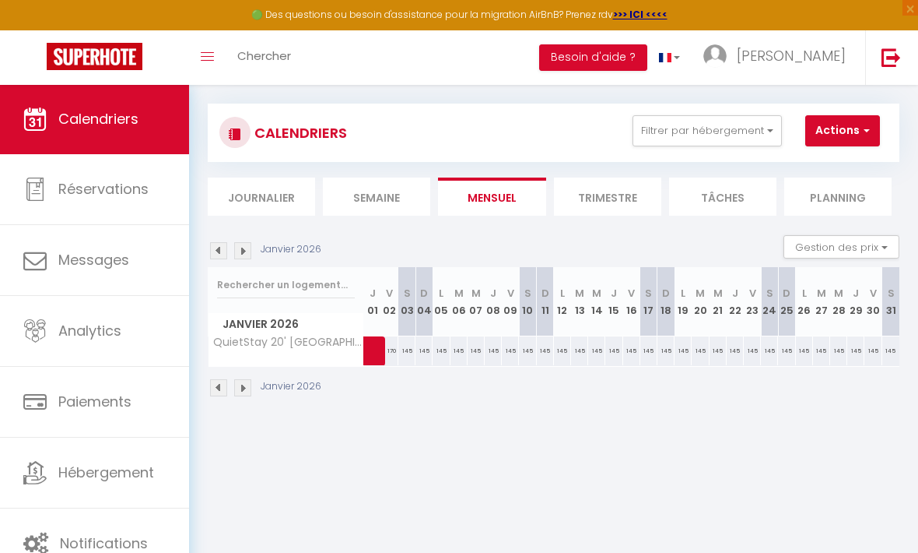
click at [401, 346] on span at bounding box center [394, 351] width 36 height 30
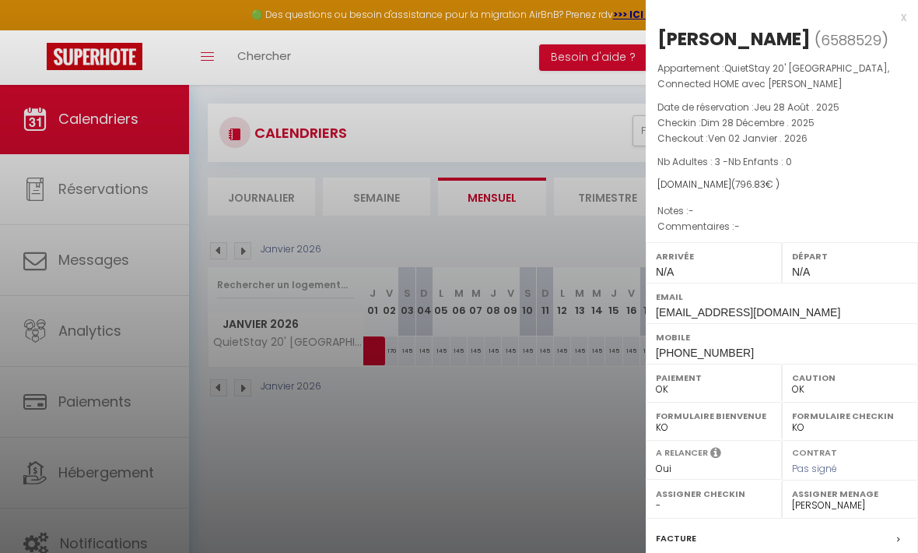
click at [422, 381] on div at bounding box center [459, 276] width 918 height 553
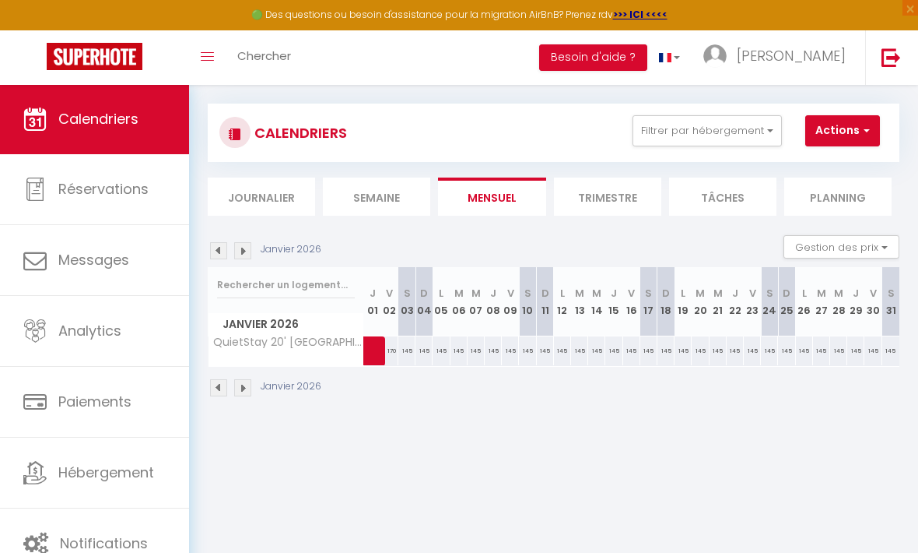
click at [405, 349] on span at bounding box center [394, 351] width 36 height 30
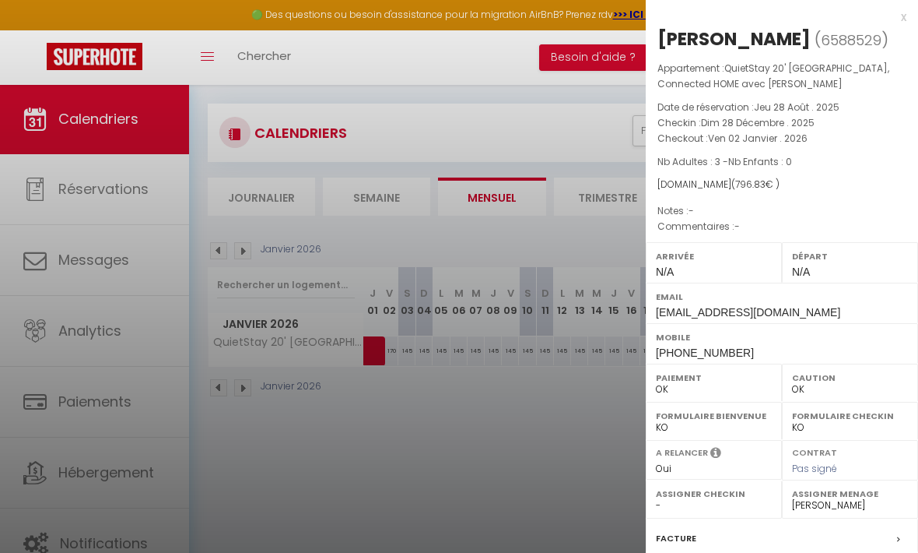
click at [460, 411] on div at bounding box center [459, 276] width 918 height 553
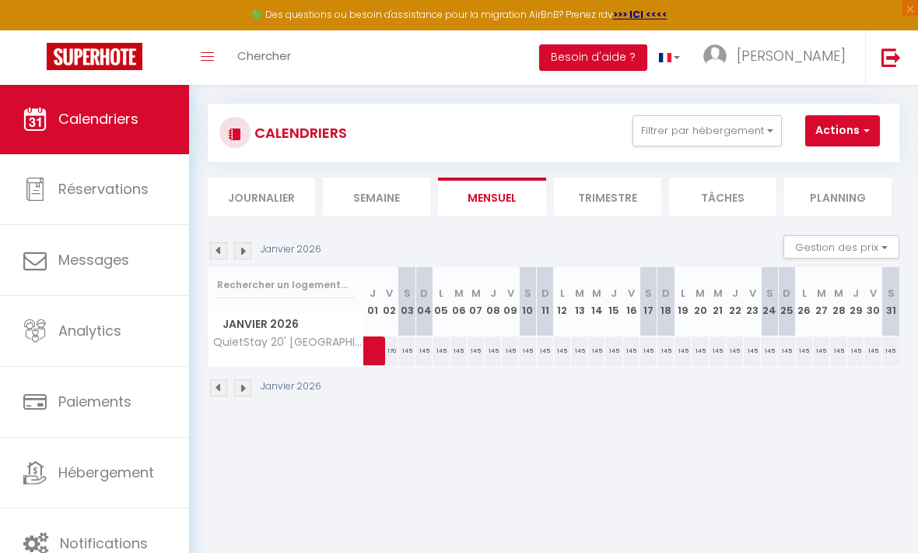
click at [407, 346] on span at bounding box center [394, 351] width 36 height 30
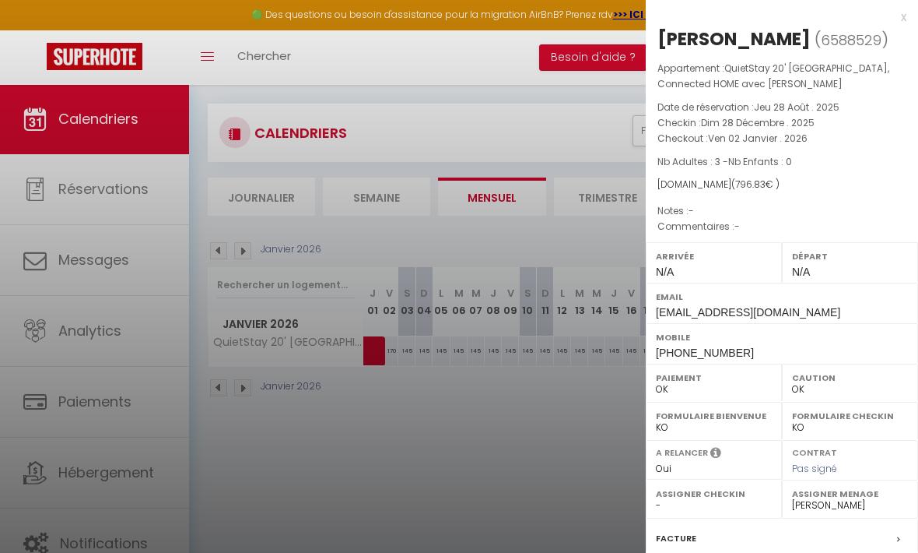
click at [462, 391] on div at bounding box center [459, 276] width 918 height 553
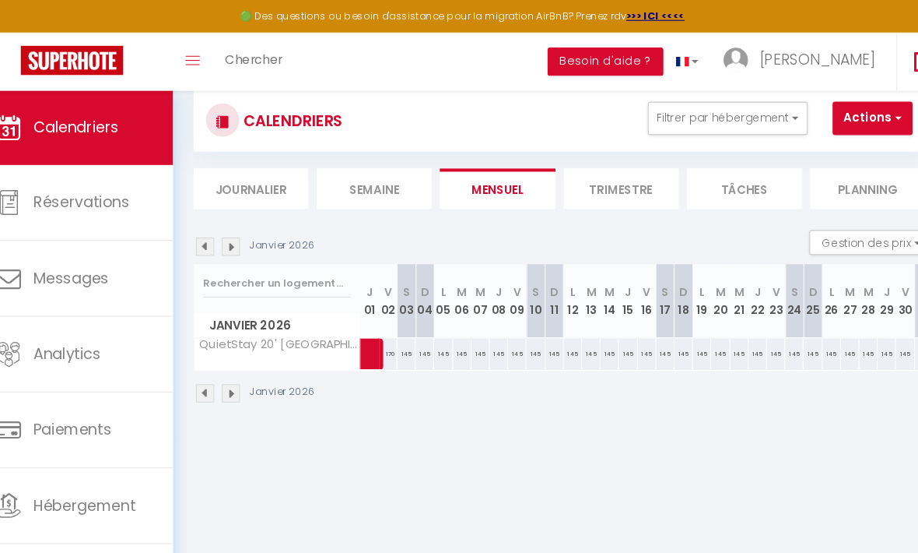
scroll to position [34, 0]
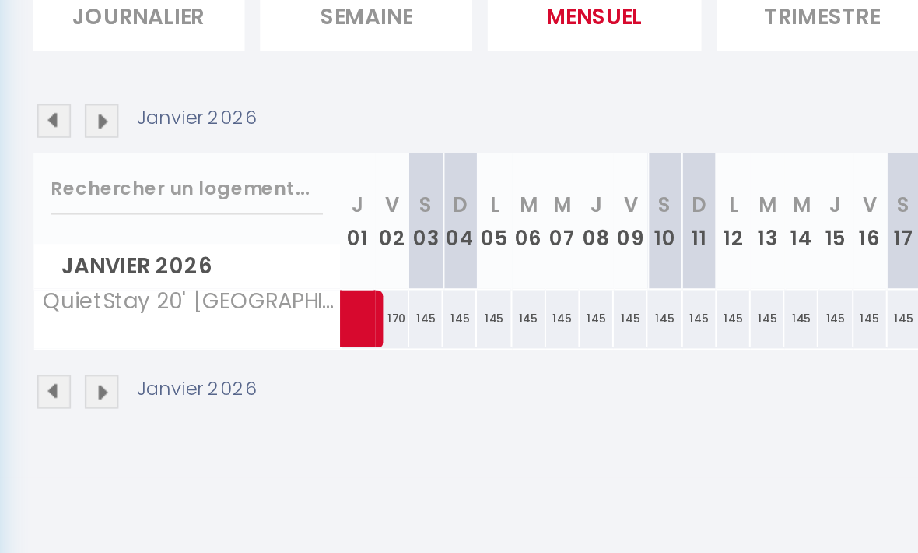
click at [376, 316] on span at bounding box center [394, 331] width 36 height 30
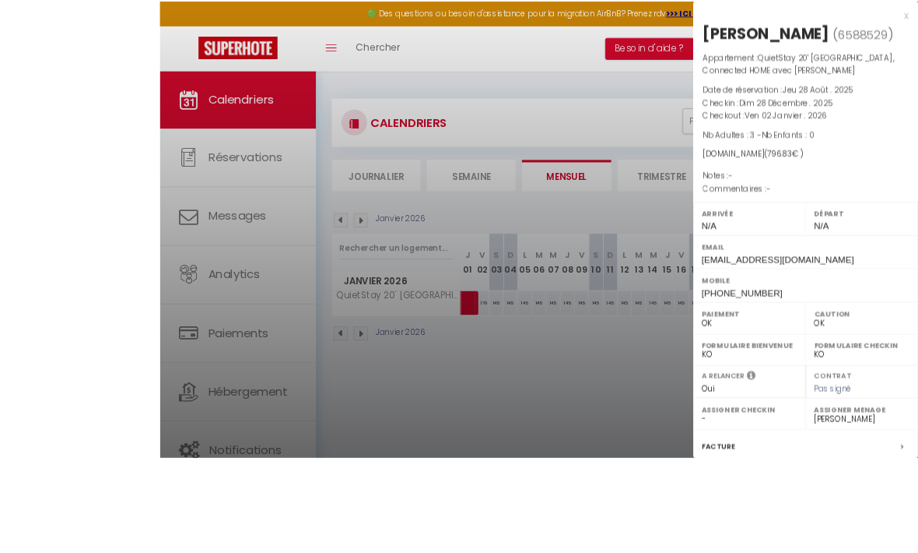
scroll to position [49, 0]
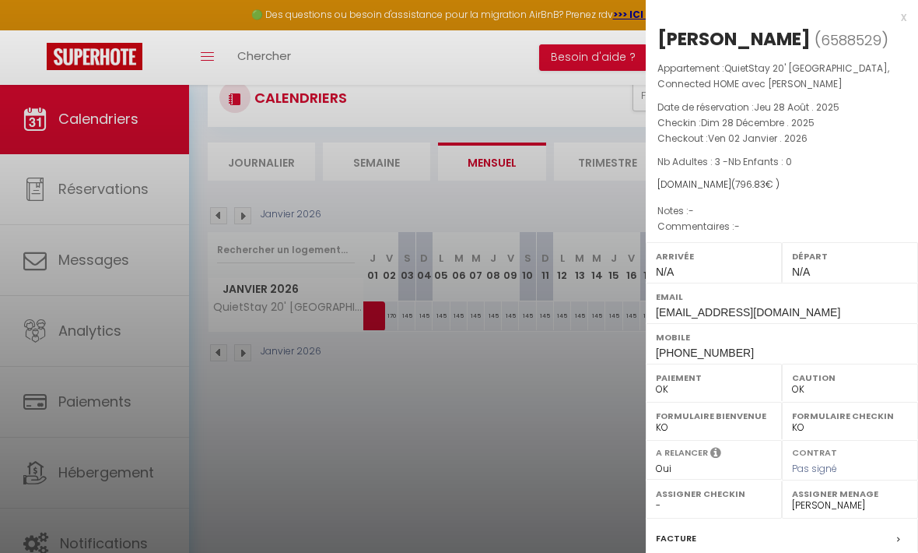
click at [390, 474] on div at bounding box center [459, 276] width 918 height 553
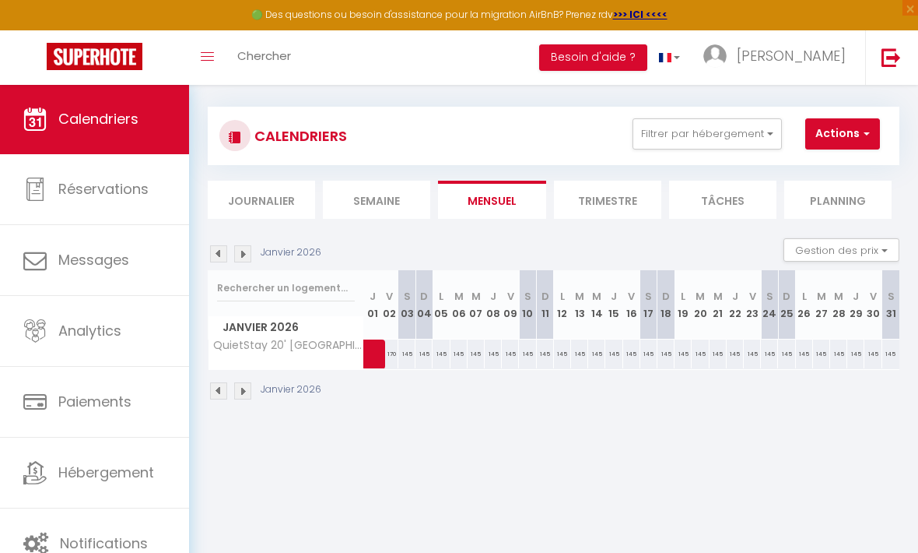
scroll to position [0, 0]
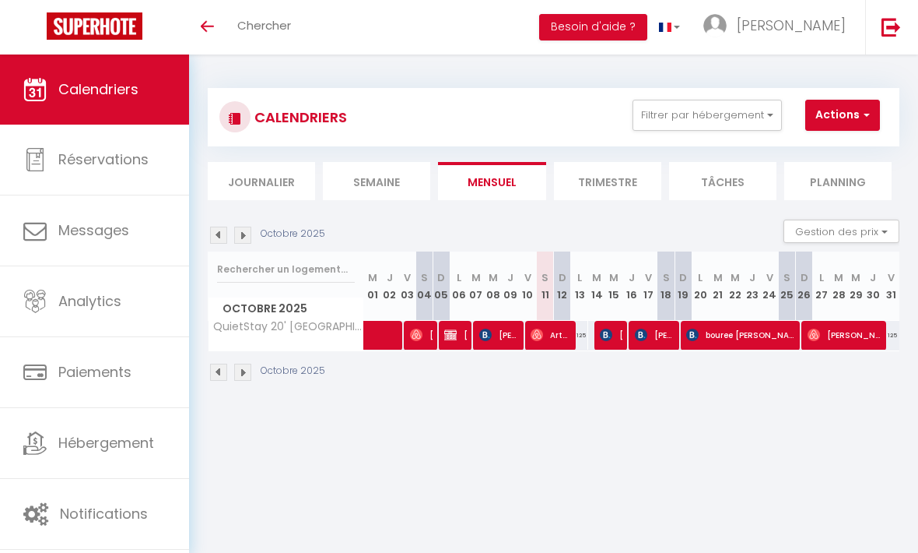
click at [251, 226] on img at bounding box center [242, 234] width 17 height 17
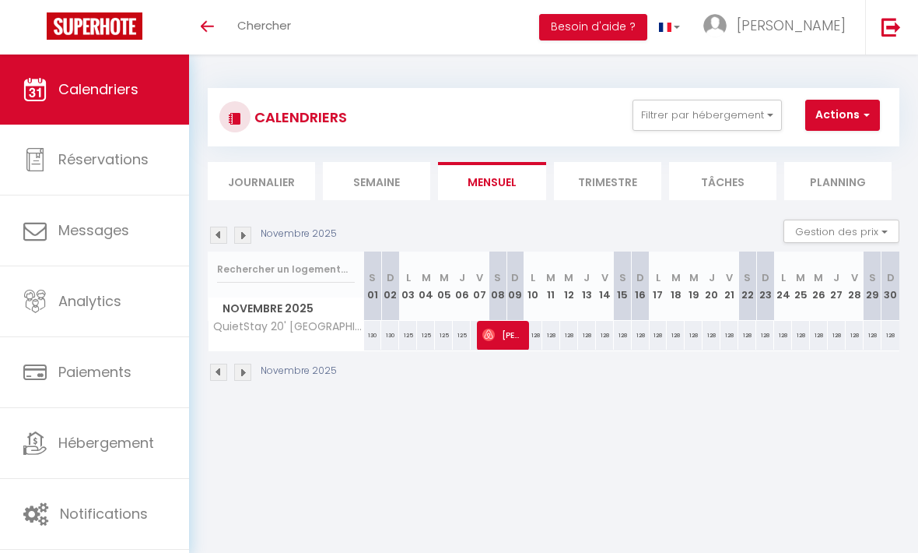
click at [251, 226] on div "Novembre 2025" at bounding box center [275, 234] width 134 height 17
click at [251, 223] on div "Novembre 2025 Gestion des prix Nb Nuits minimum Règles Disponibilité" at bounding box center [554, 235] width 692 height 32
click at [251, 227] on img at bounding box center [242, 234] width 17 height 17
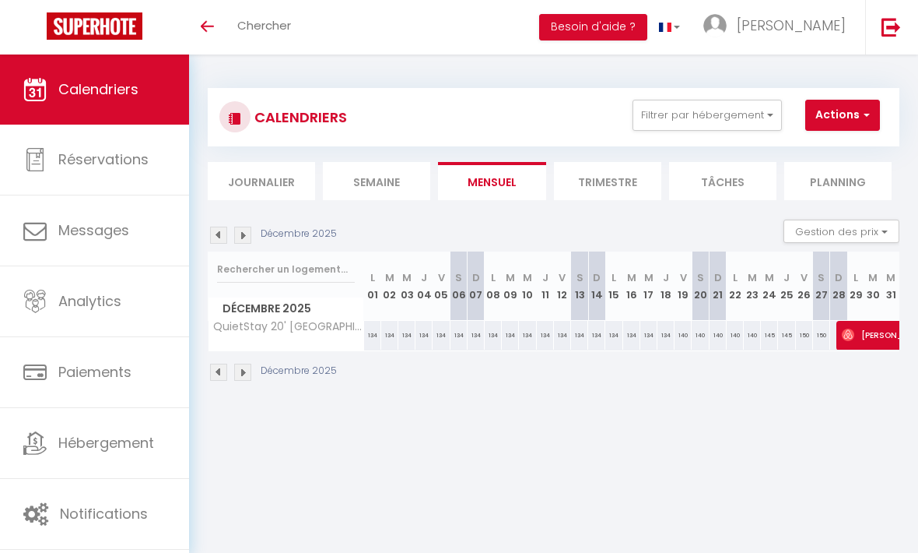
click at [251, 228] on img at bounding box center [242, 234] width 17 height 17
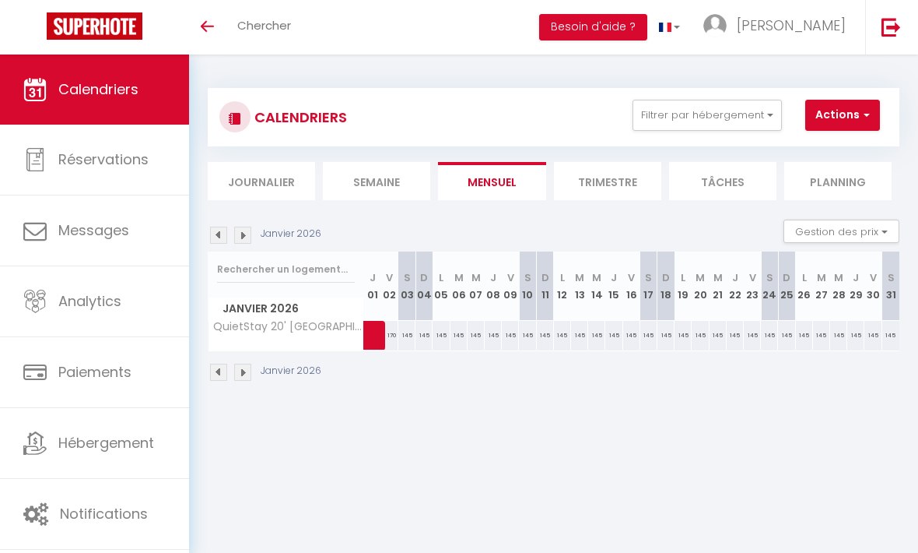
click at [403, 337] on span at bounding box center [394, 336] width 36 height 30
select select "OK"
select select "0"
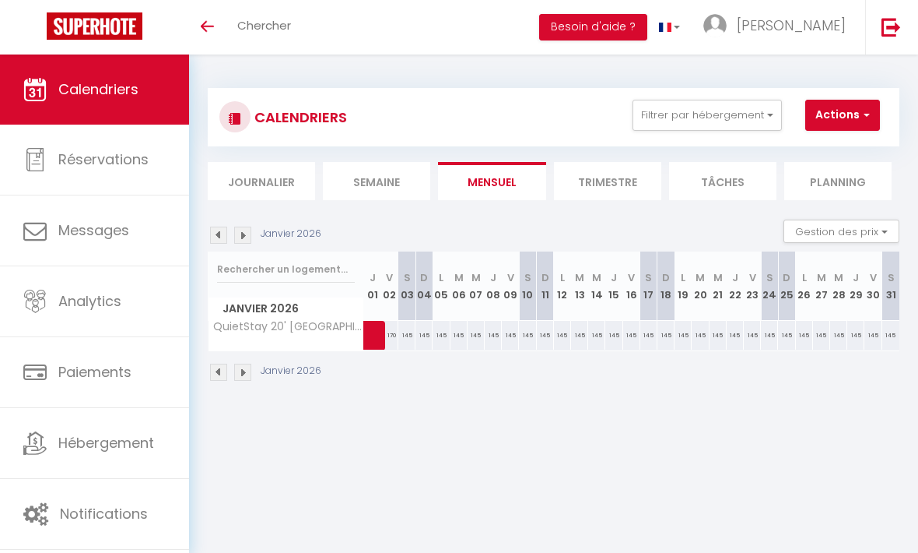
select select "1"
select select
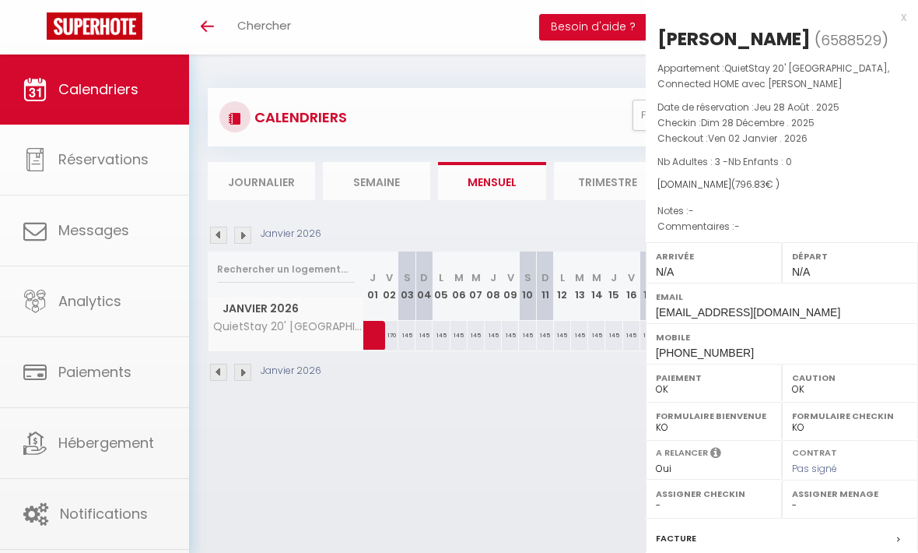
select select "35814"
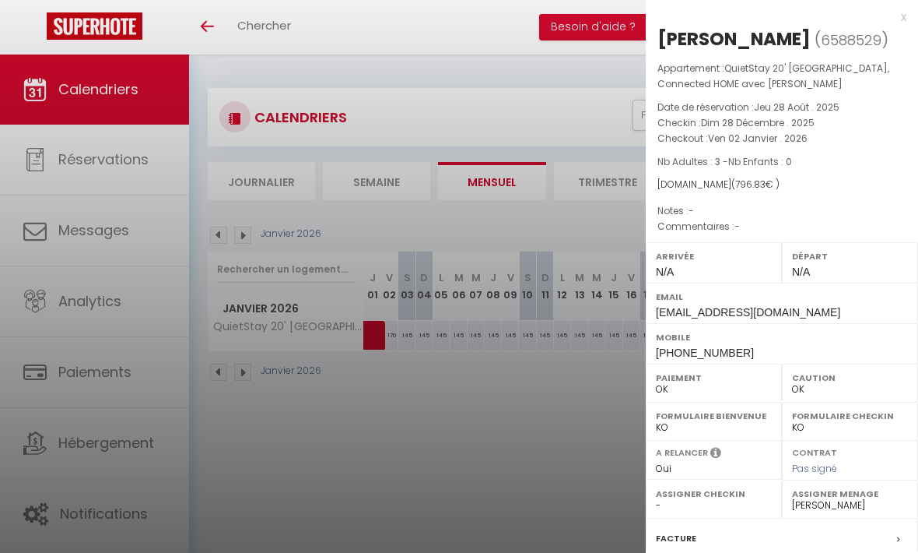
click at [430, 379] on div at bounding box center [459, 276] width 918 height 553
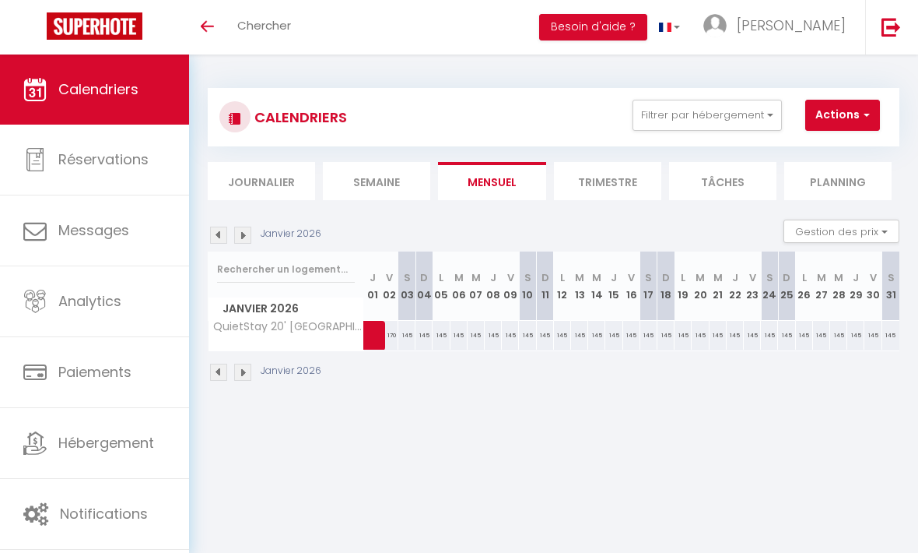
click at [442, 329] on div "145" at bounding box center [441, 335] width 17 height 29
type input "145"
type input "Lun 05 Janvier 2026"
type input "[DATE]"
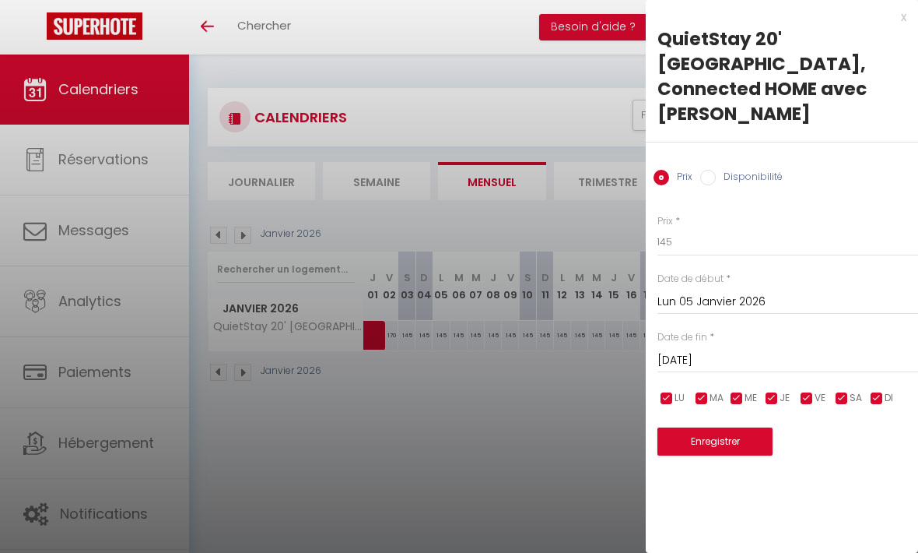
click at [745, 292] on input "Lun 05 Janvier 2026" at bounding box center [788, 302] width 261 height 20
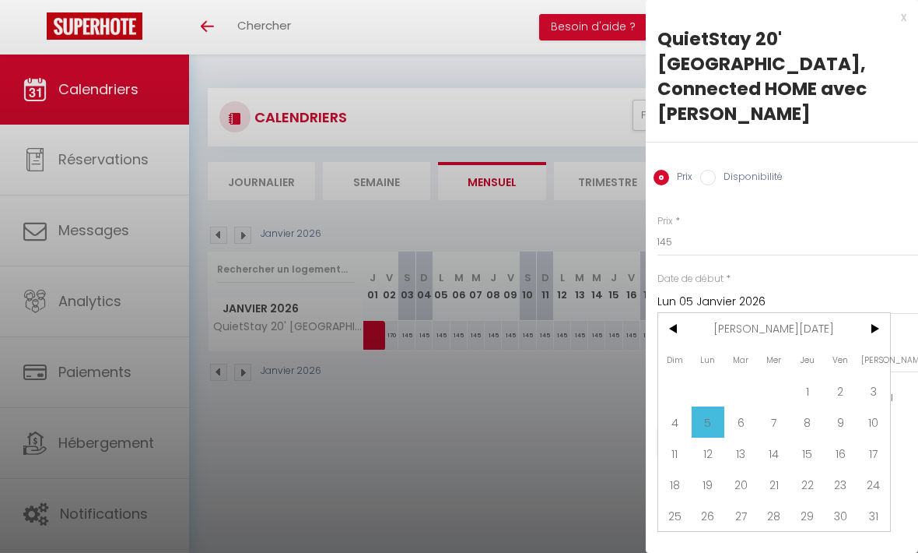
click at [843, 375] on span "2" at bounding box center [840, 390] width 33 height 31
type input "Ven 02 Janvier 2026"
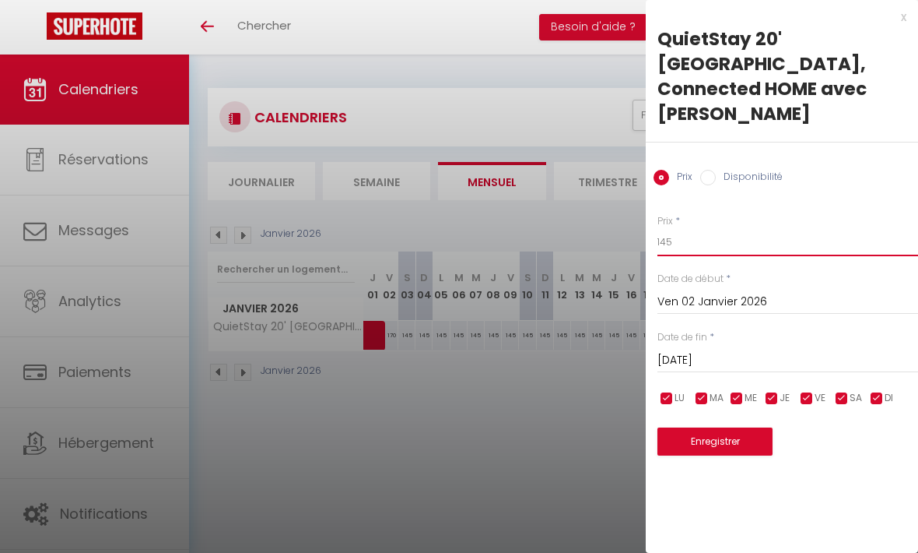
click at [722, 228] on input "145" at bounding box center [788, 242] width 261 height 28
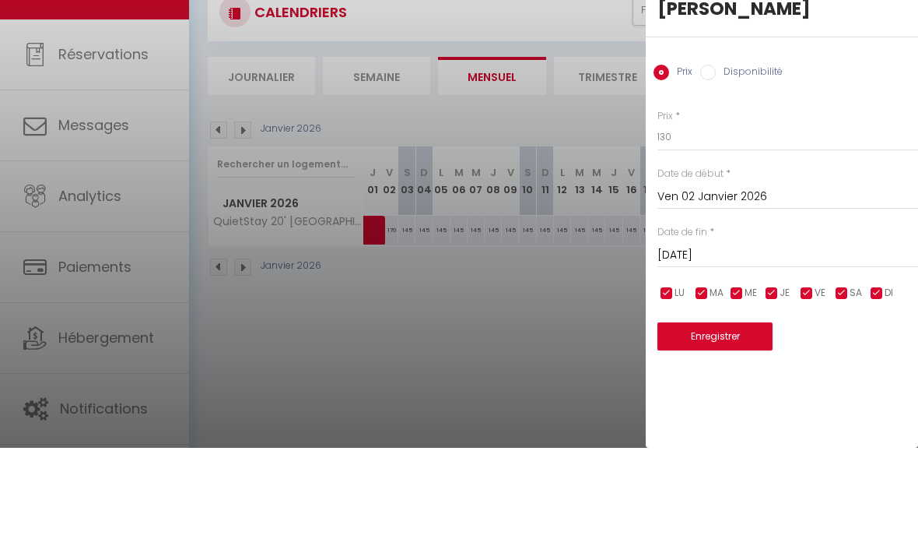
scroll to position [105, 0]
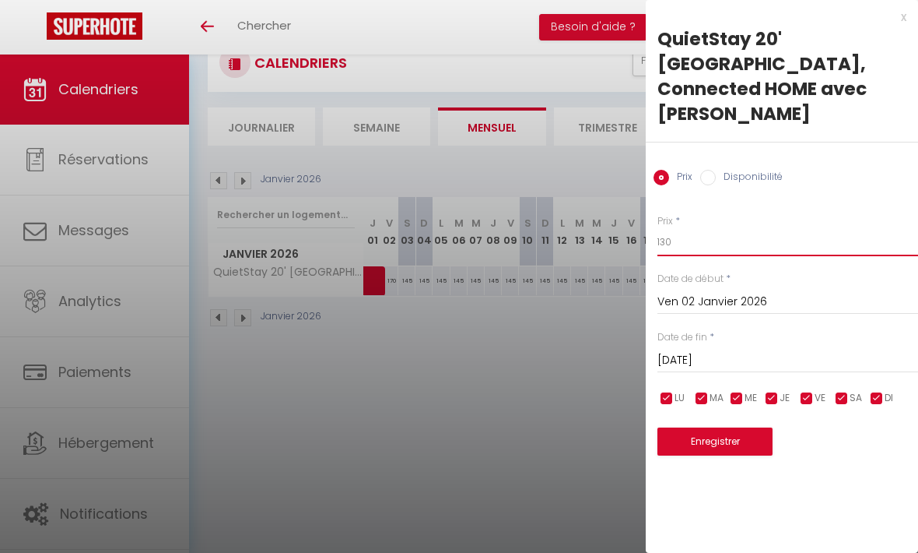
type input "130"
click at [727, 427] on button "Enregistrer" at bounding box center [715, 441] width 115 height 28
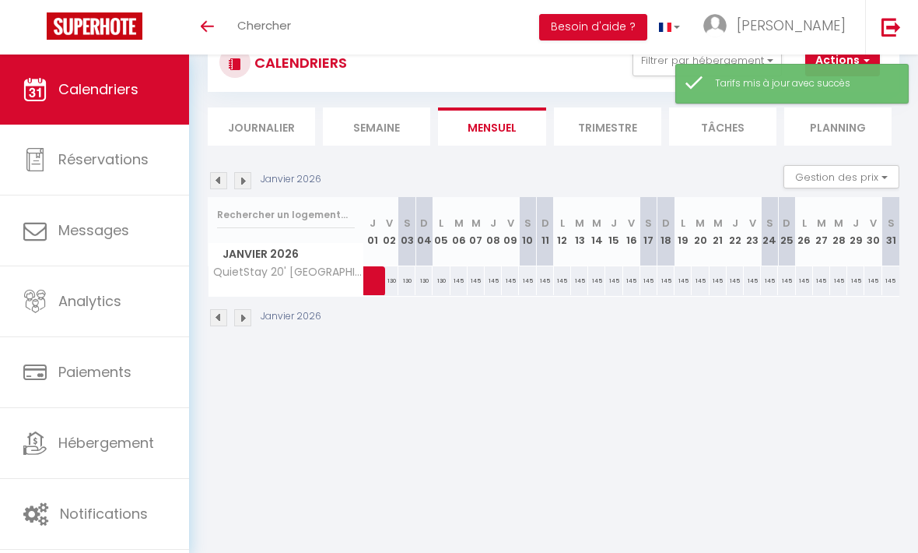
scroll to position [104, 0]
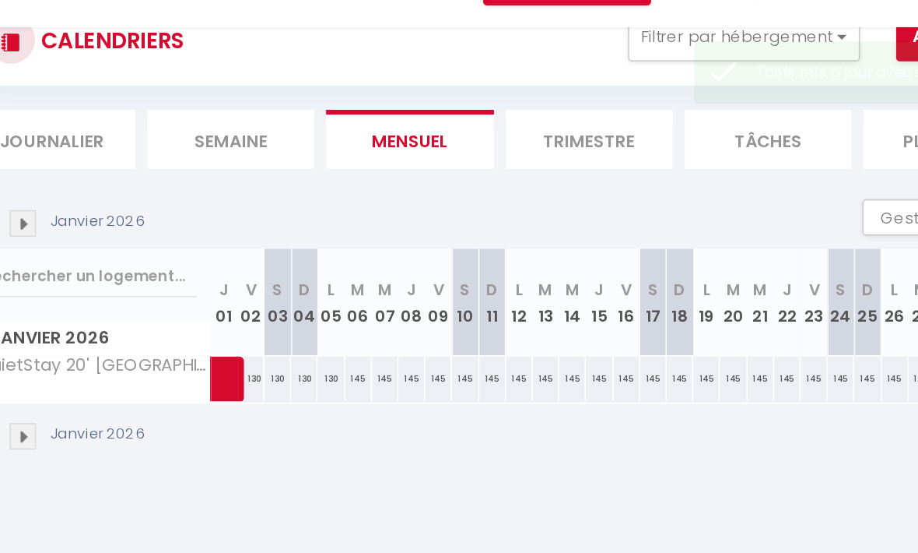
click at [451, 266] on div "145" at bounding box center [459, 280] width 17 height 29
type input "145"
type input "[DATE]"
type input "Mer 07 Janvier 2026"
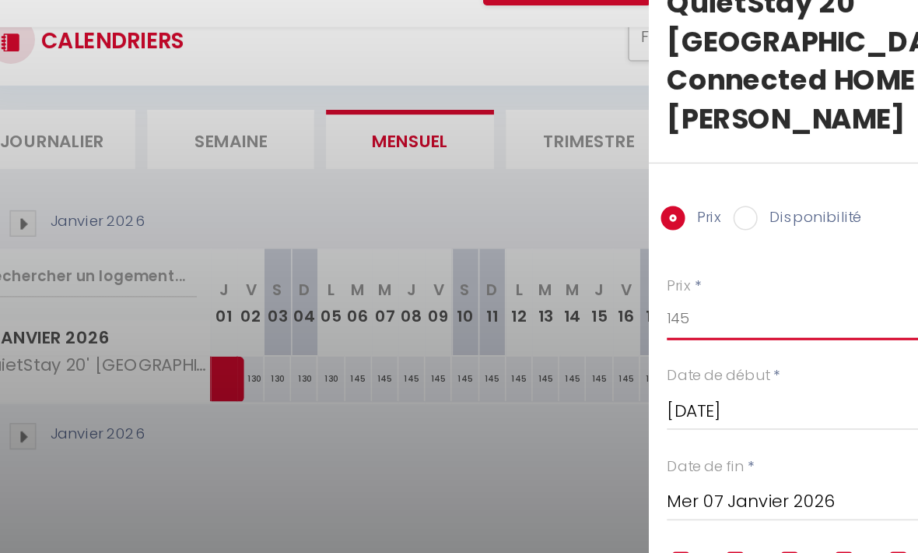
click at [658, 228] on input "145" at bounding box center [788, 242] width 261 height 28
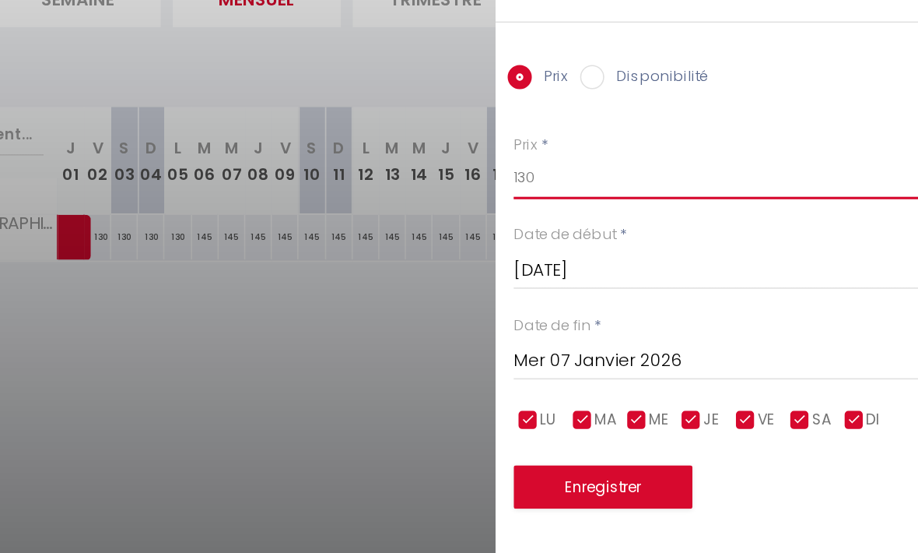
type input "130"
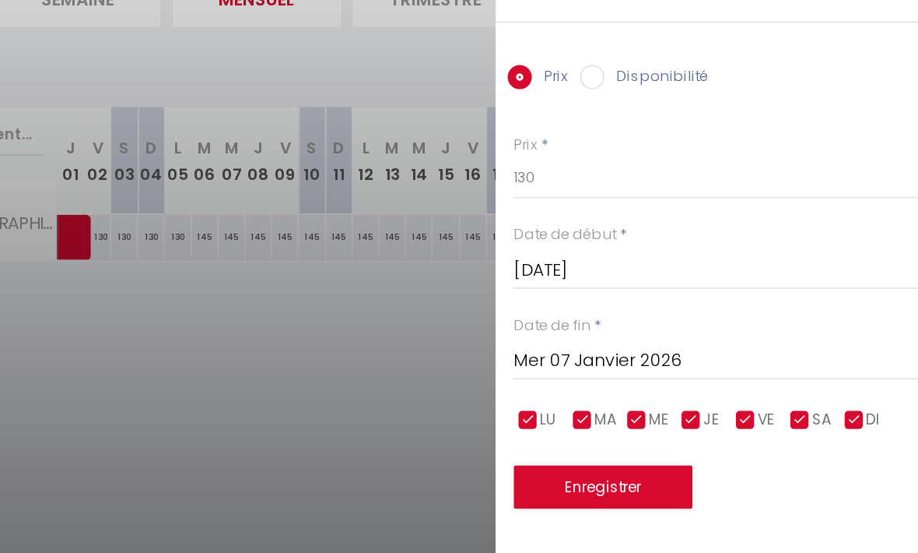
click at [658, 350] on input "Mer 07 Janvier 2026" at bounding box center [788, 360] width 261 height 20
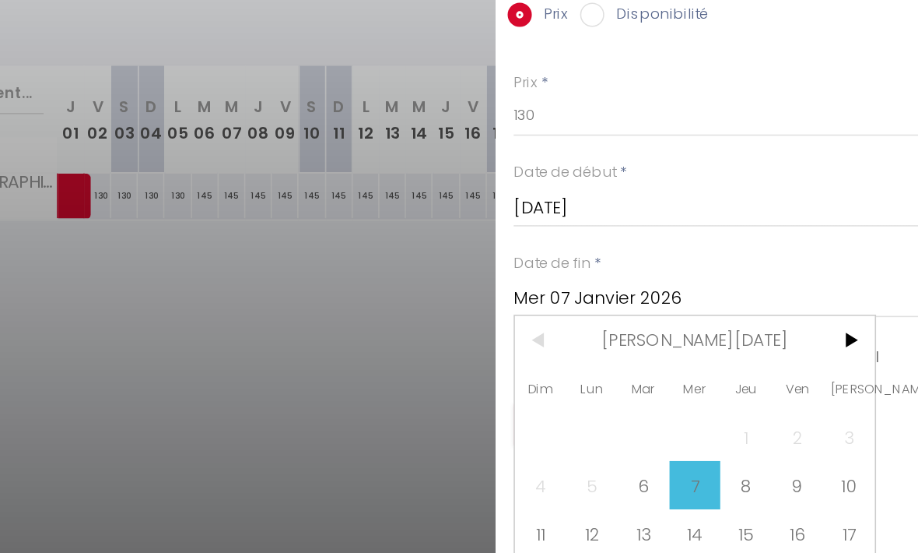
scroll to position [106, 0]
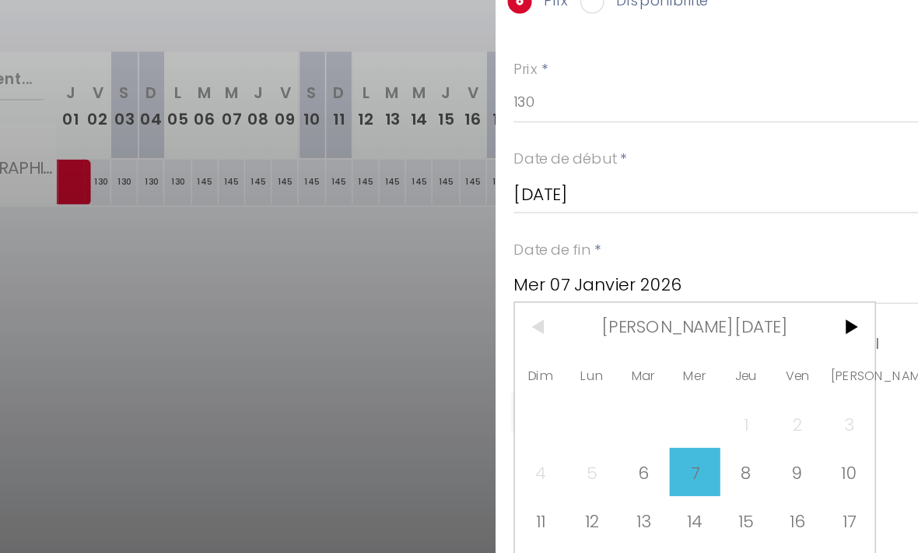
click at [857, 545] on span "31" at bounding box center [873, 560] width 33 height 31
type input "[DATE]"
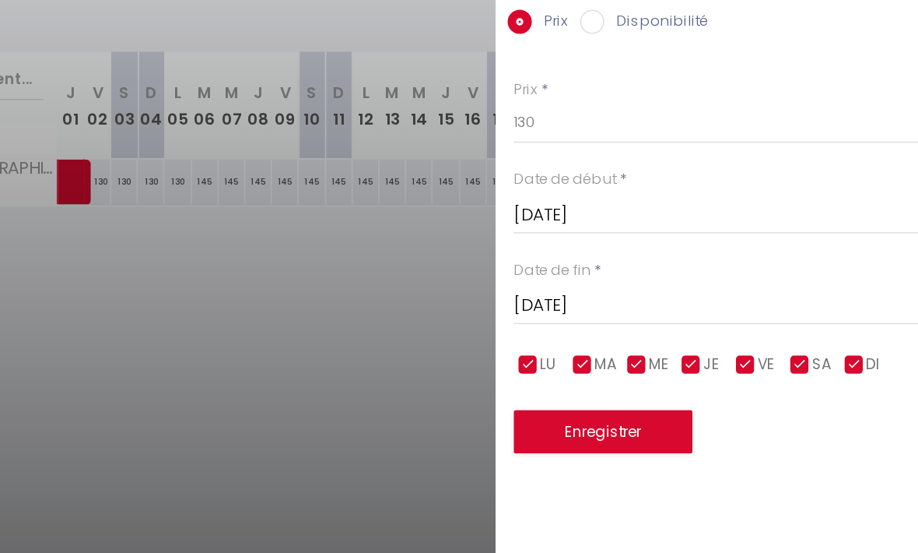
click at [658, 427] on button "Enregistrer" at bounding box center [715, 441] width 115 height 28
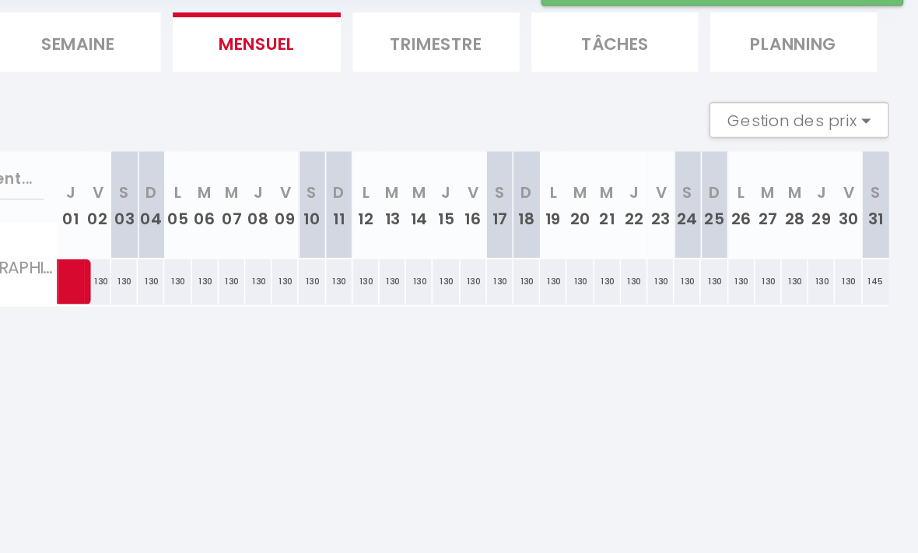
click at [883, 266] on div "145" at bounding box center [891, 280] width 17 height 29
type input "145"
type input "[DATE]"
type input "Dim 01 Février 2026"
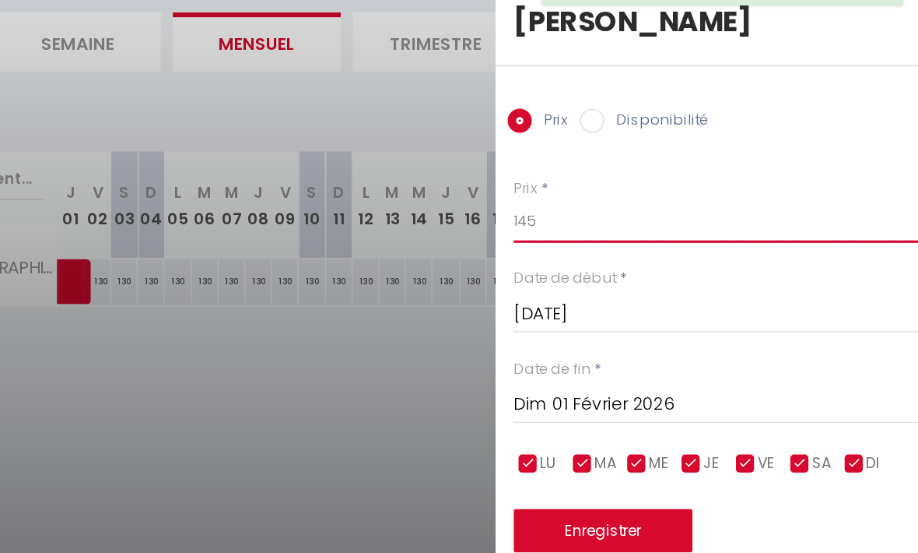
click at [658, 228] on input "145" at bounding box center [788, 242] width 261 height 28
type input "130"
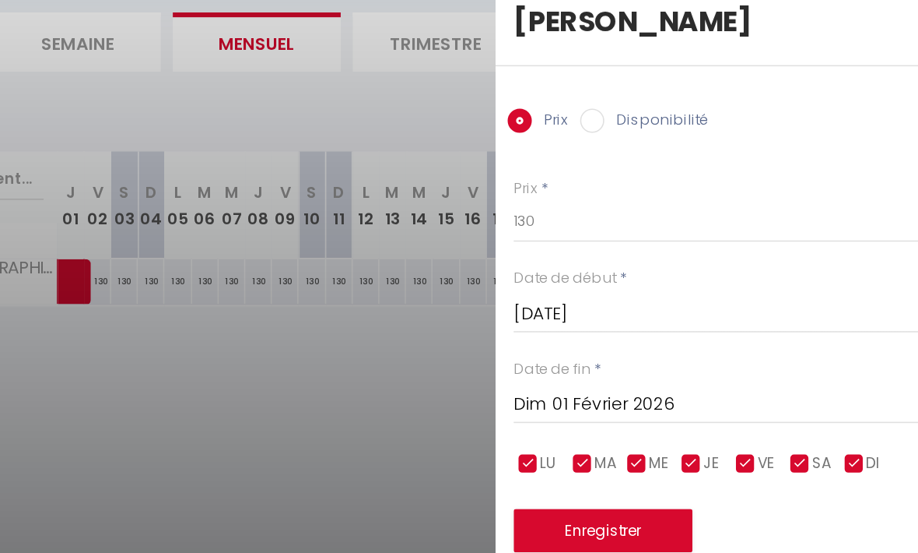
click at [658, 427] on button "Enregistrer" at bounding box center [715, 441] width 115 height 28
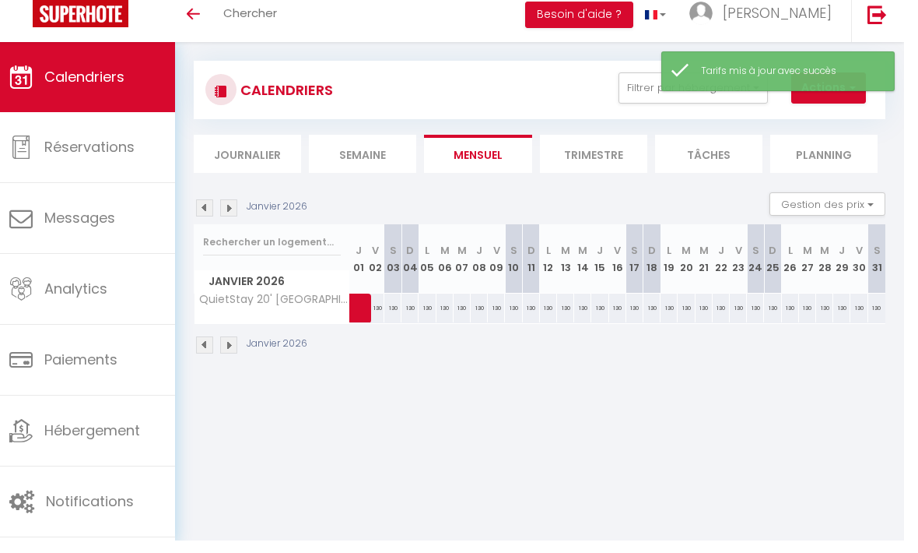
scroll to position [54, 0]
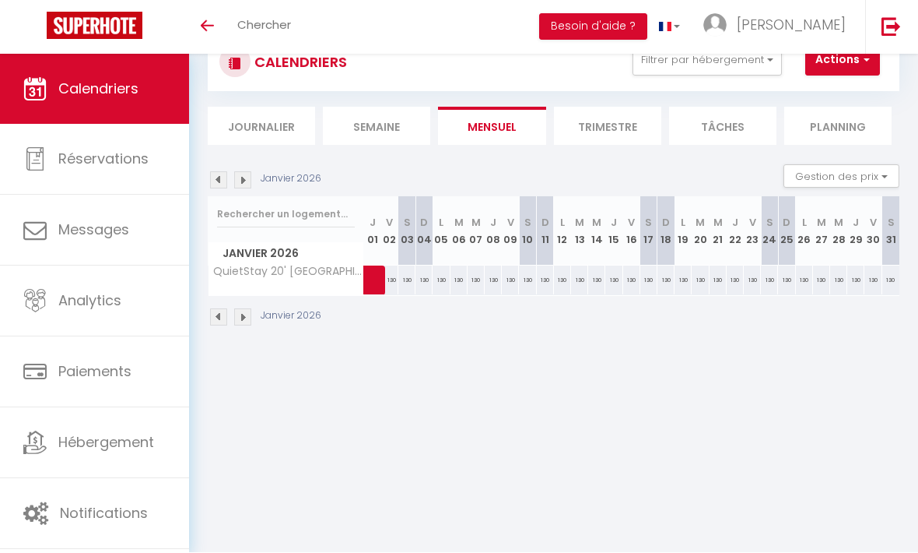
click at [244, 176] on img at bounding box center [242, 180] width 17 height 17
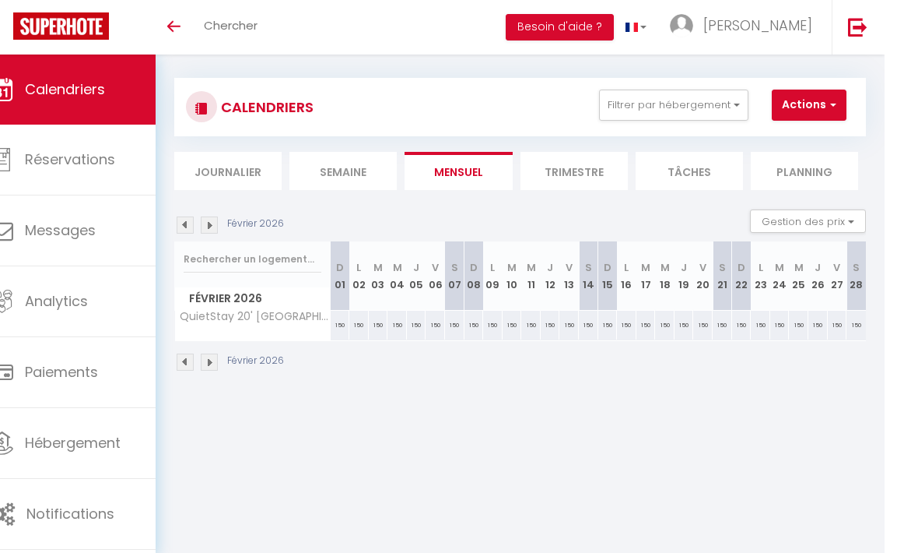
scroll to position [30, 0]
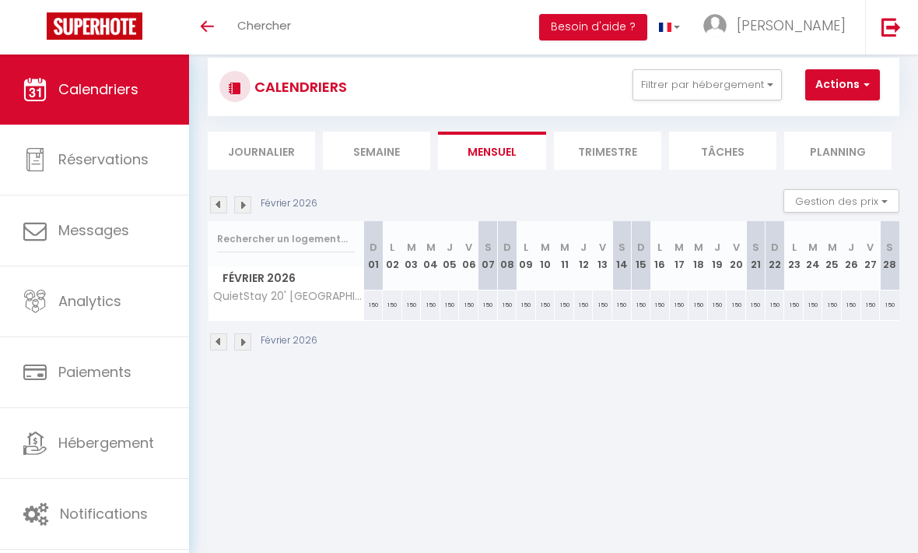
click at [697, 179] on section "[DATE] Gestion des prix Nb Nuits minimum Règles Disponibilité [DATE] D 01 L 02 …" at bounding box center [554, 270] width 692 height 193
click at [370, 307] on div "150" at bounding box center [373, 304] width 19 height 29
type input "150"
type input "Dim 01 Février 2026"
type input "Lun 02 Février 2026"
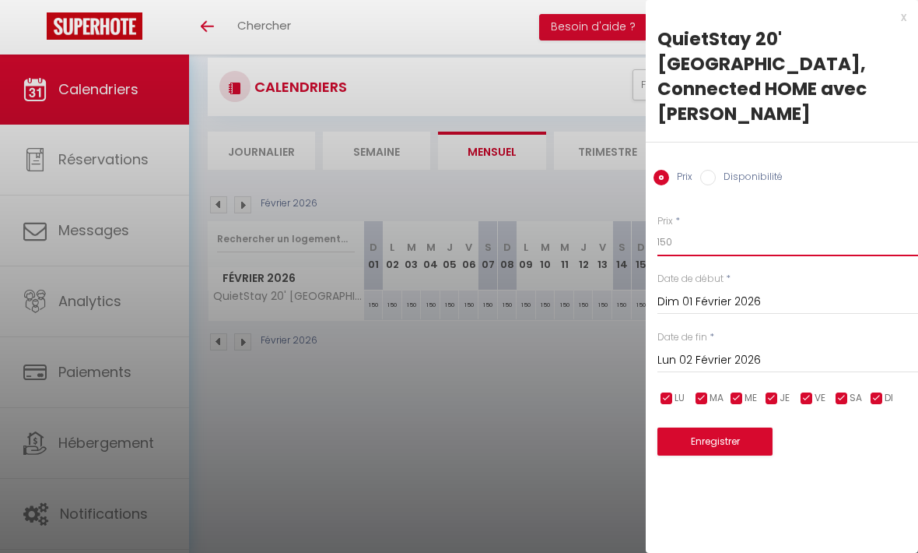
click at [730, 228] on input "150" at bounding box center [788, 242] width 261 height 28
type input "145"
click at [753, 350] on input "Lun 02 Février 2026" at bounding box center [788, 360] width 261 height 20
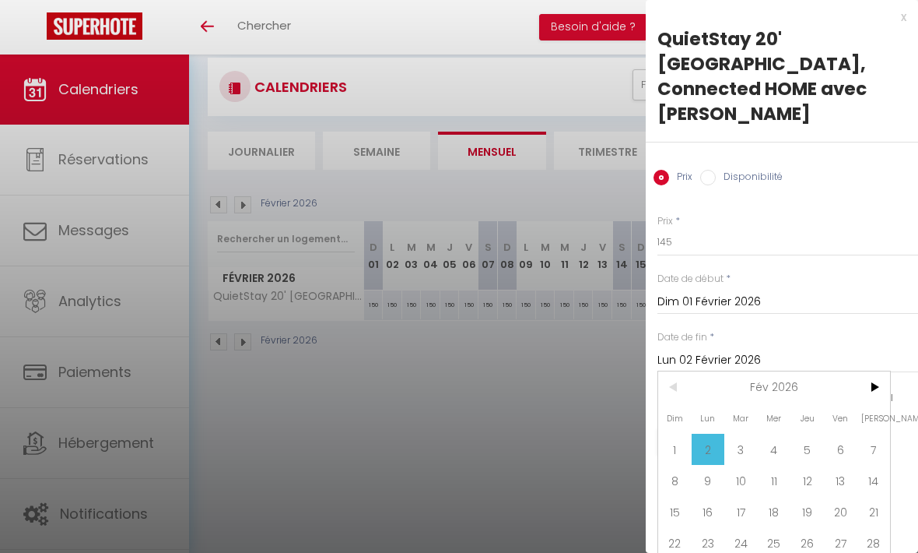
click at [877, 527] on span "28" at bounding box center [873, 542] width 33 height 31
type input "[DATE]"
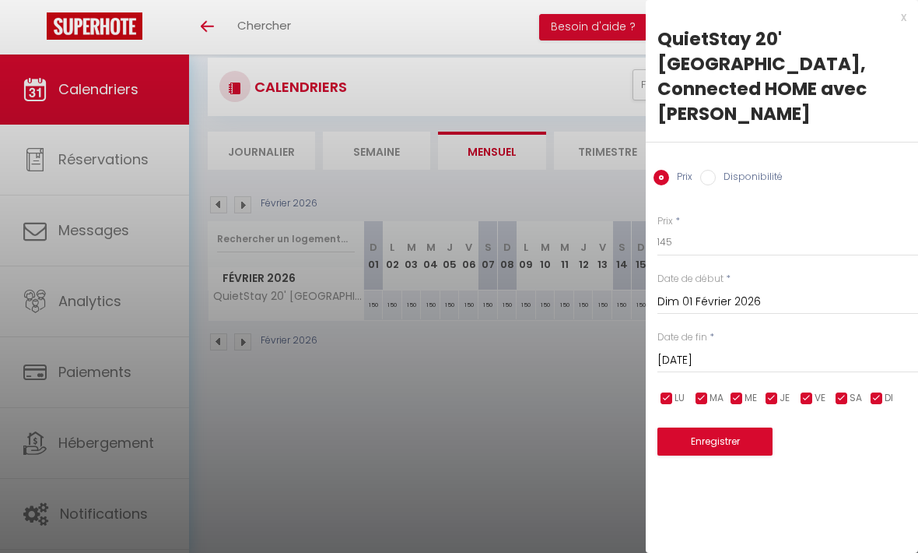
click at [749, 427] on button "Enregistrer" at bounding box center [715, 441] width 115 height 28
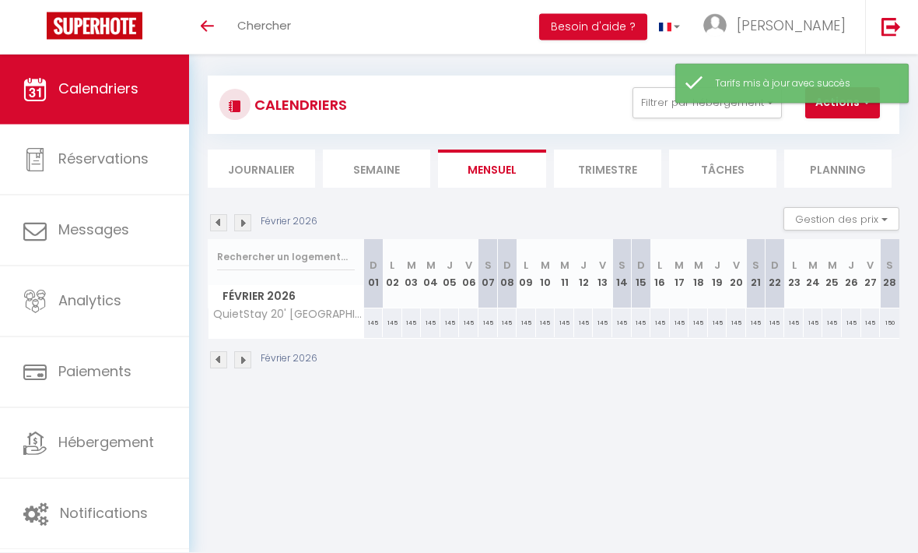
scroll to position [0, 0]
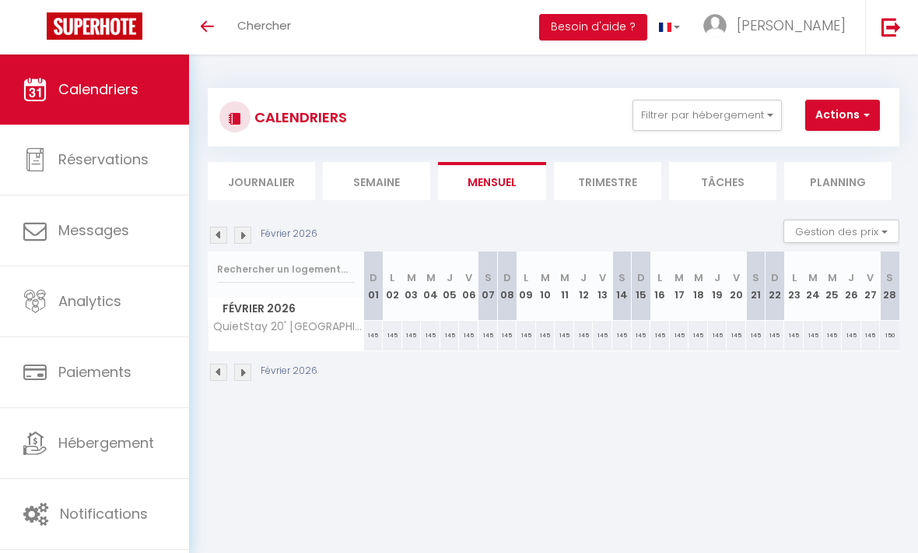
click at [890, 332] on div "150" at bounding box center [889, 335] width 19 height 29
type input "150"
type input "[DATE]"
type input "Dim 01 Mars 2026"
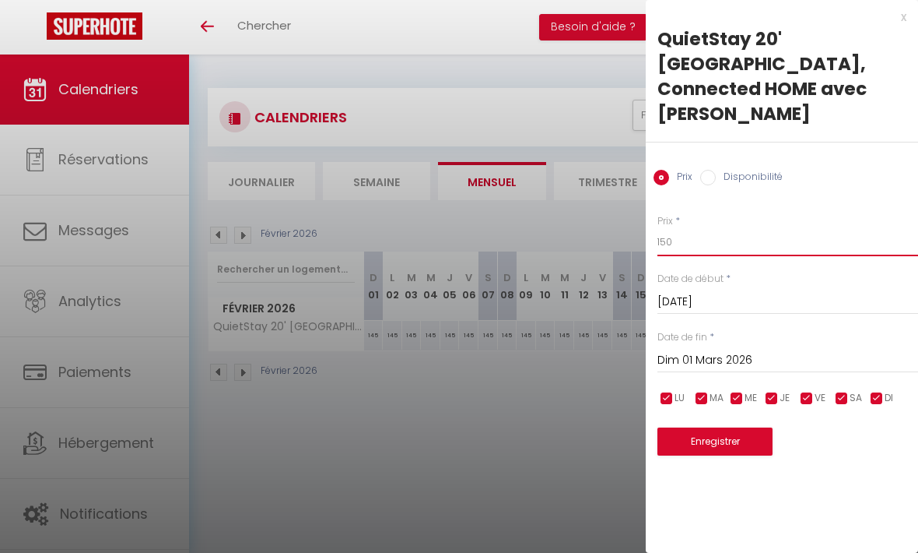
click at [726, 228] on input "150" at bounding box center [788, 242] width 261 height 28
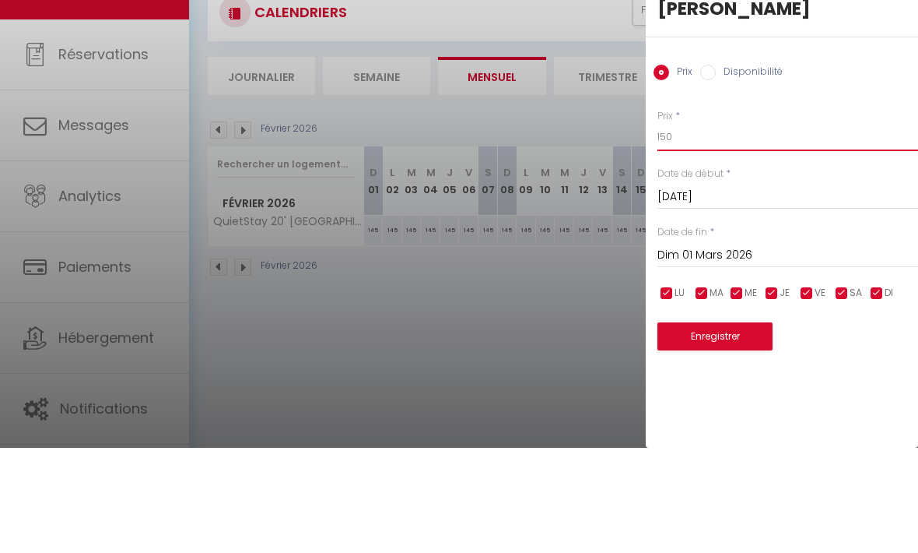
click at [693, 228] on input "150" at bounding box center [788, 242] width 261 height 28
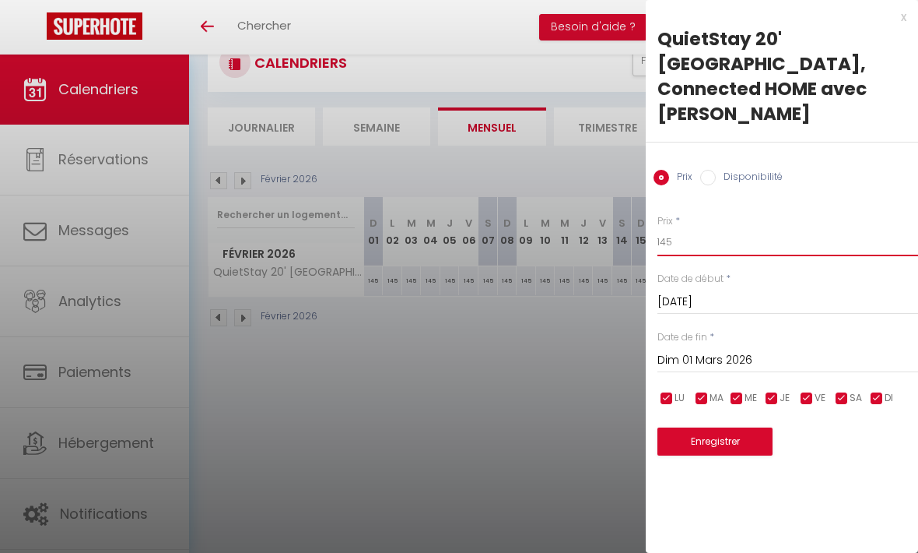
type input "145"
click at [735, 427] on button "Enregistrer" at bounding box center [715, 441] width 115 height 28
